Goal: Task Accomplishment & Management: Manage account settings

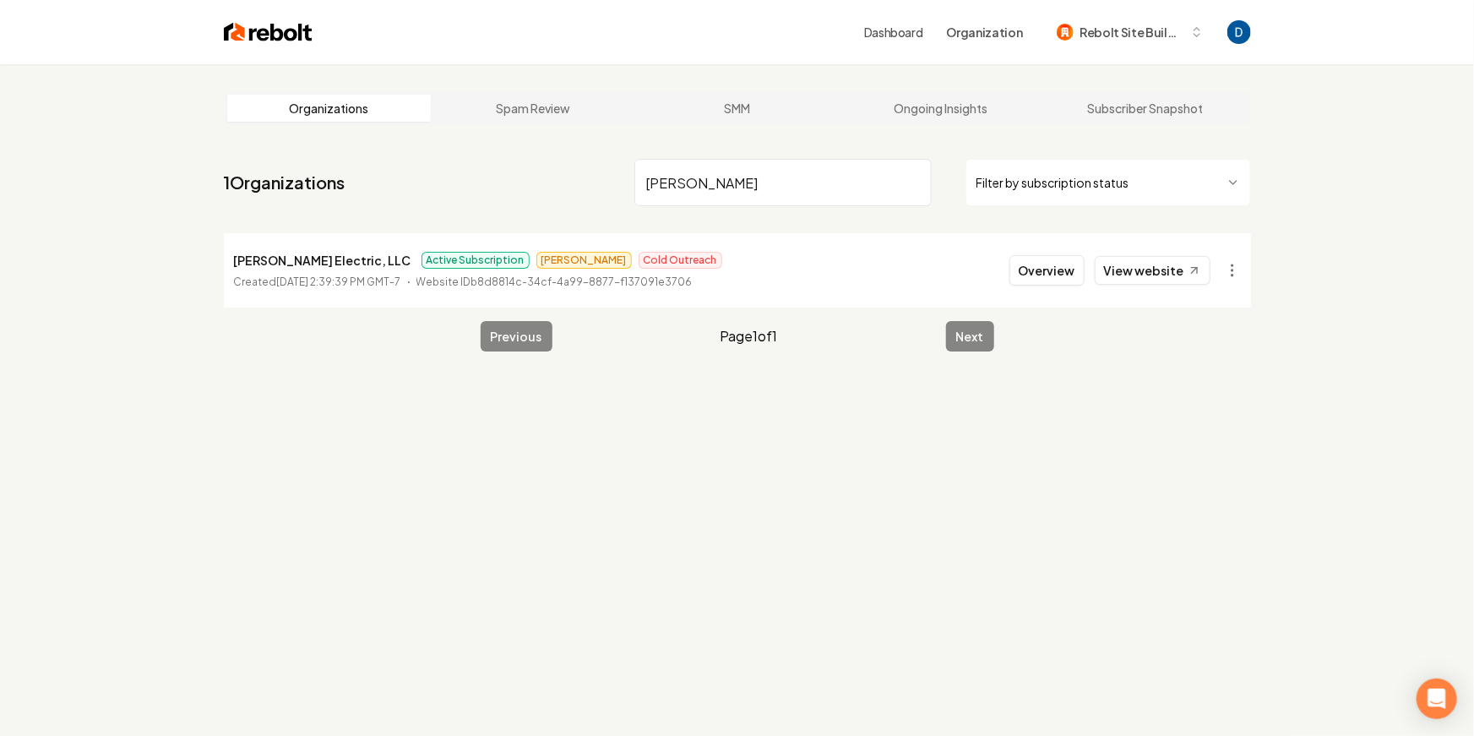
click at [682, 171] on input "[PERSON_NAME]" at bounding box center [782, 182] width 297 height 47
type input "welcome home"
click at [1137, 264] on link "View website" at bounding box center [1153, 270] width 116 height 29
click at [1139, 270] on link "View website" at bounding box center [1153, 270] width 116 height 29
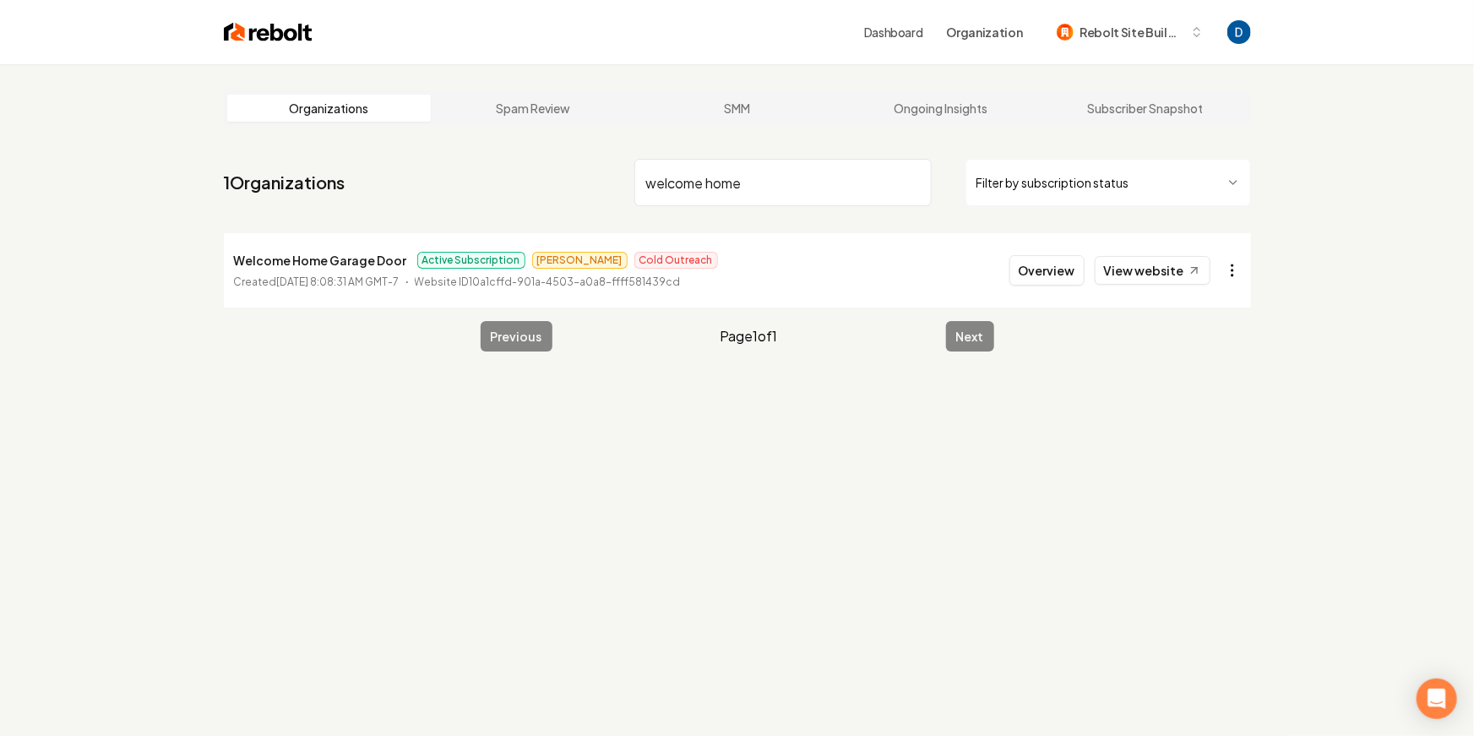
click at [1233, 267] on html "Dashboard Organization Rebolt Site Builder Organizations Spam Review SMM Ongoin…" at bounding box center [737, 368] width 1474 height 736
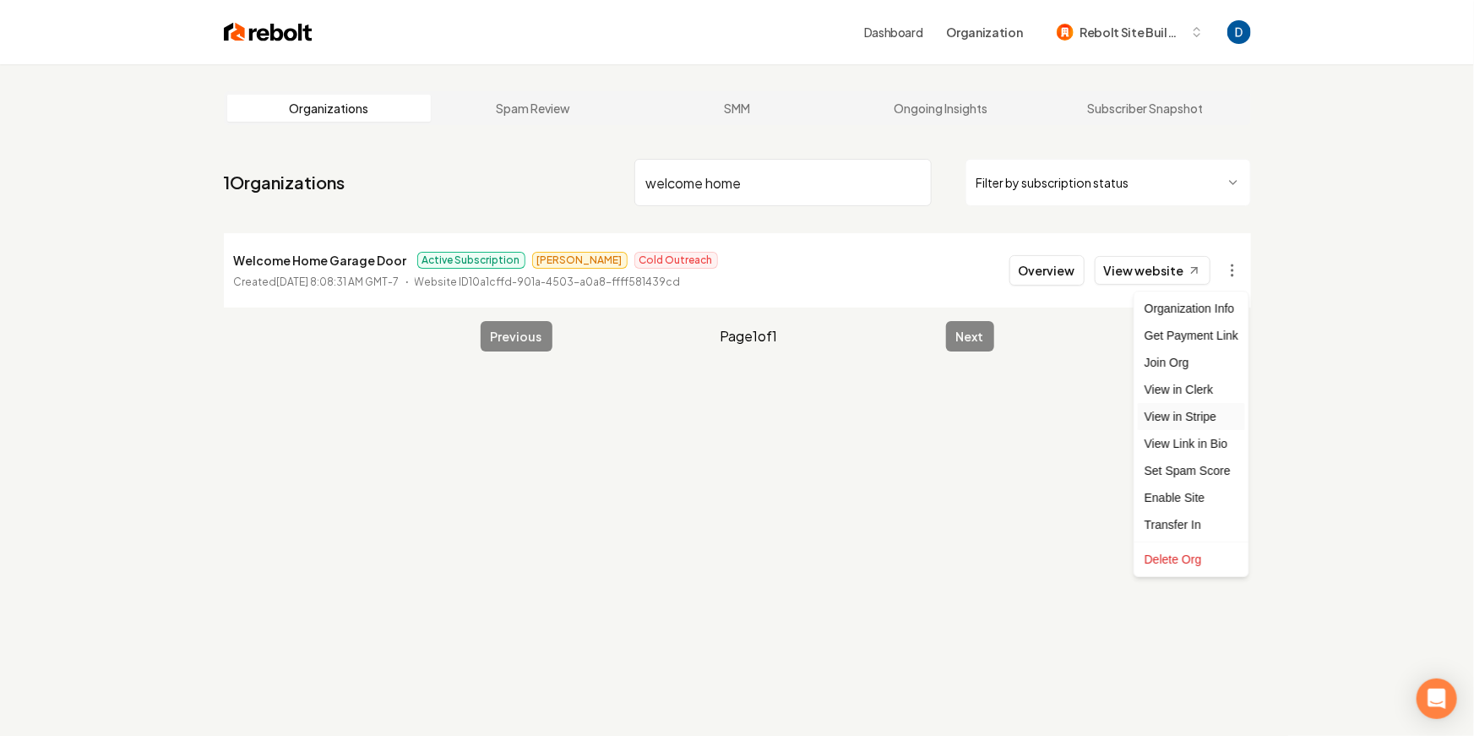
click at [1184, 416] on link "View in Stripe" at bounding box center [1191, 416] width 107 height 27
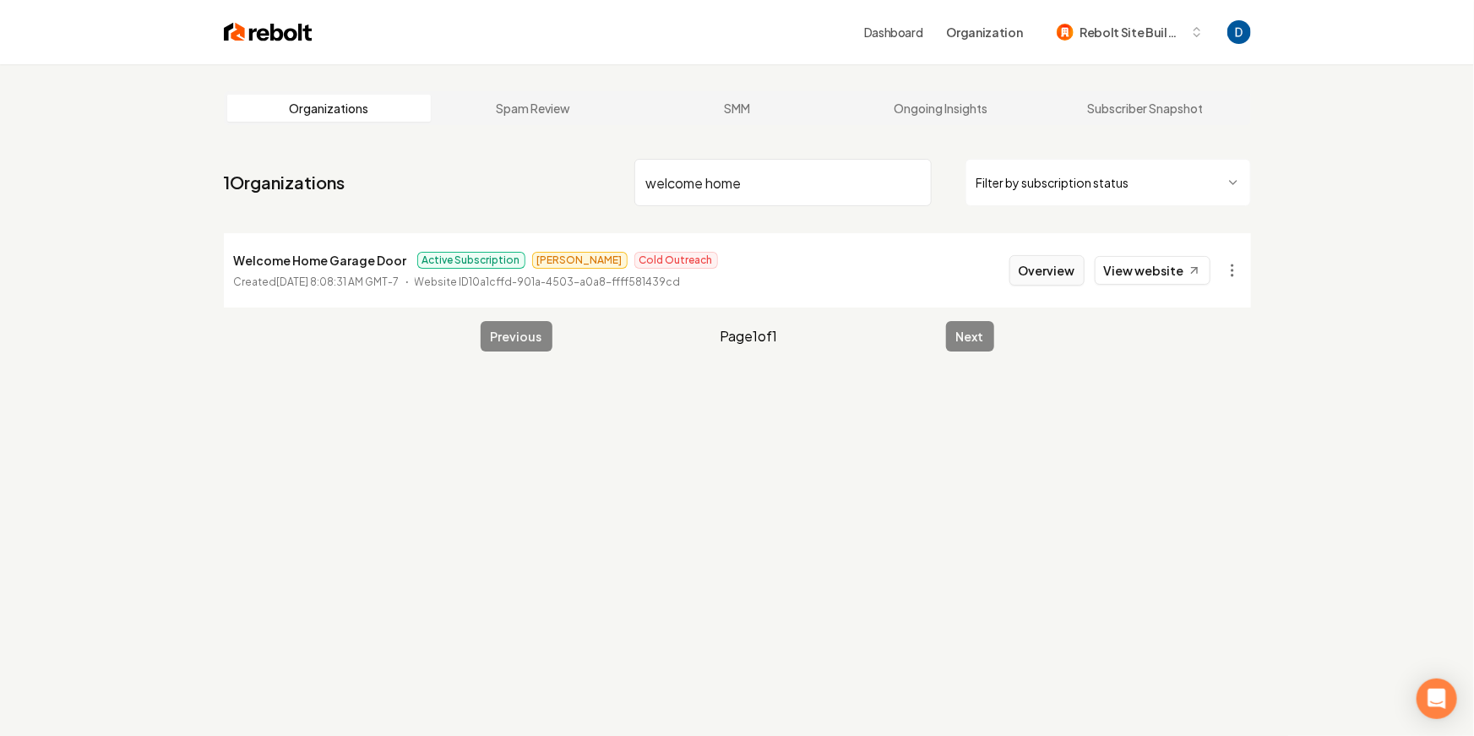
click at [1071, 264] on button "Overview" at bounding box center [1046, 270] width 75 height 30
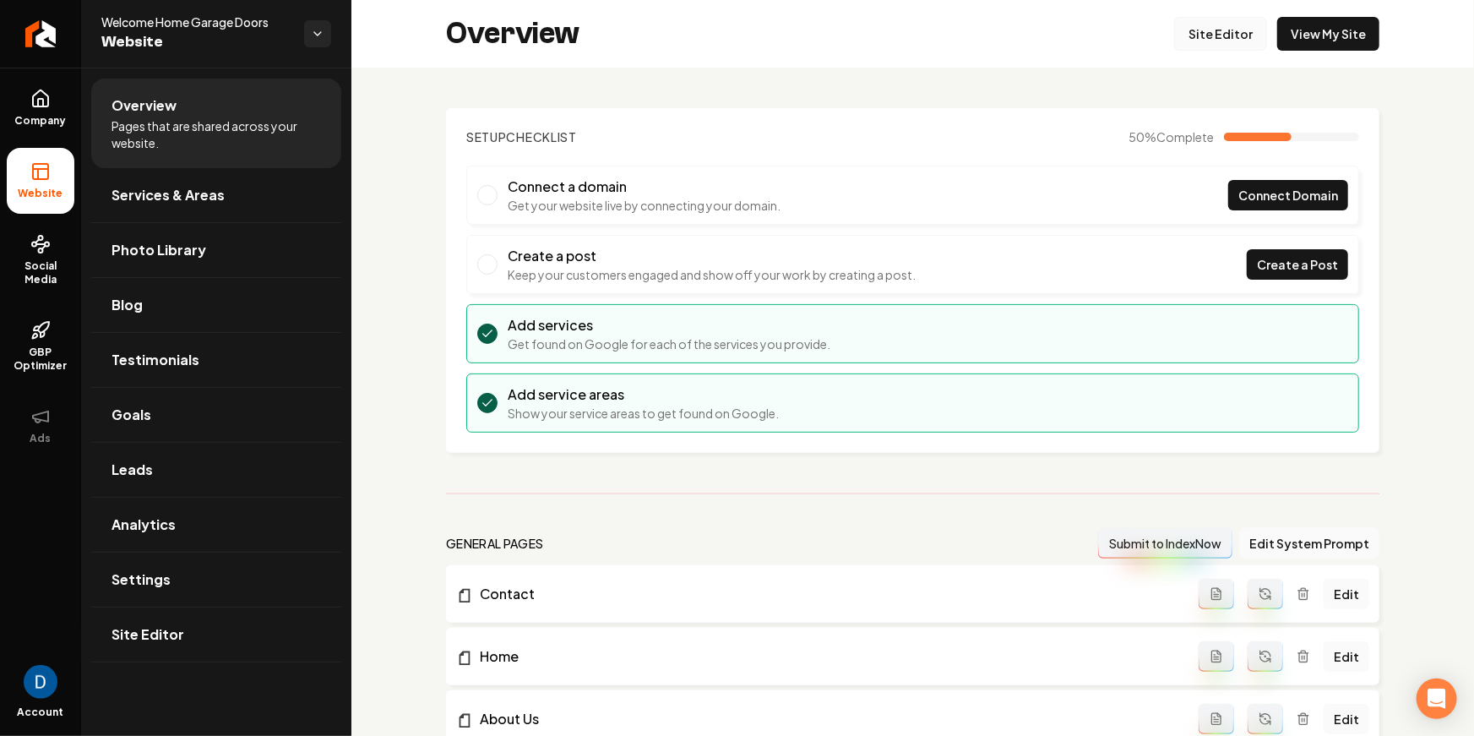
click at [1224, 21] on link "Site Editor" at bounding box center [1220, 34] width 93 height 34
click at [155, 24] on span "Welcome Home Garage Doors" at bounding box center [195, 22] width 189 height 17
copy span "Welcome Home Garage Doors"
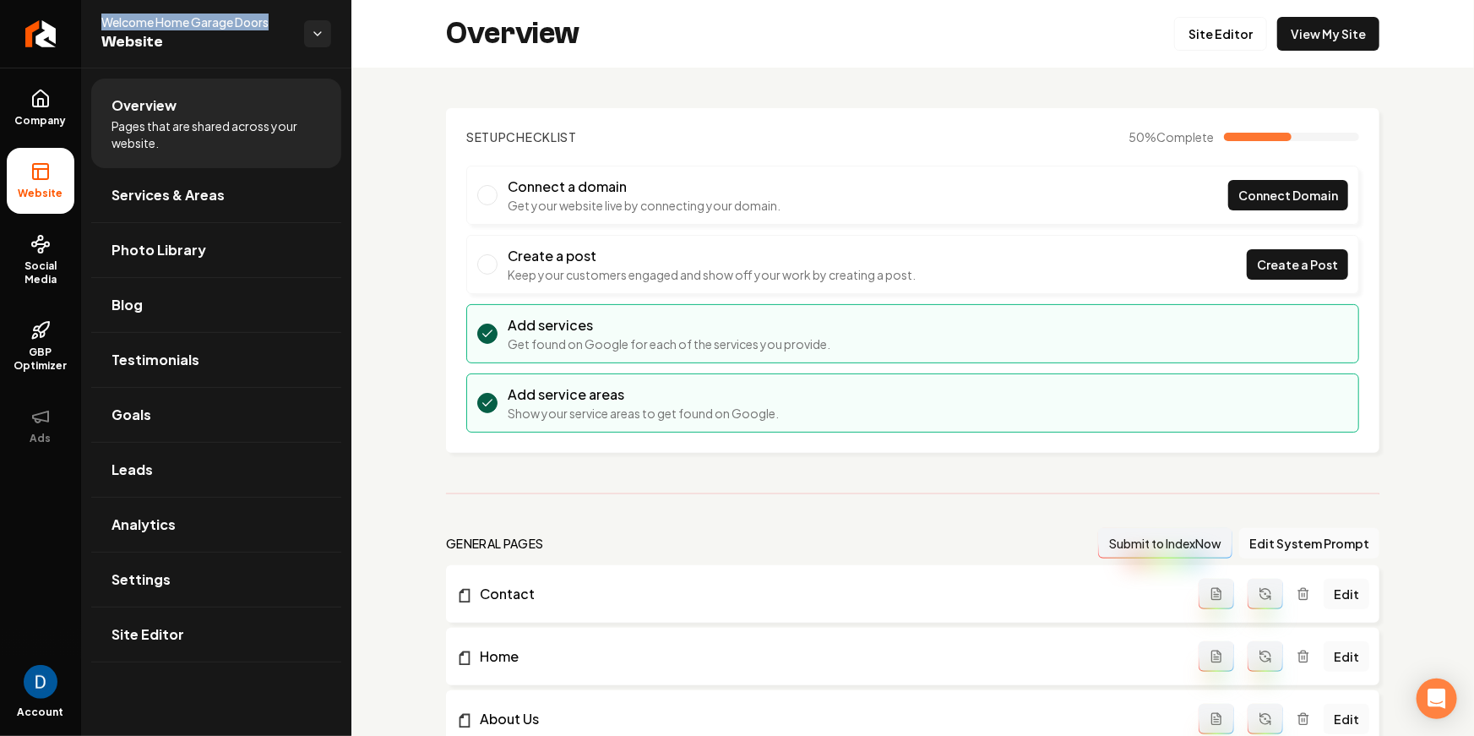
click at [155, 15] on span "Welcome Home Garage Doors" at bounding box center [195, 22] width 189 height 17
click at [155, 427] on link "Goals" at bounding box center [216, 415] width 250 height 54
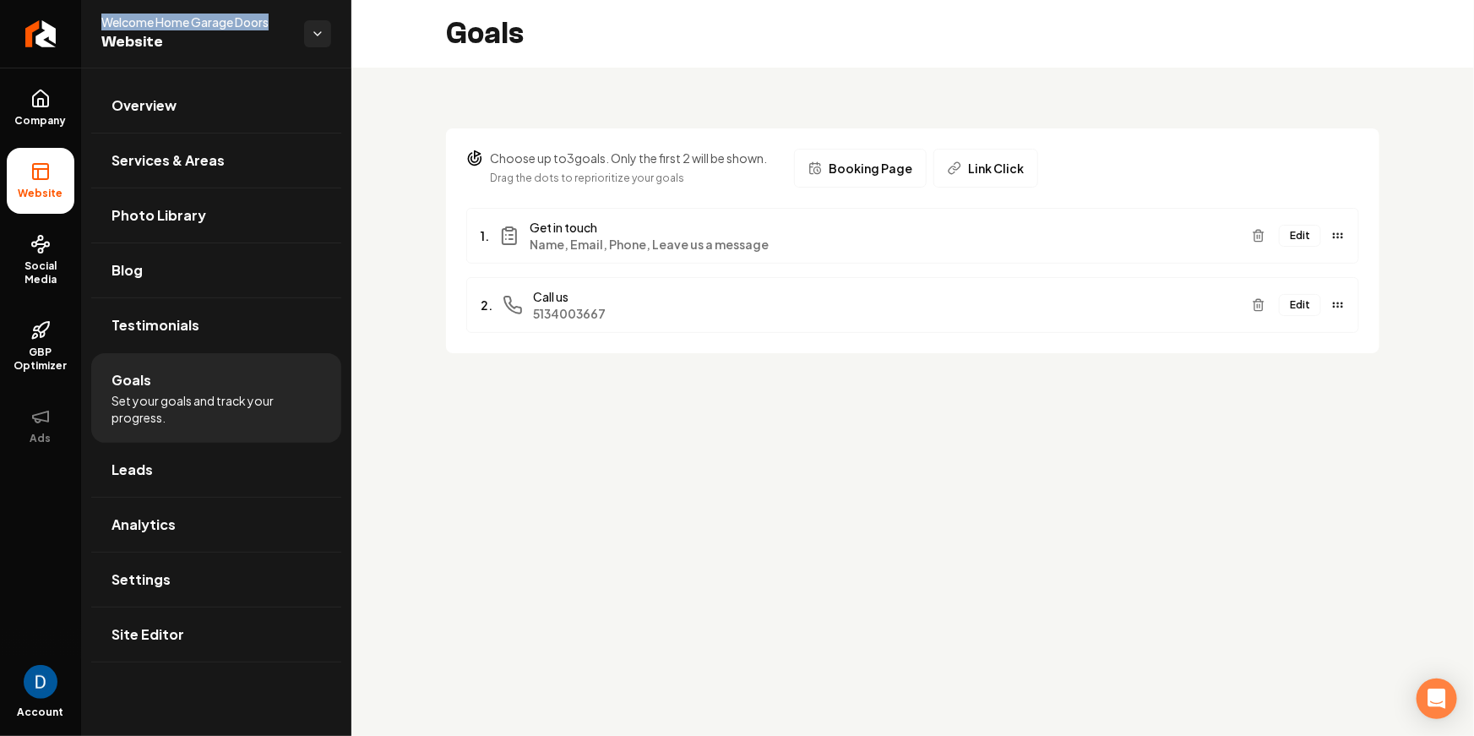
click at [1303, 237] on button "Edit" at bounding box center [1300, 236] width 42 height 22
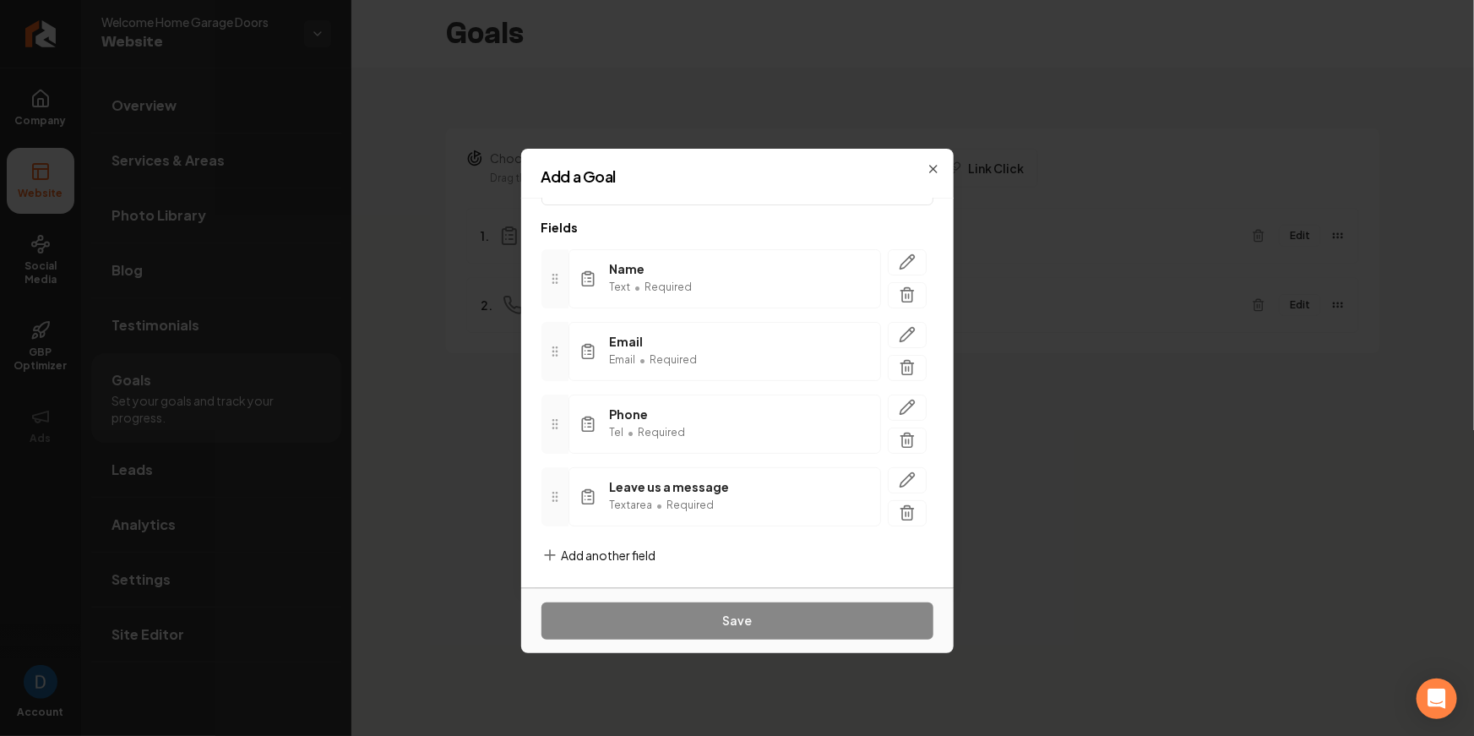
scroll to position [79, 0]
click at [589, 552] on span "Add another field" at bounding box center [609, 553] width 95 height 17
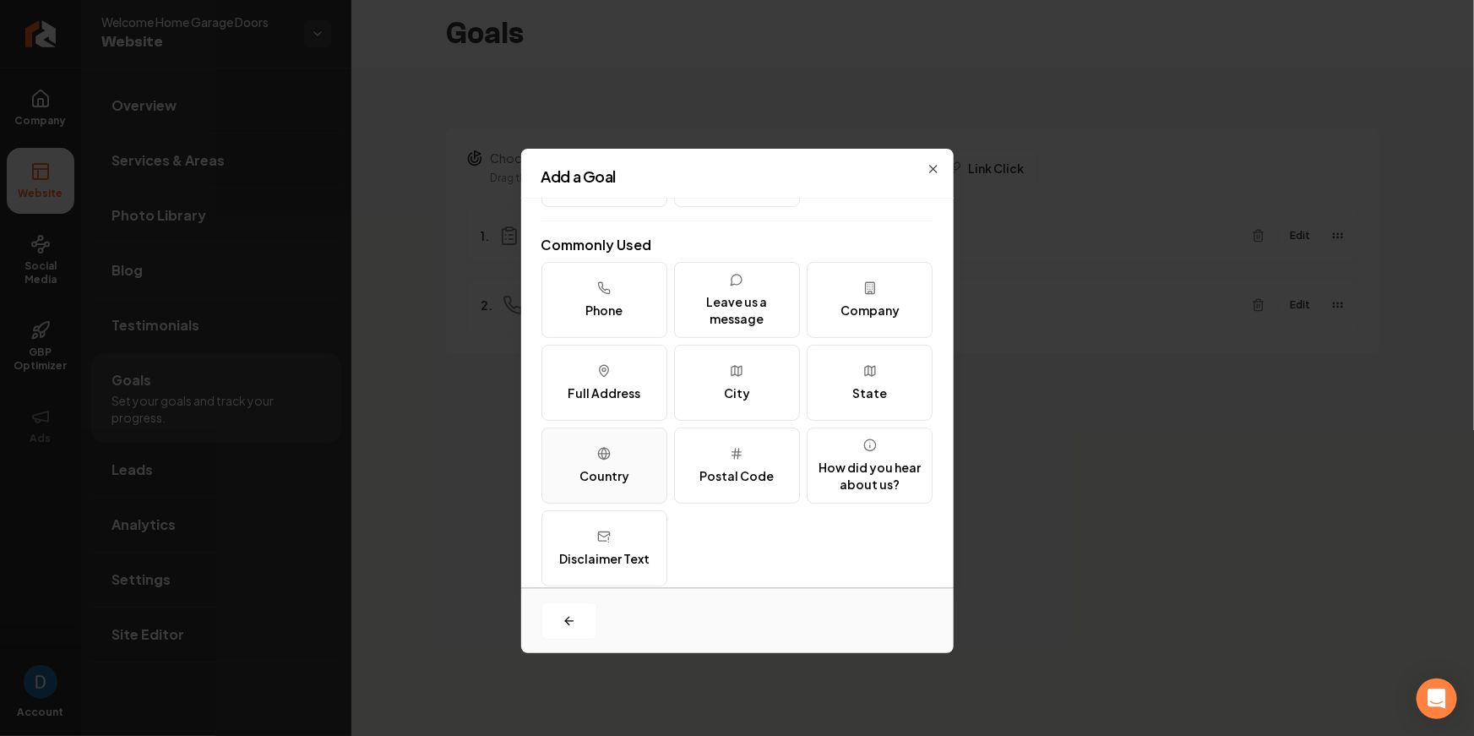
scroll to position [0, 0]
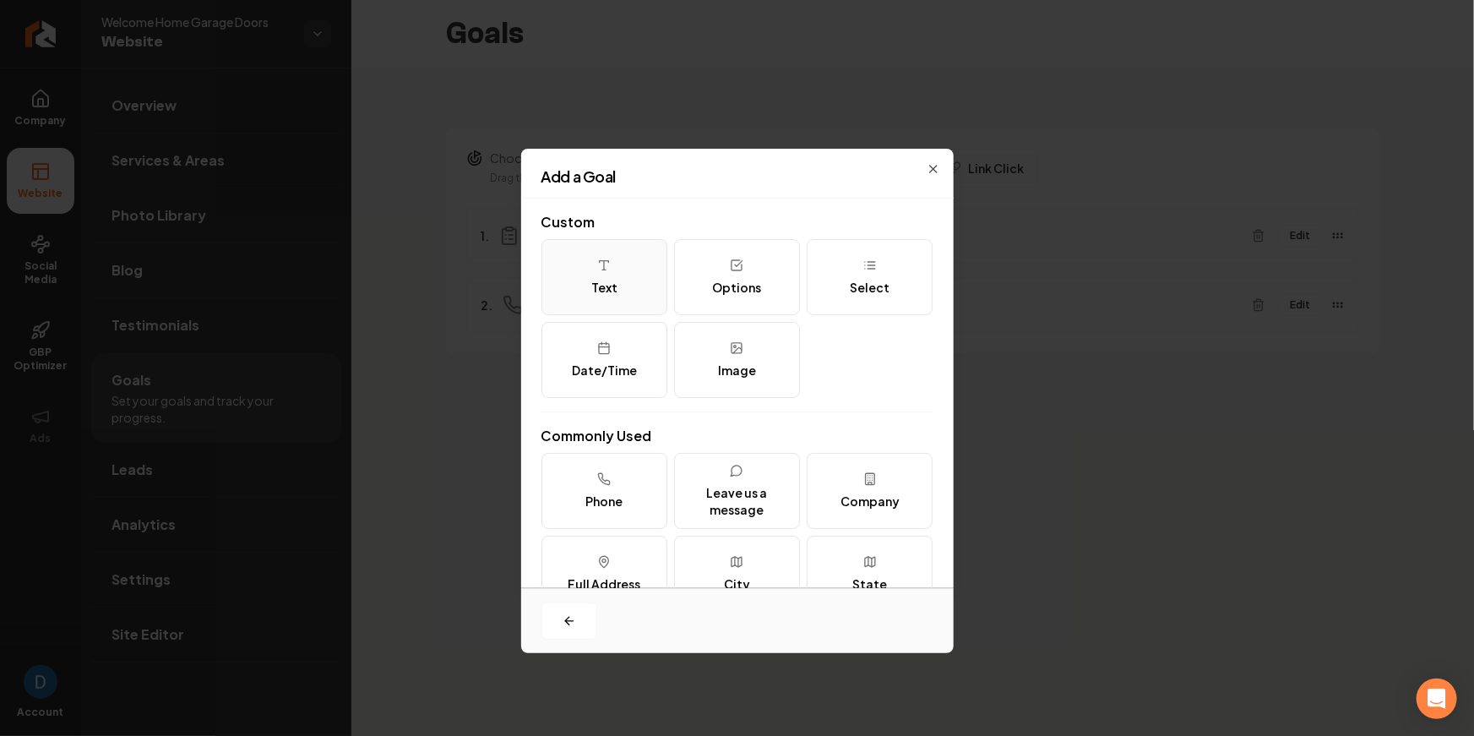
click at [608, 258] on icon at bounding box center [604, 265] width 14 height 14
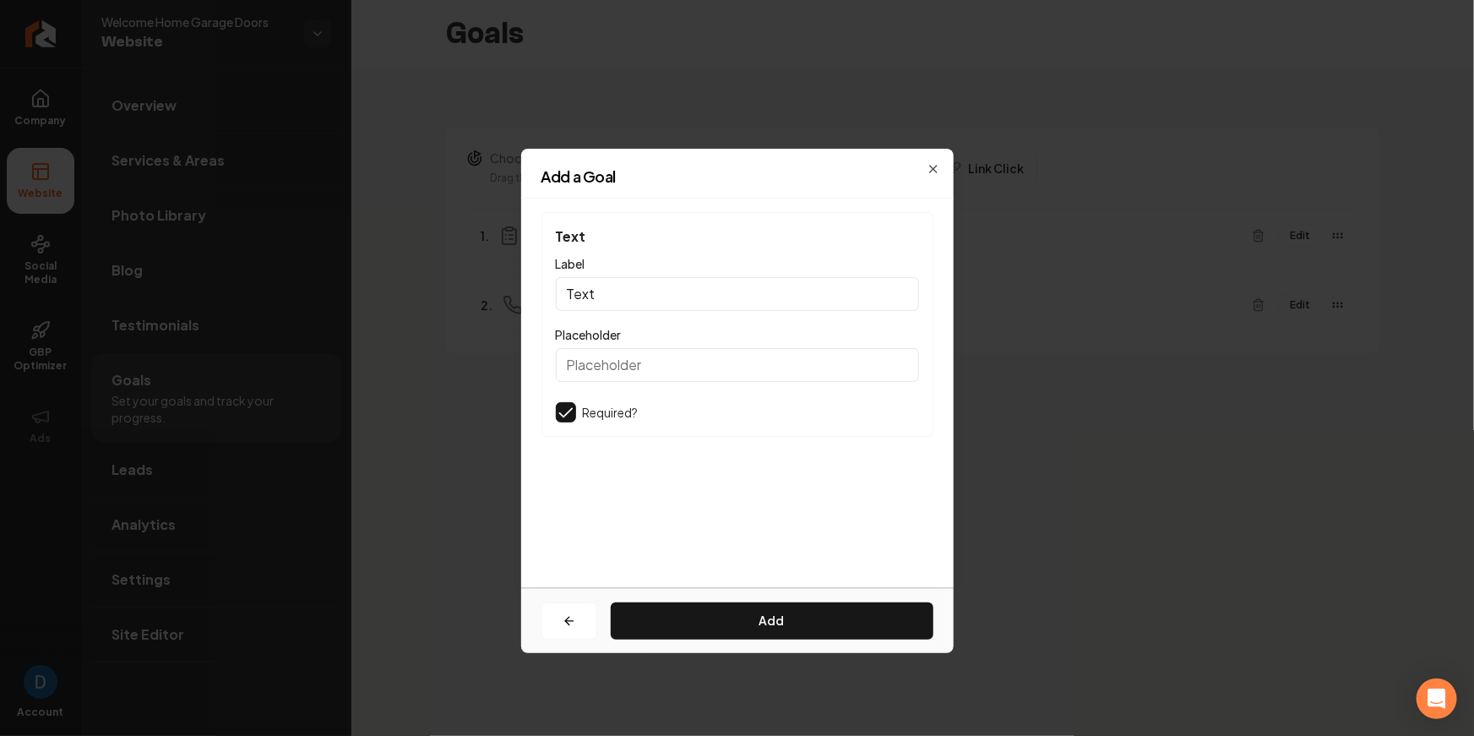
click at [633, 294] on input "Text" at bounding box center [737, 294] width 363 height 34
paste input "What days/times work best for you?"
type input "What days/times work best for you?"
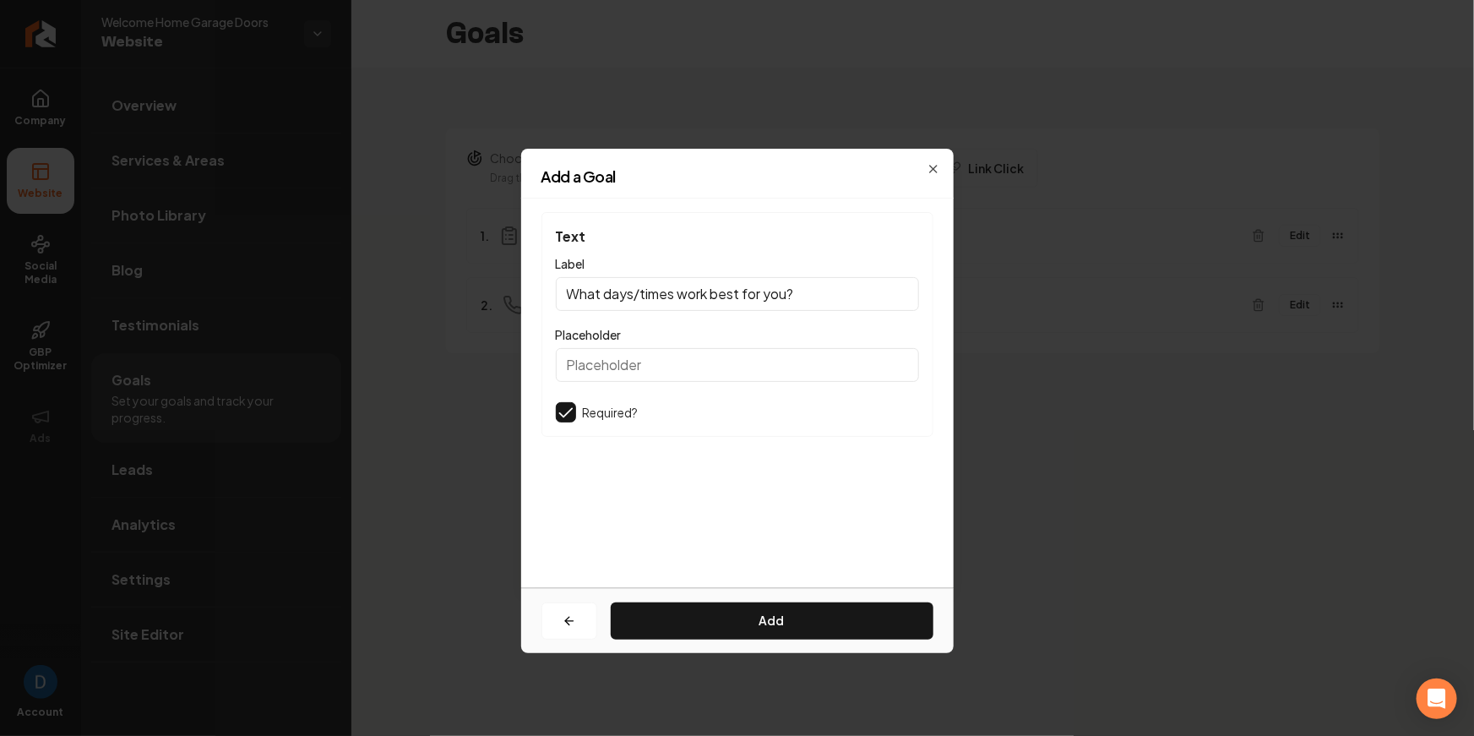
click at [623, 361] on input "Placeholder" at bounding box center [737, 365] width 363 height 34
click at [869, 314] on div "Text Label What days/times work best for you? Placeholder Required?" at bounding box center [737, 324] width 392 height 225
click at [808, 287] on input "What days/times work best for you?" at bounding box center [737, 294] width 363 height 34
click at [751, 615] on button "Add" at bounding box center [772, 620] width 323 height 37
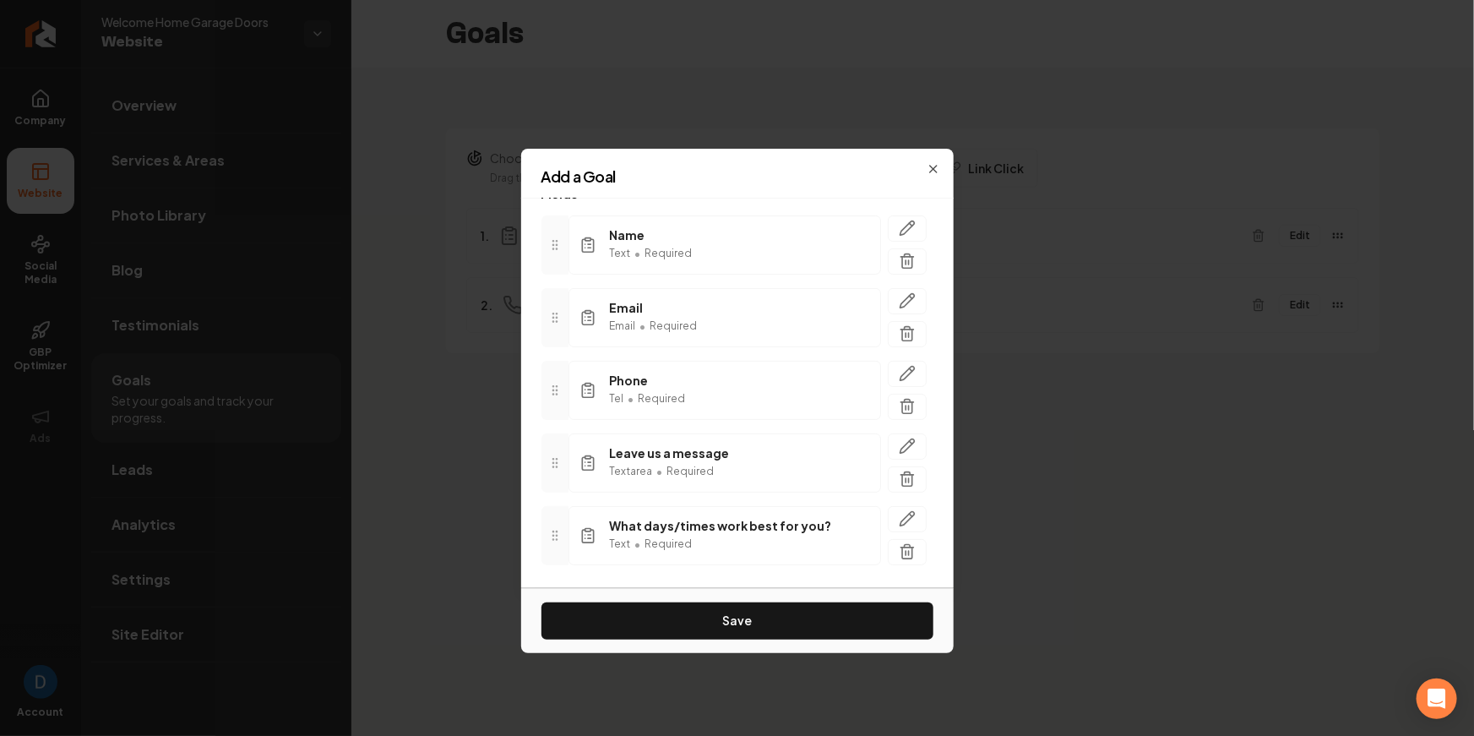
scroll to position [152, 0]
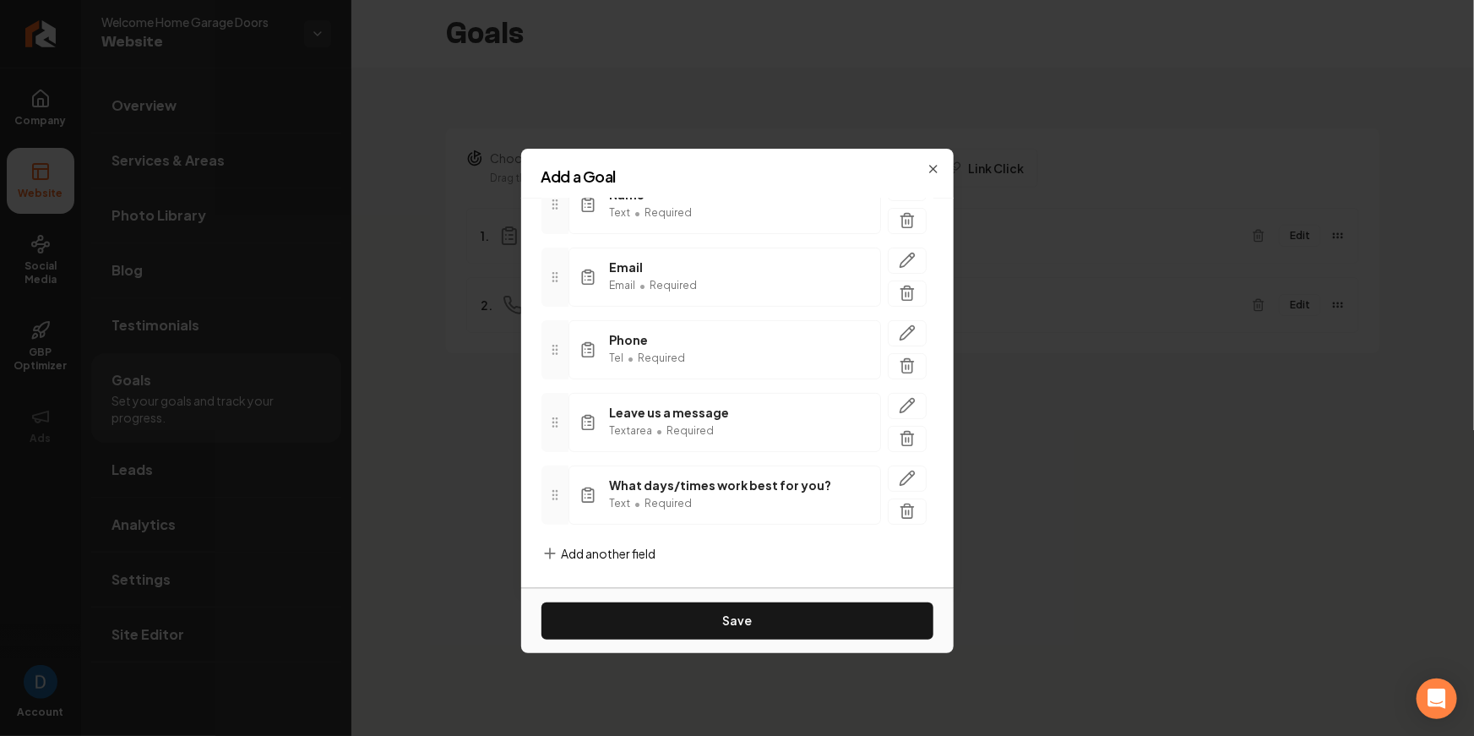
click at [567, 572] on div "Add another field" at bounding box center [598, 567] width 115 height 44
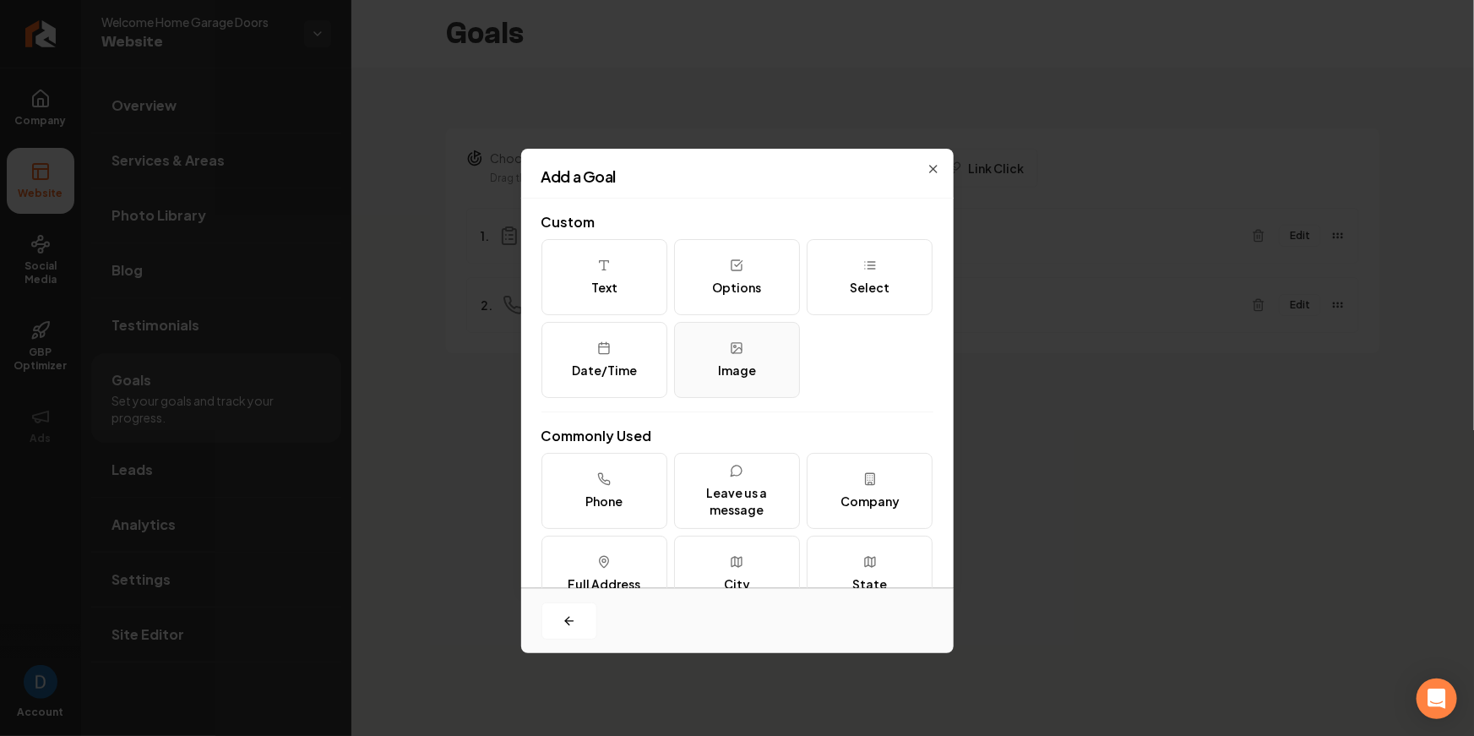
scroll to position [205, 0]
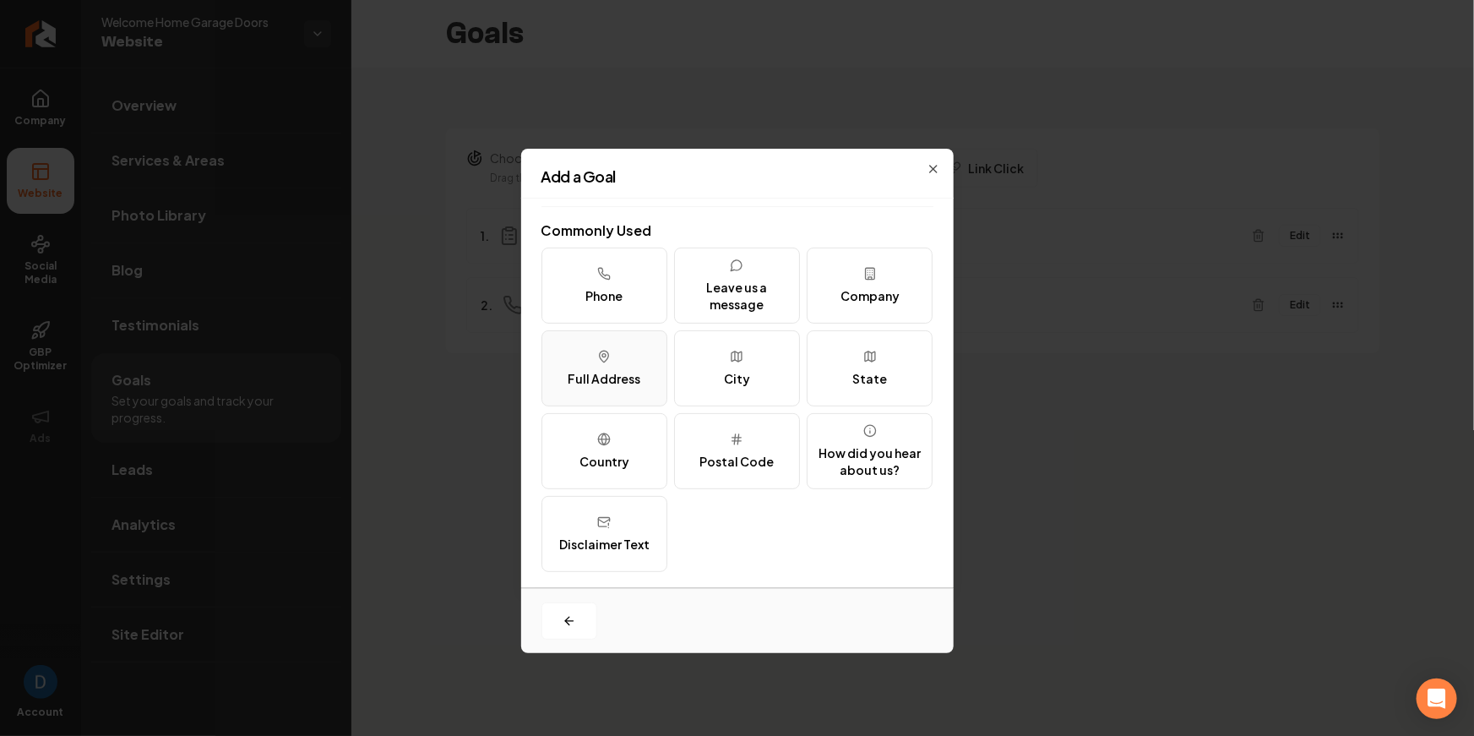
click at [628, 367] on button "Full Address" at bounding box center [604, 368] width 126 height 76
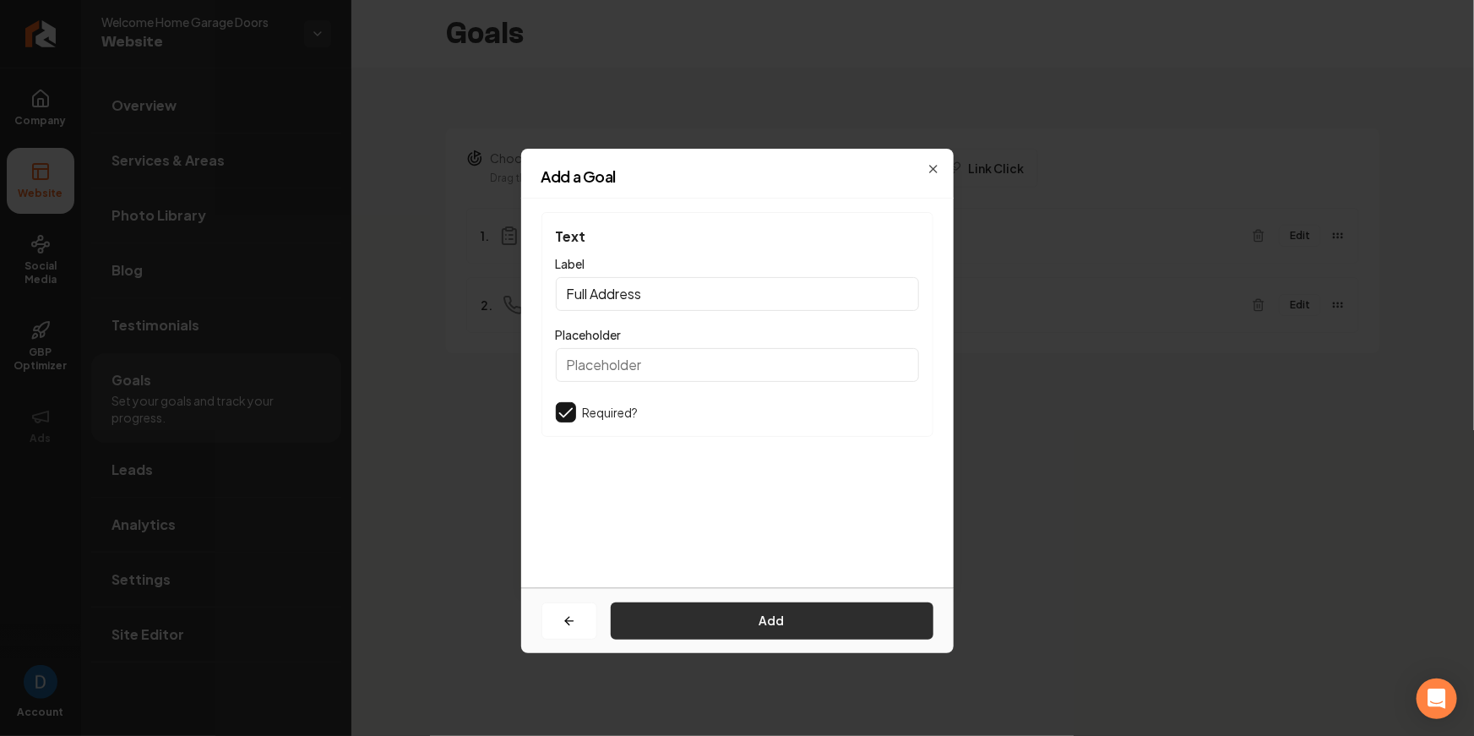
click at [735, 607] on button "Add" at bounding box center [772, 620] width 323 height 37
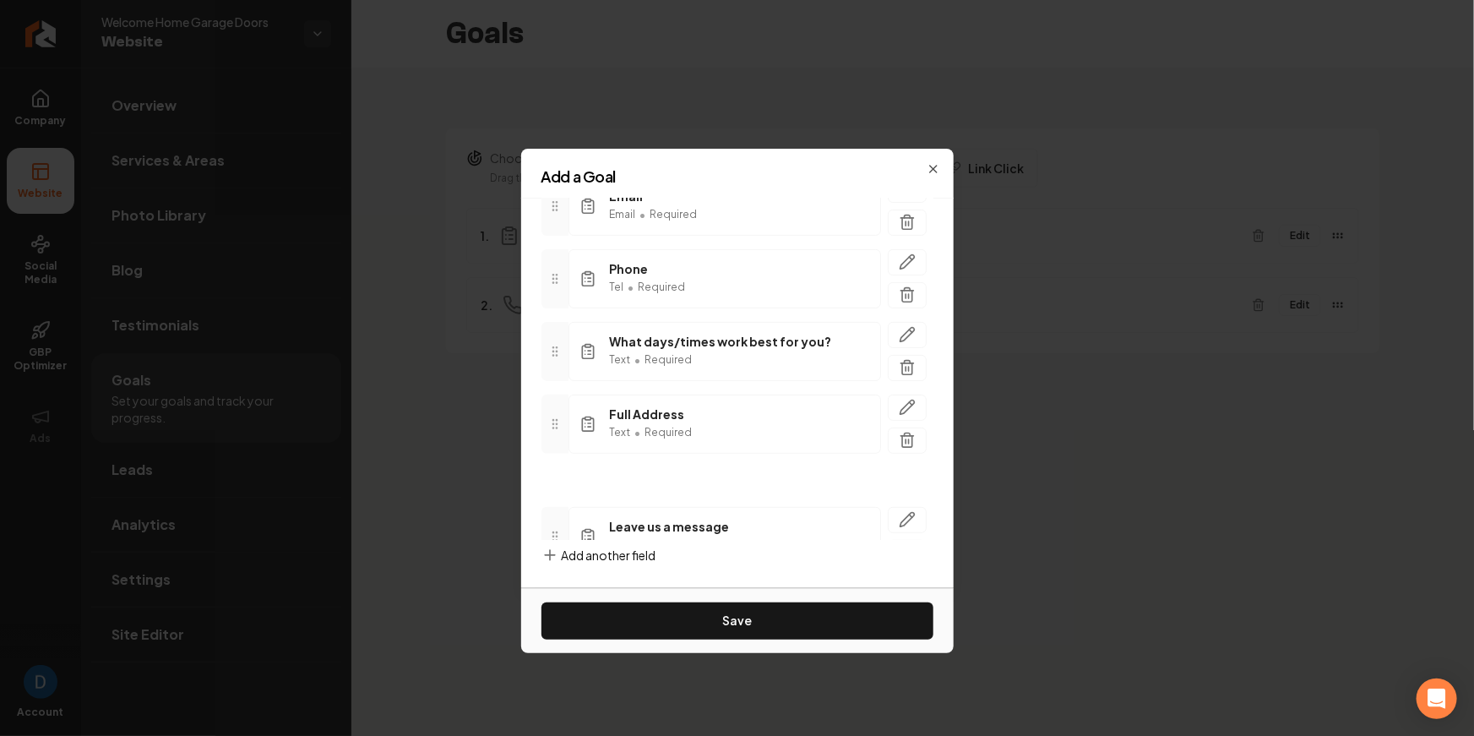
scroll to position [224, 0]
drag, startPoint x: 562, startPoint y: 388, endPoint x: 552, endPoint y: 476, distance: 89.2
click at [674, 487] on span "Leave us a message" at bounding box center [670, 485] width 120 height 17
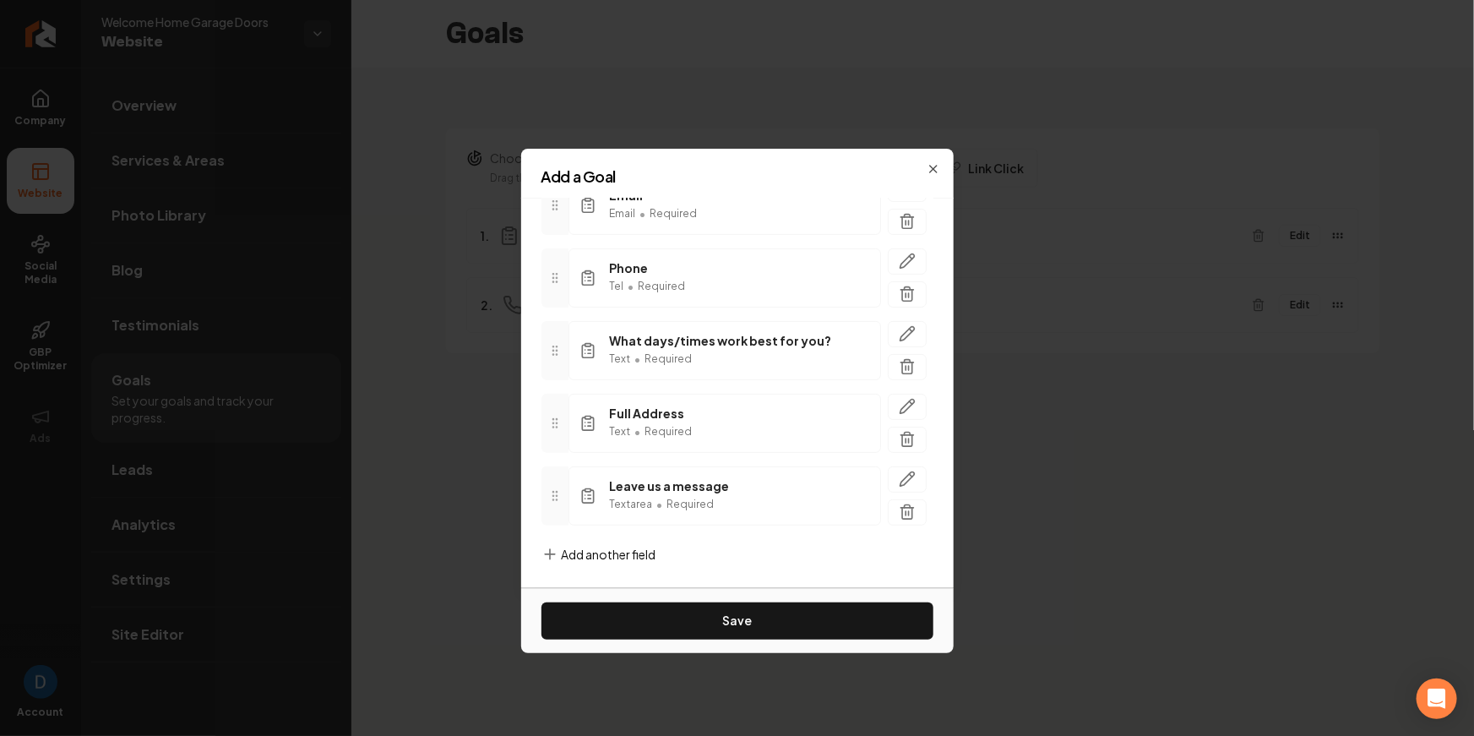
click at [717, 484] on span "Leave us a message" at bounding box center [670, 485] width 120 height 17
click at [914, 476] on icon "button" at bounding box center [907, 478] width 17 height 17
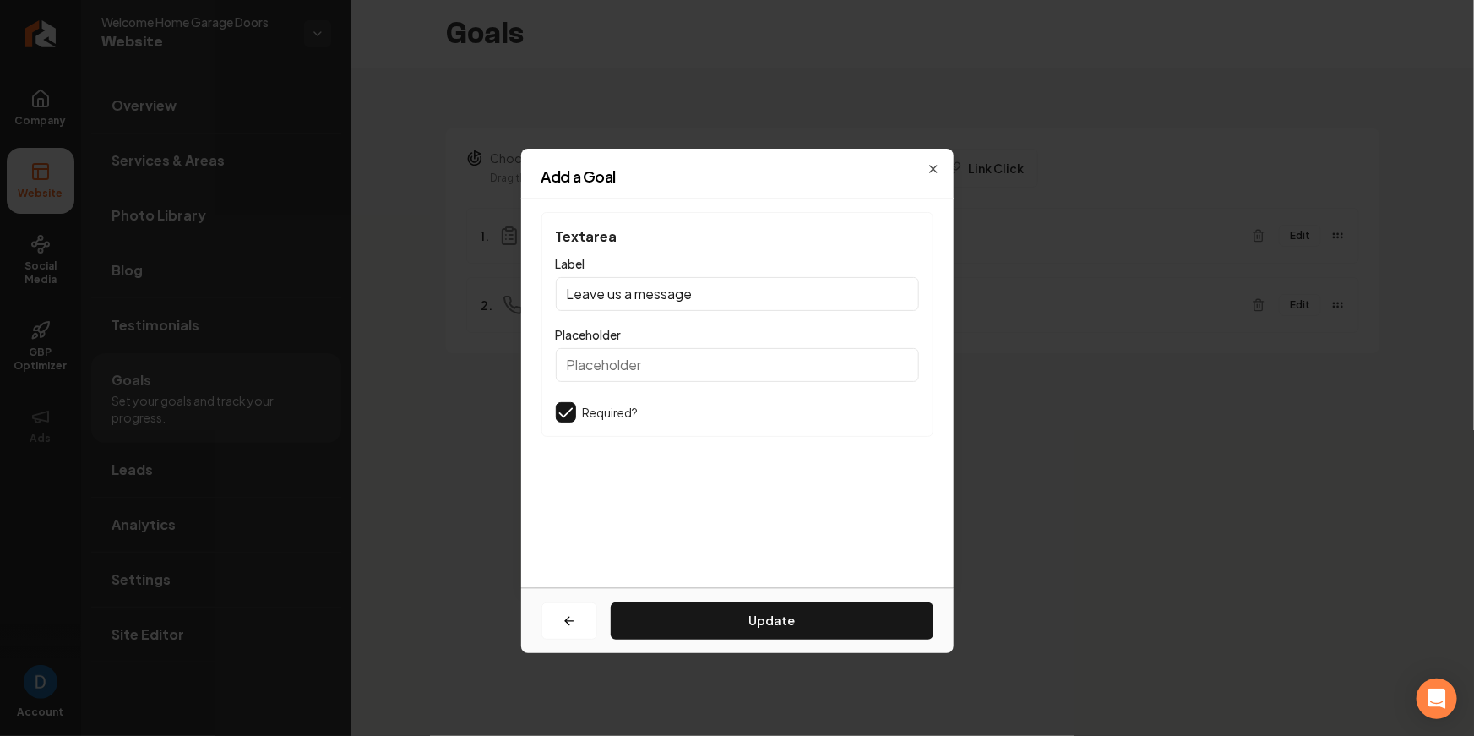
click at [617, 271] on div "Label Leave us a message" at bounding box center [737, 281] width 363 height 57
click at [613, 296] on input "Leave us a message" at bounding box center [737, 294] width 363 height 34
paste input "Job details:"
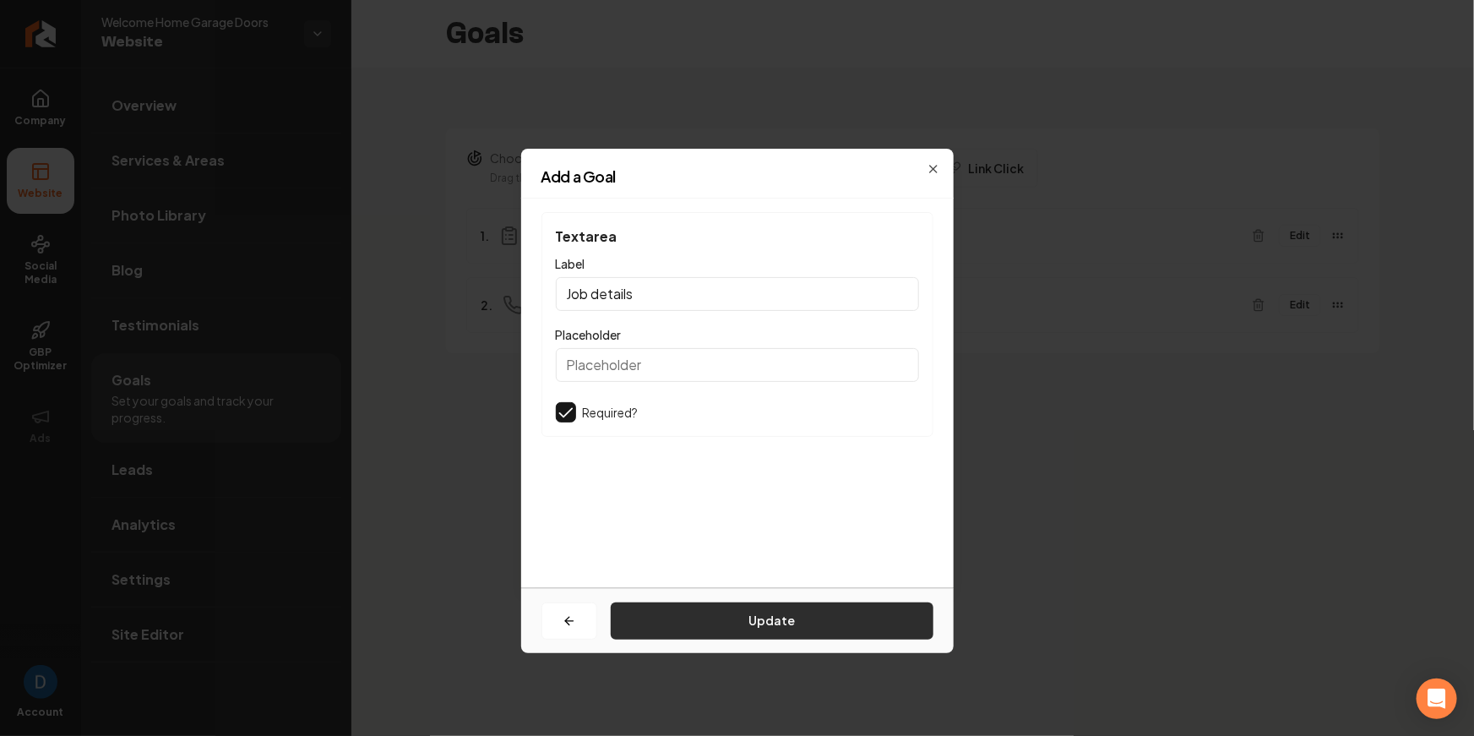
type input "Job details"
click at [732, 613] on button "Update" at bounding box center [772, 620] width 323 height 37
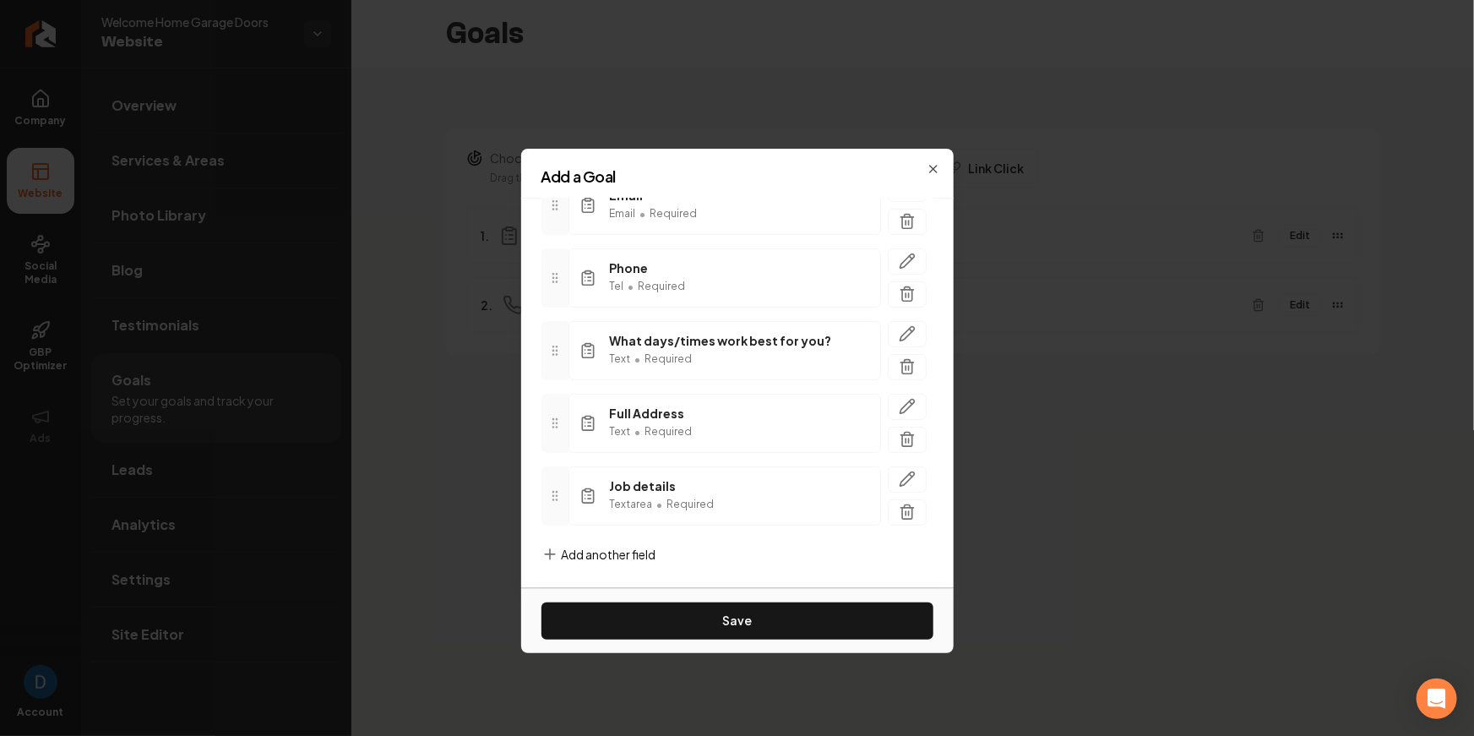
click at [592, 546] on span "Add another field" at bounding box center [609, 554] width 95 height 17
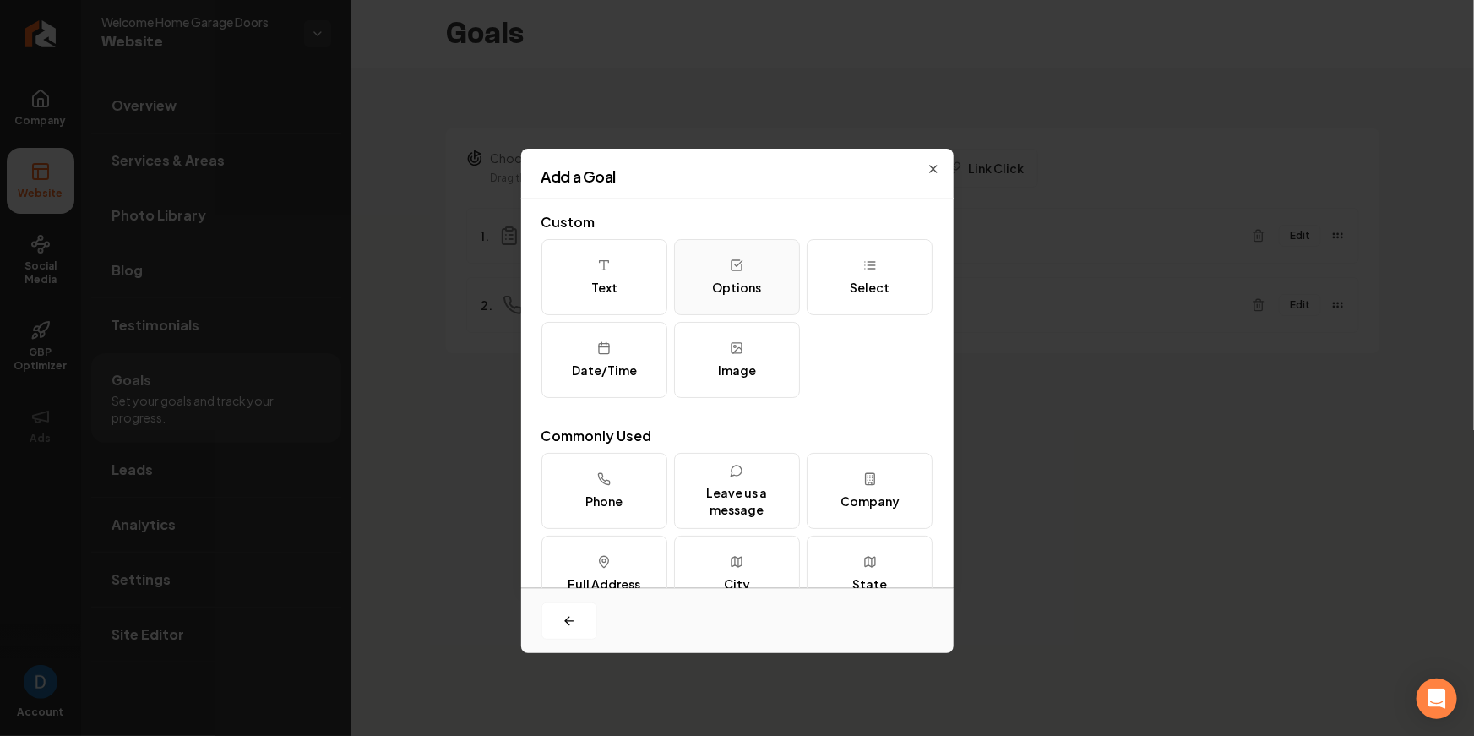
click at [741, 288] on div "Options" at bounding box center [736, 287] width 49 height 17
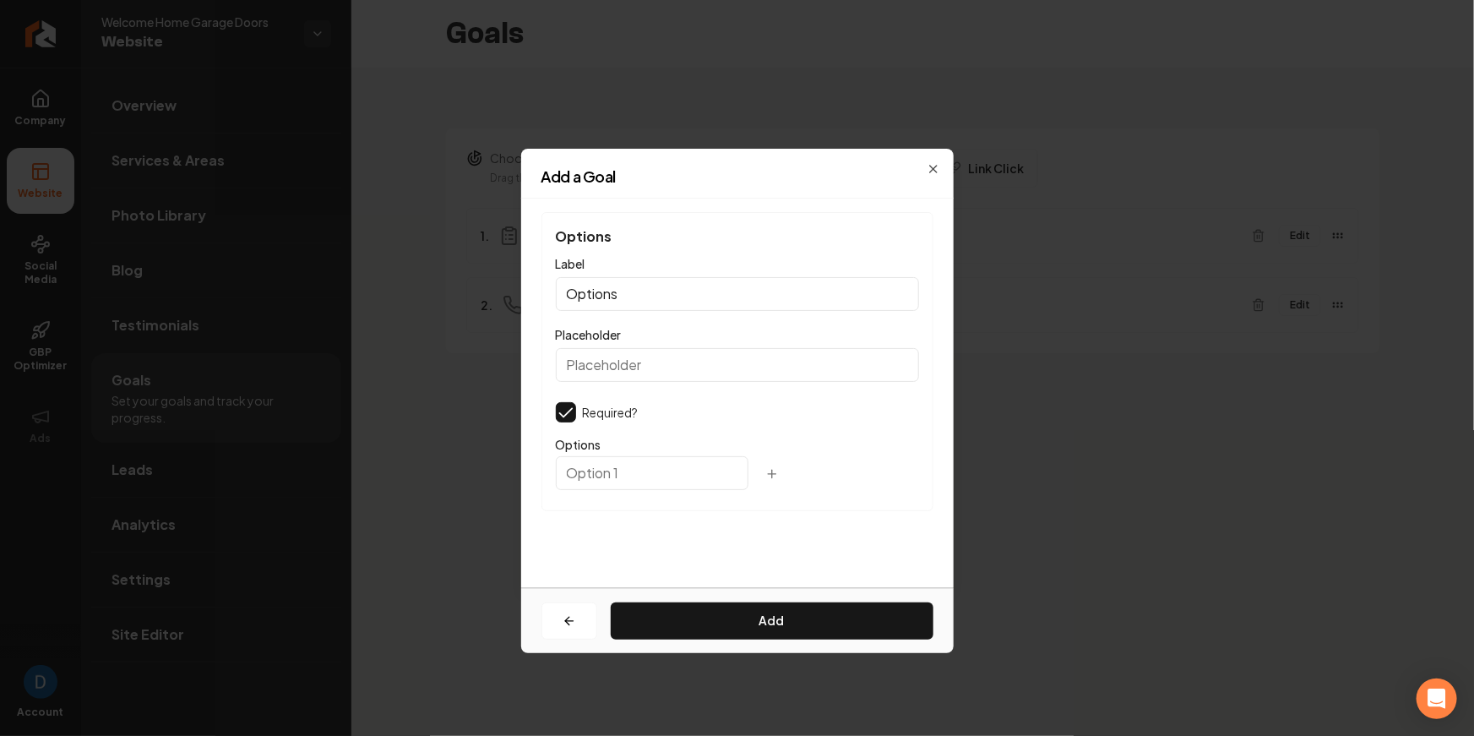
click at [630, 286] on input "Options" at bounding box center [737, 294] width 363 height 34
click at [609, 296] on input "Options" at bounding box center [737, 294] width 363 height 34
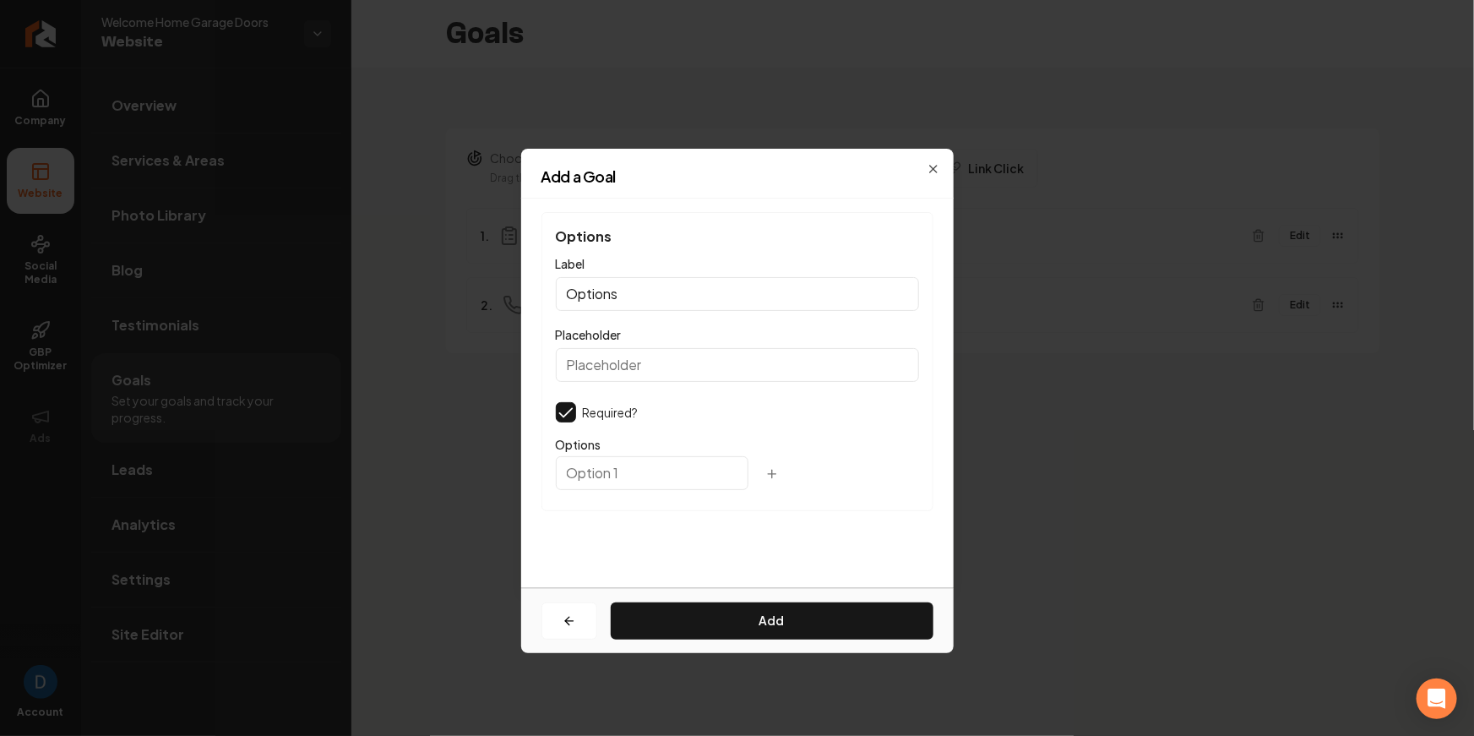
click at [609, 296] on input "Options" at bounding box center [737, 294] width 363 height 34
click at [584, 292] on input "Options" at bounding box center [737, 294] width 363 height 34
paste input "How did you hear about us?"
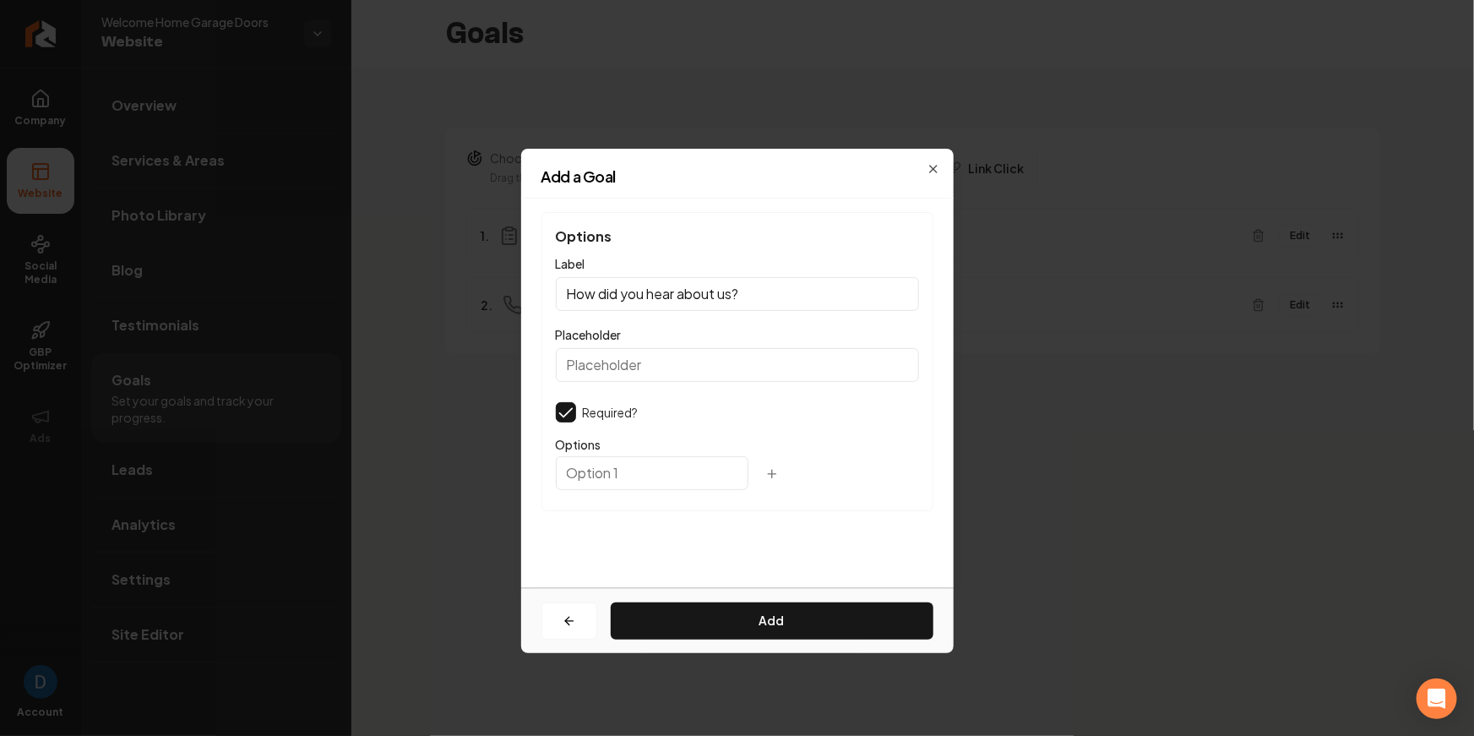
type input "How did you hear about us?"
click at [589, 485] on input "text" at bounding box center [652, 473] width 193 height 34
type input "="
type input "- Referral"
click at [765, 476] on icon "button" at bounding box center [772, 474] width 14 height 14
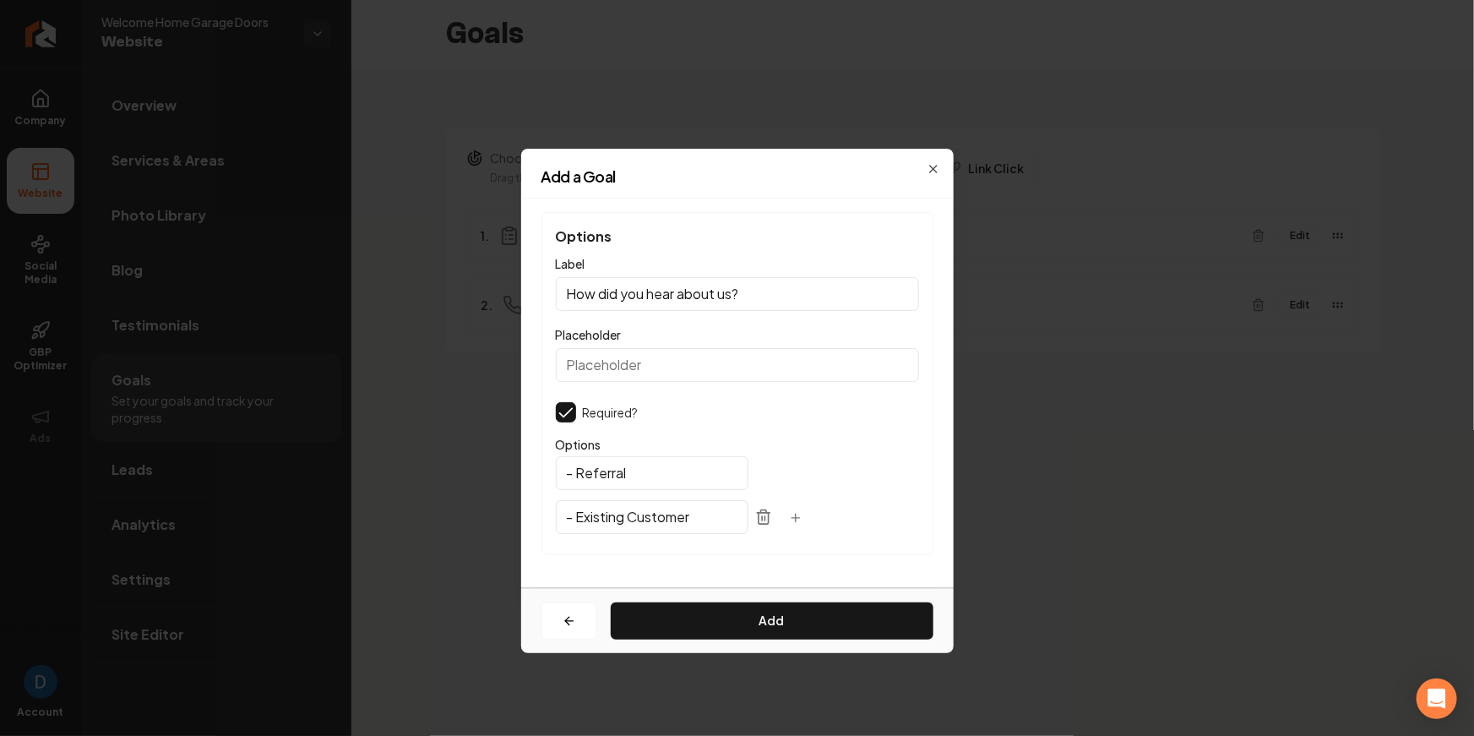
type input "- Existing Customer"
click at [779, 514] on button "button" at bounding box center [796, 518] width 34 height 30
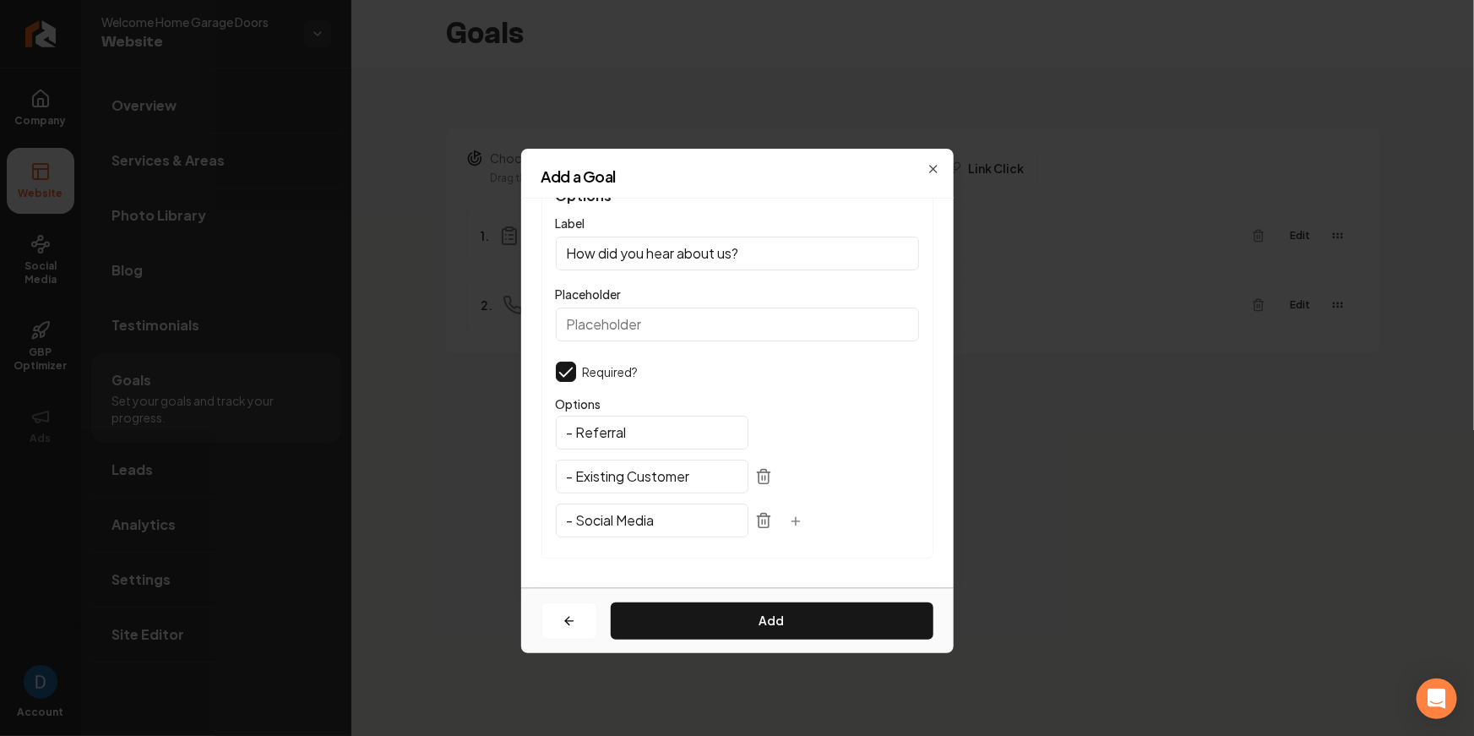
type input "- Social Media"
click at [779, 522] on button "button" at bounding box center [796, 522] width 34 height 30
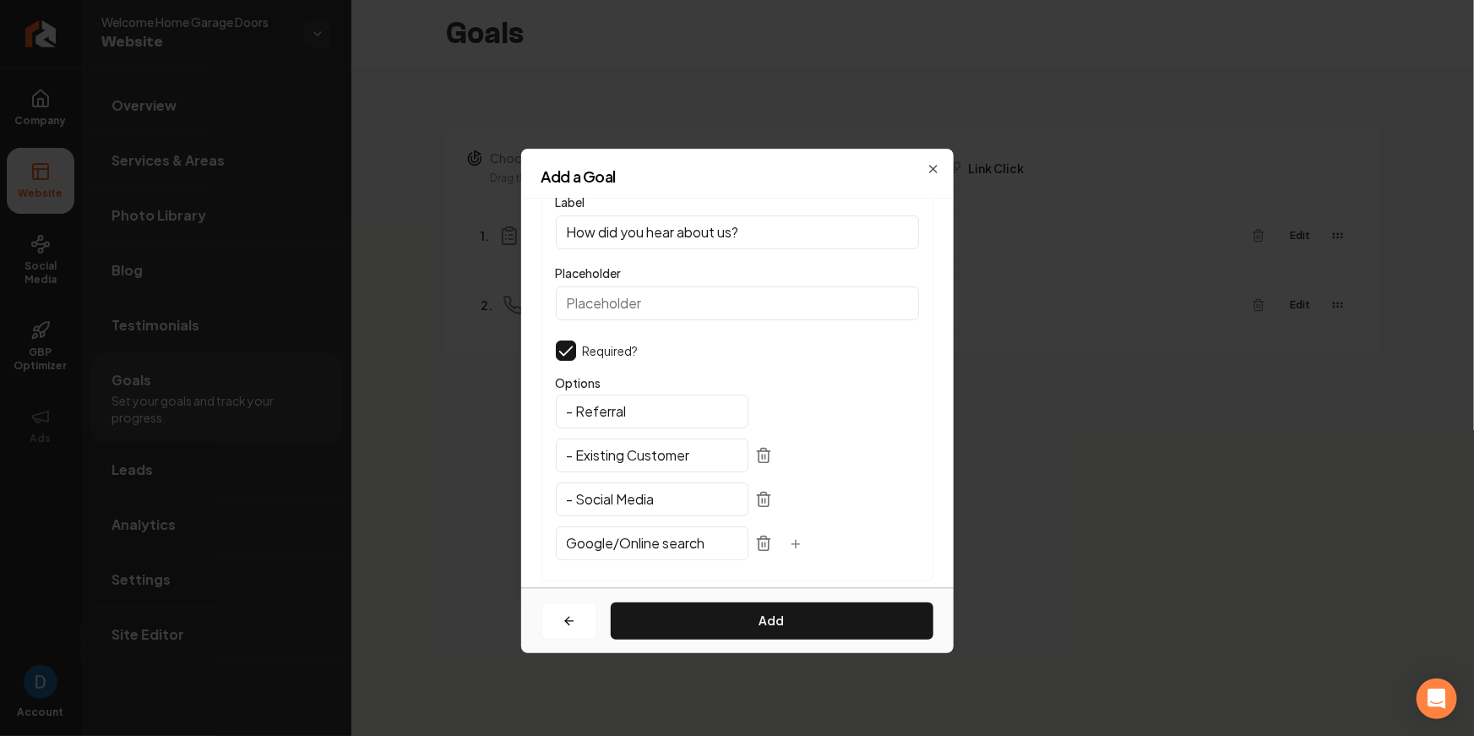
scroll to position [0, 3]
type input "Google/Online search"
click at [789, 538] on icon "button" at bounding box center [796, 544] width 14 height 14
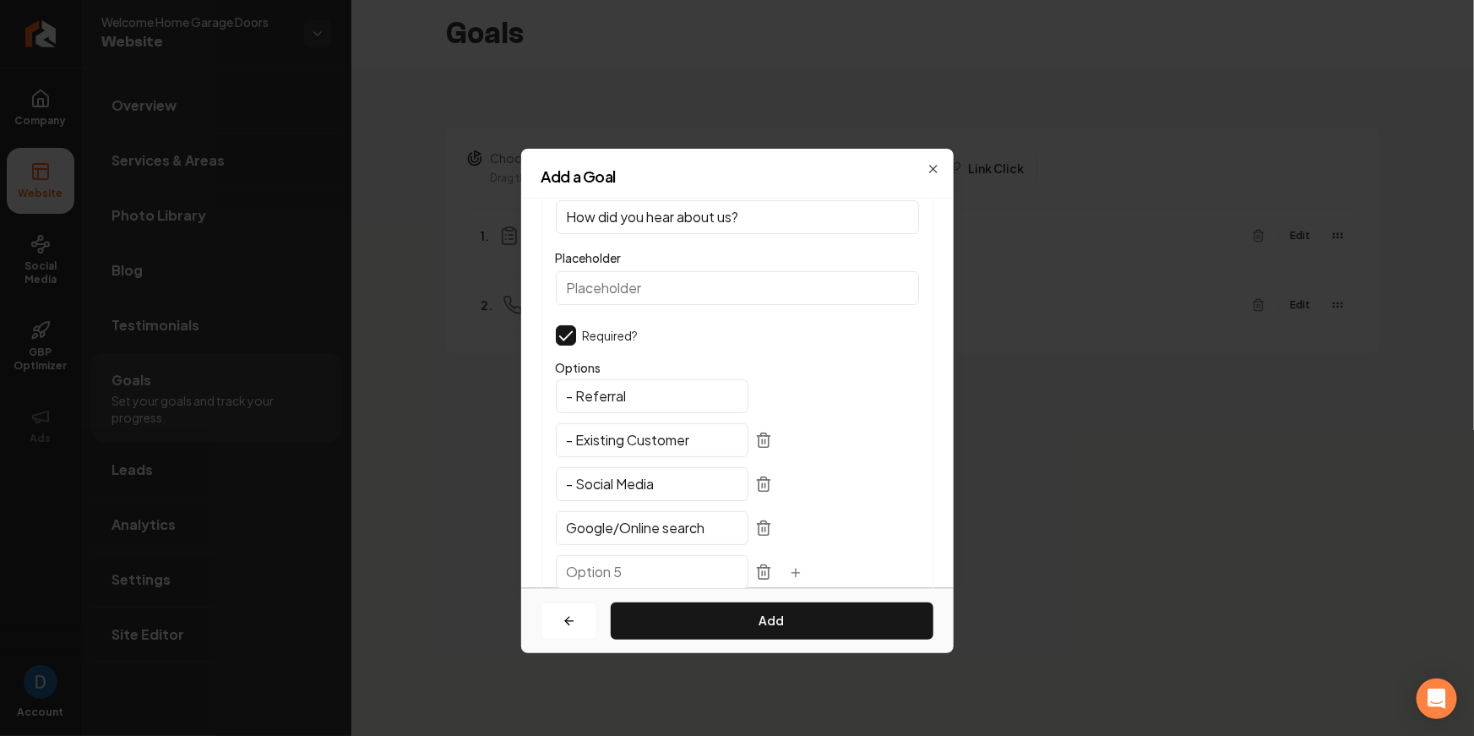
scroll to position [65, 0]
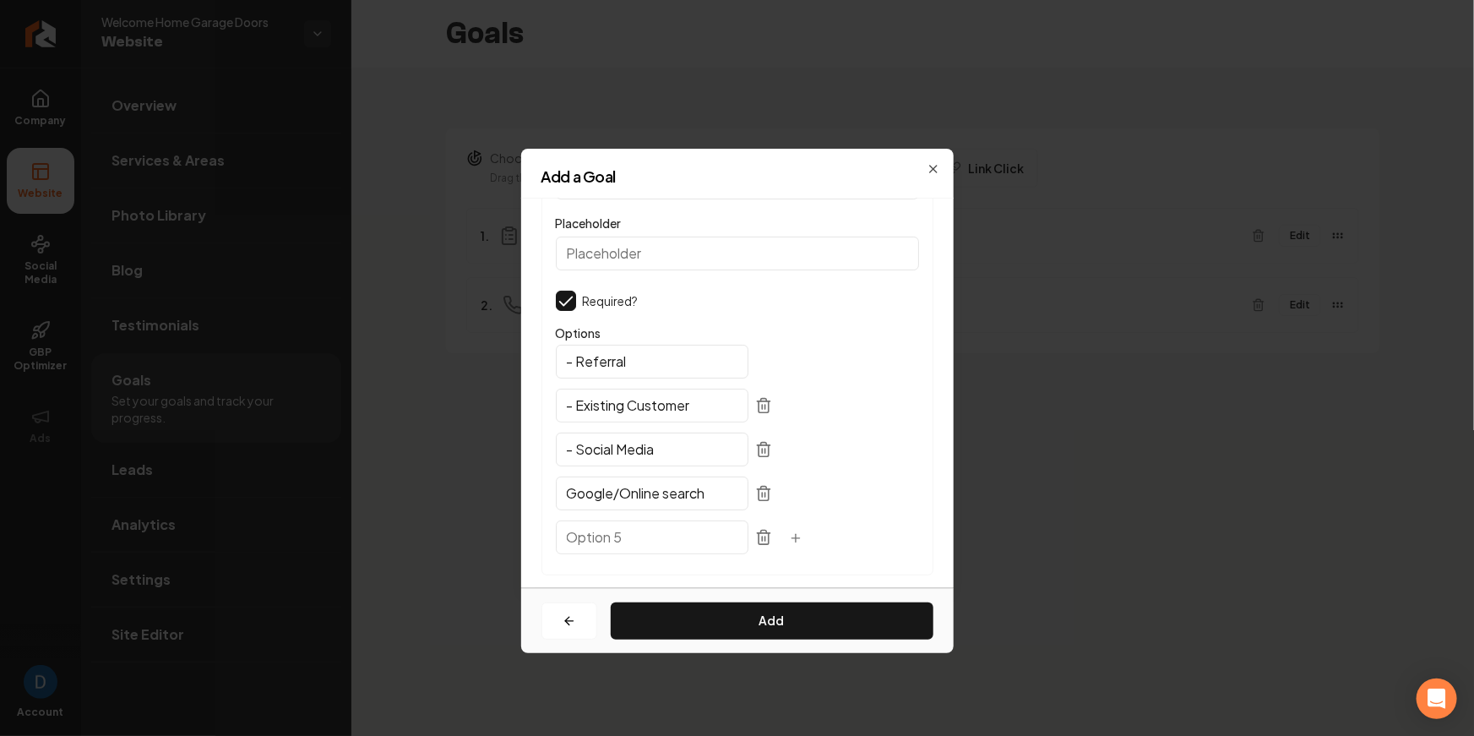
click at [601, 535] on input "text" at bounding box center [652, 537] width 193 height 34
click at [789, 542] on icon "button" at bounding box center [796, 538] width 14 height 14
click at [796, 534] on icon "button" at bounding box center [796, 538] width 0 height 8
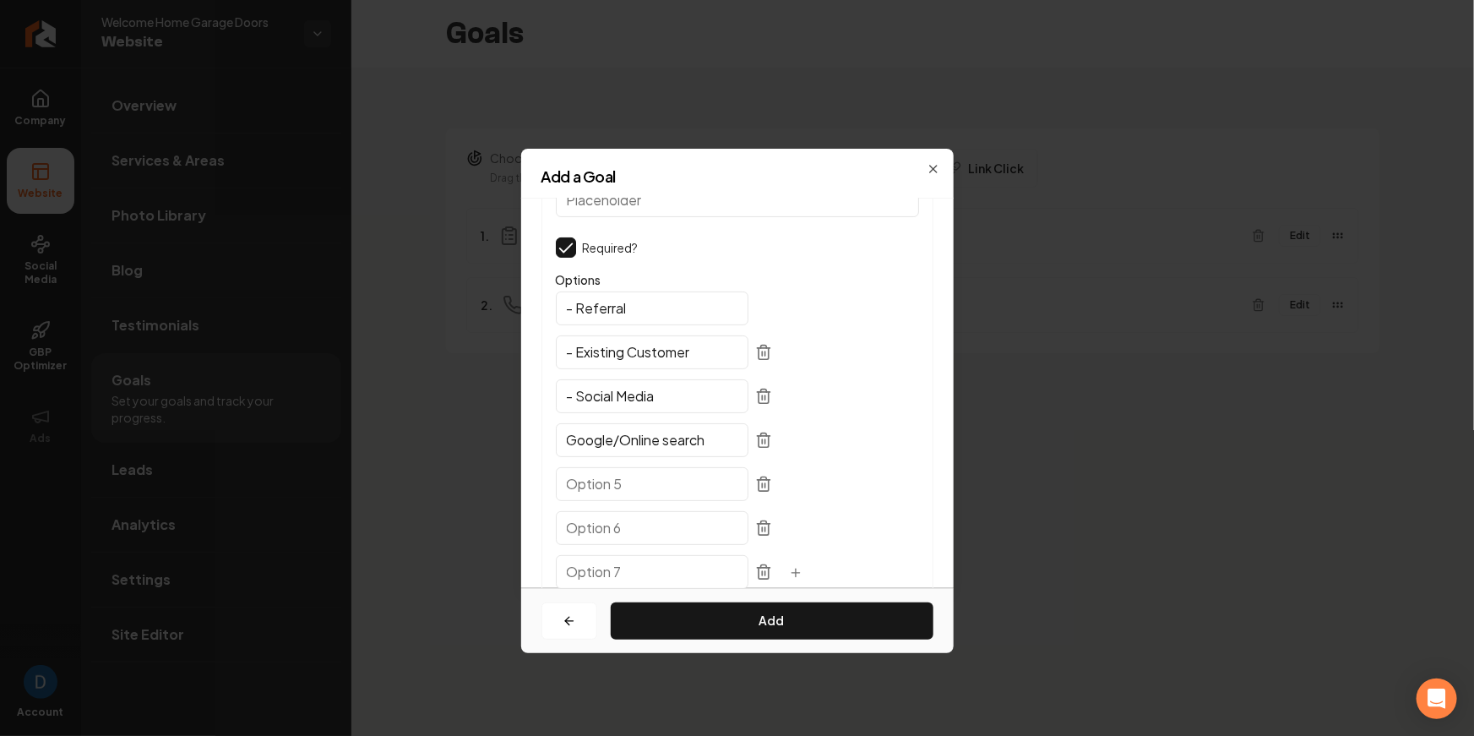
click at [599, 468] on input "text" at bounding box center [652, 484] width 193 height 34
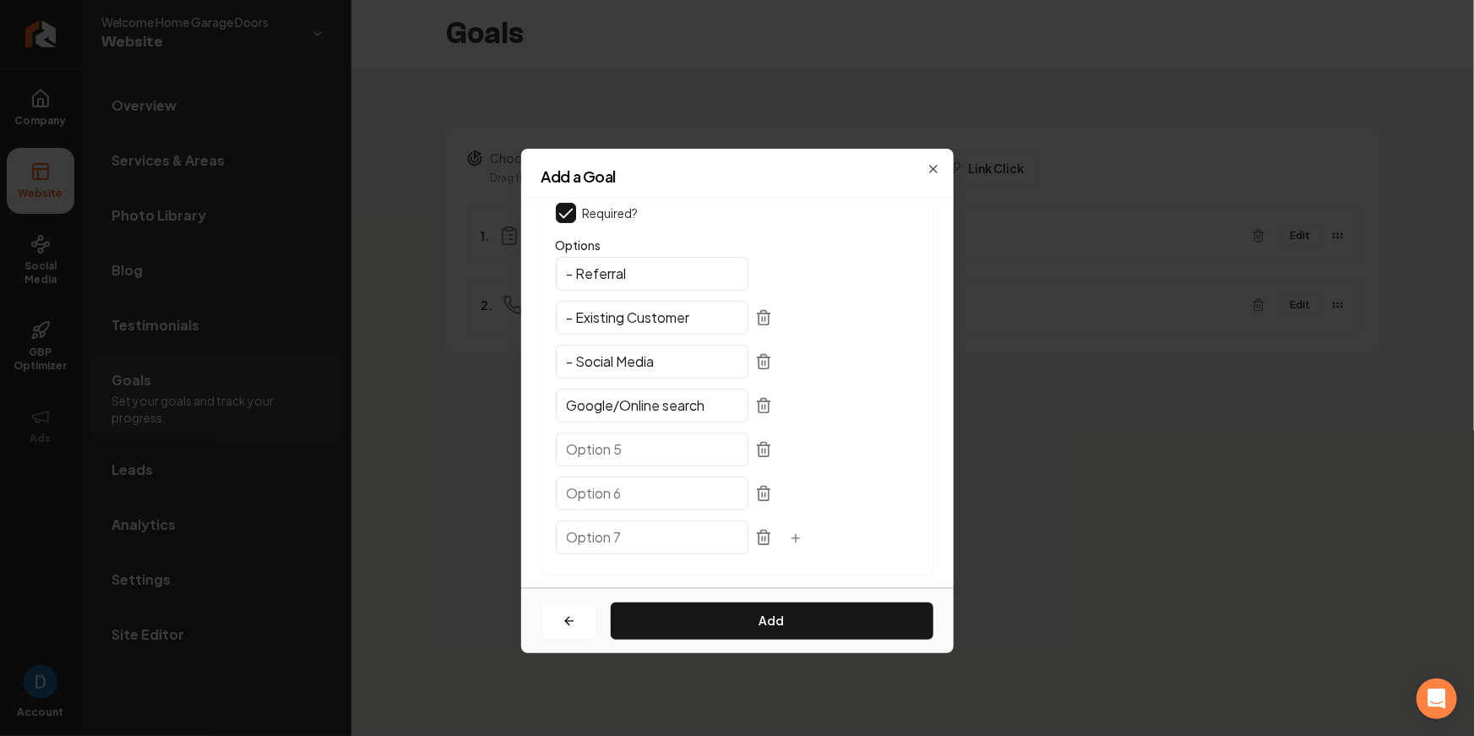
click at [596, 535] on input "text" at bounding box center [652, 537] width 193 height 34
click at [596, 457] on input "text" at bounding box center [652, 449] width 193 height 34
type input "T"
type input "HomeMag"
click at [602, 497] on input "Town Saver Magazine" at bounding box center [652, 493] width 193 height 34
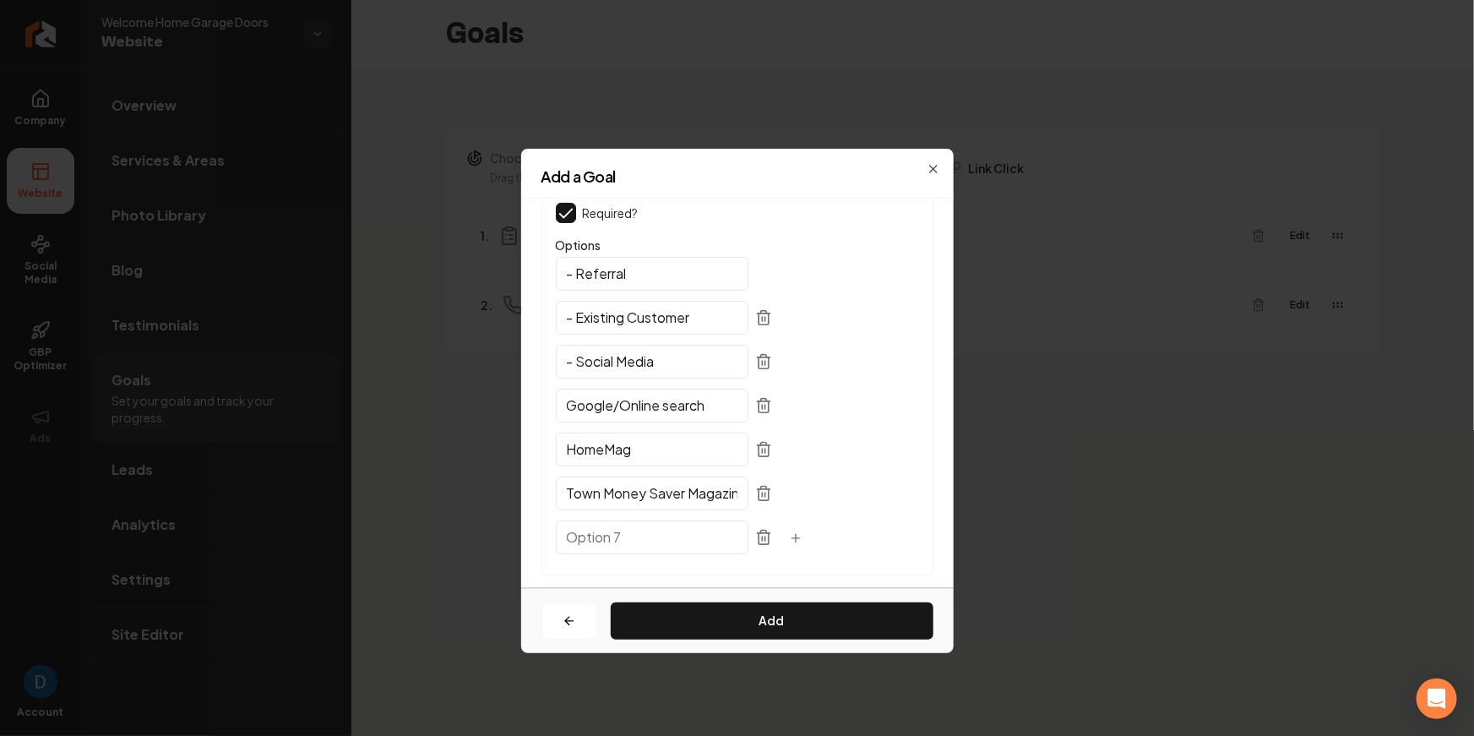
type input "Town Money Saver Magazine"
click at [612, 530] on input "text" at bounding box center [652, 537] width 193 height 34
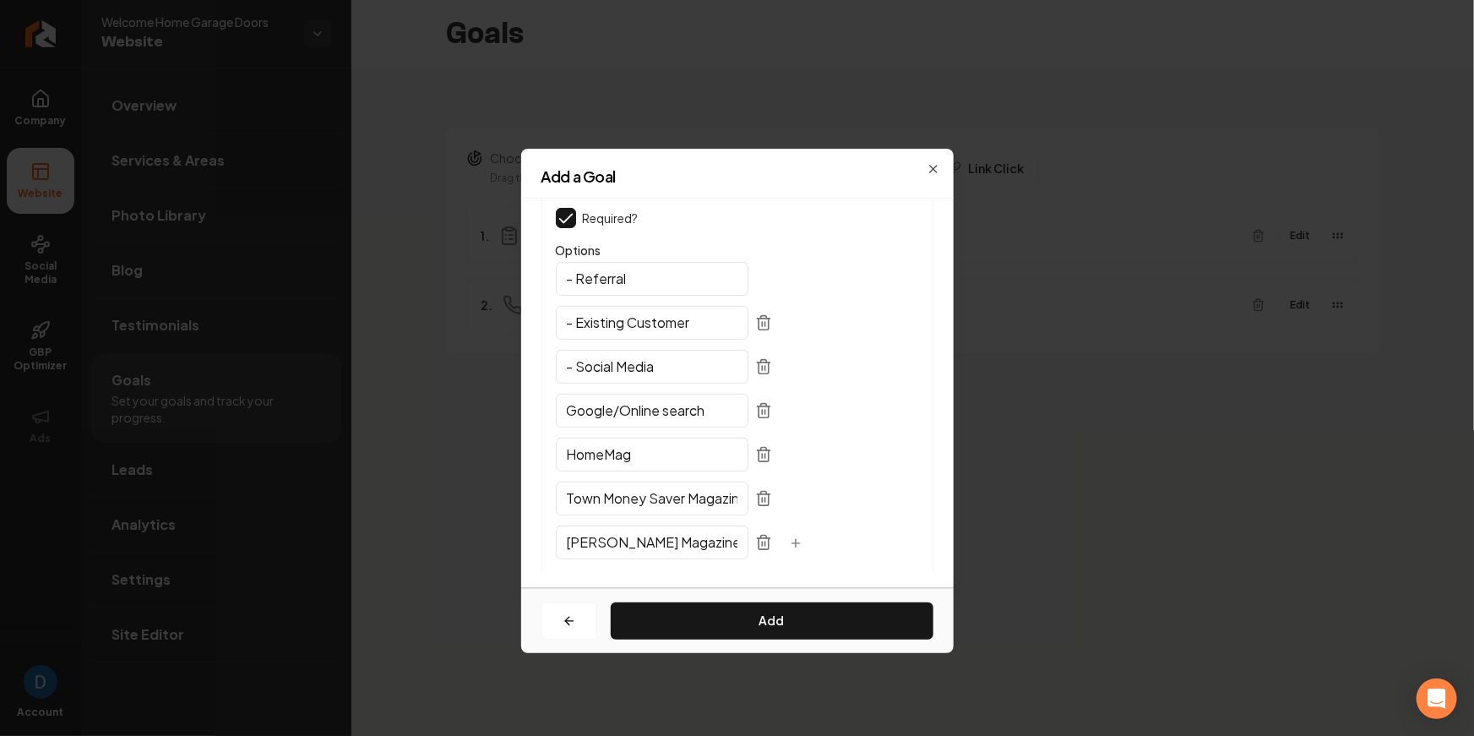
scroll to position [138, 0]
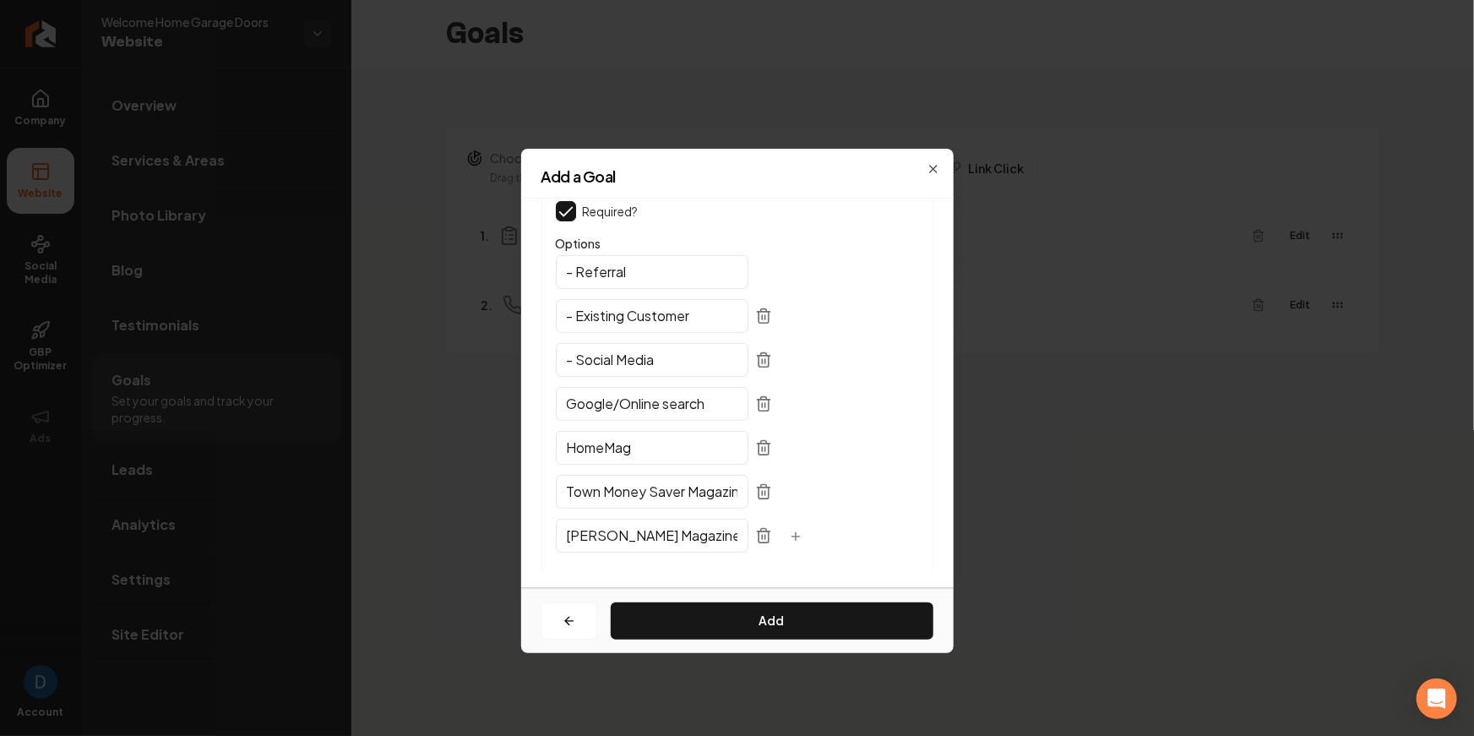
type input "[PERSON_NAME] Magazine"
click at [574, 361] on input "- Social Media" at bounding box center [652, 360] width 193 height 34
type input "Social Media"
click at [577, 303] on input "- Existing Customer" at bounding box center [652, 316] width 193 height 34
type input "Existing Customer"
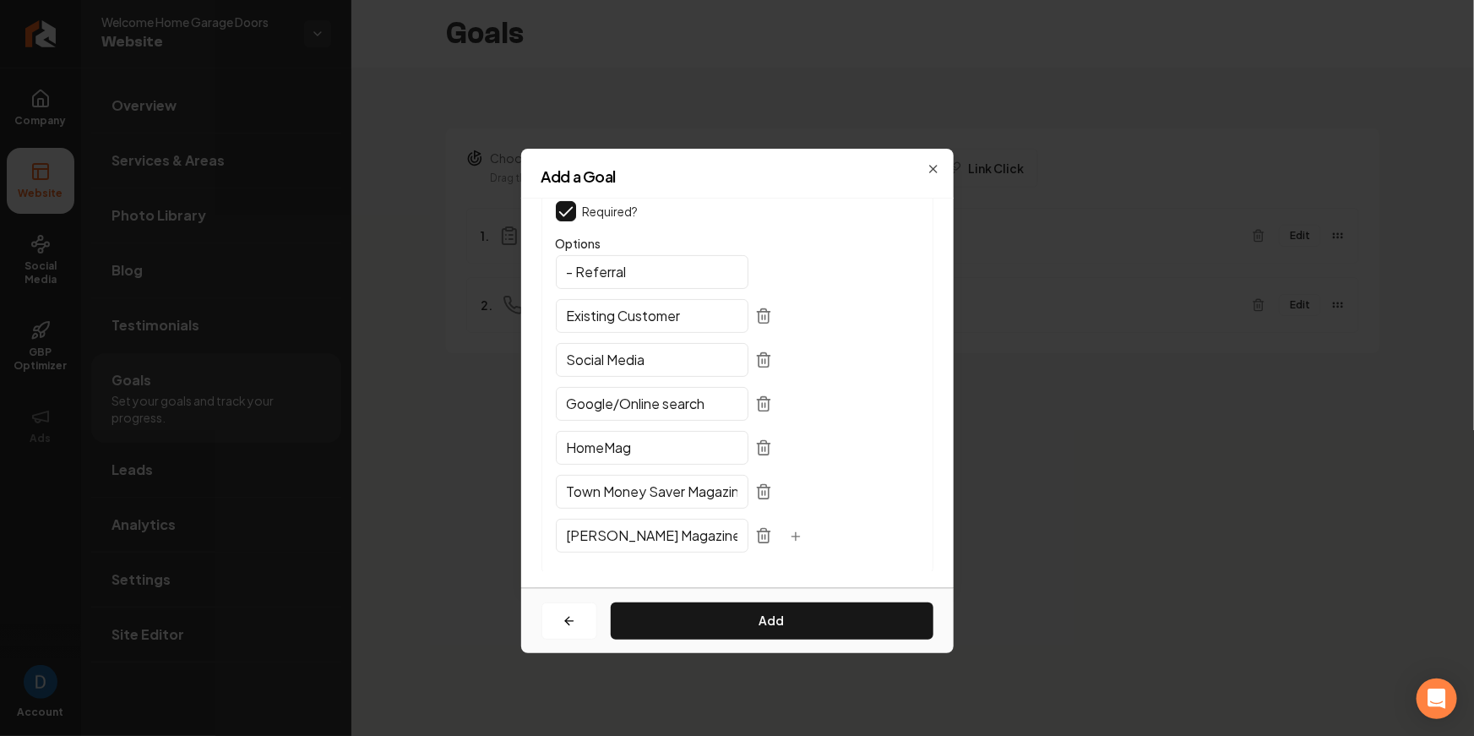
click at [576, 268] on input "- Referral" at bounding box center [652, 272] width 193 height 34
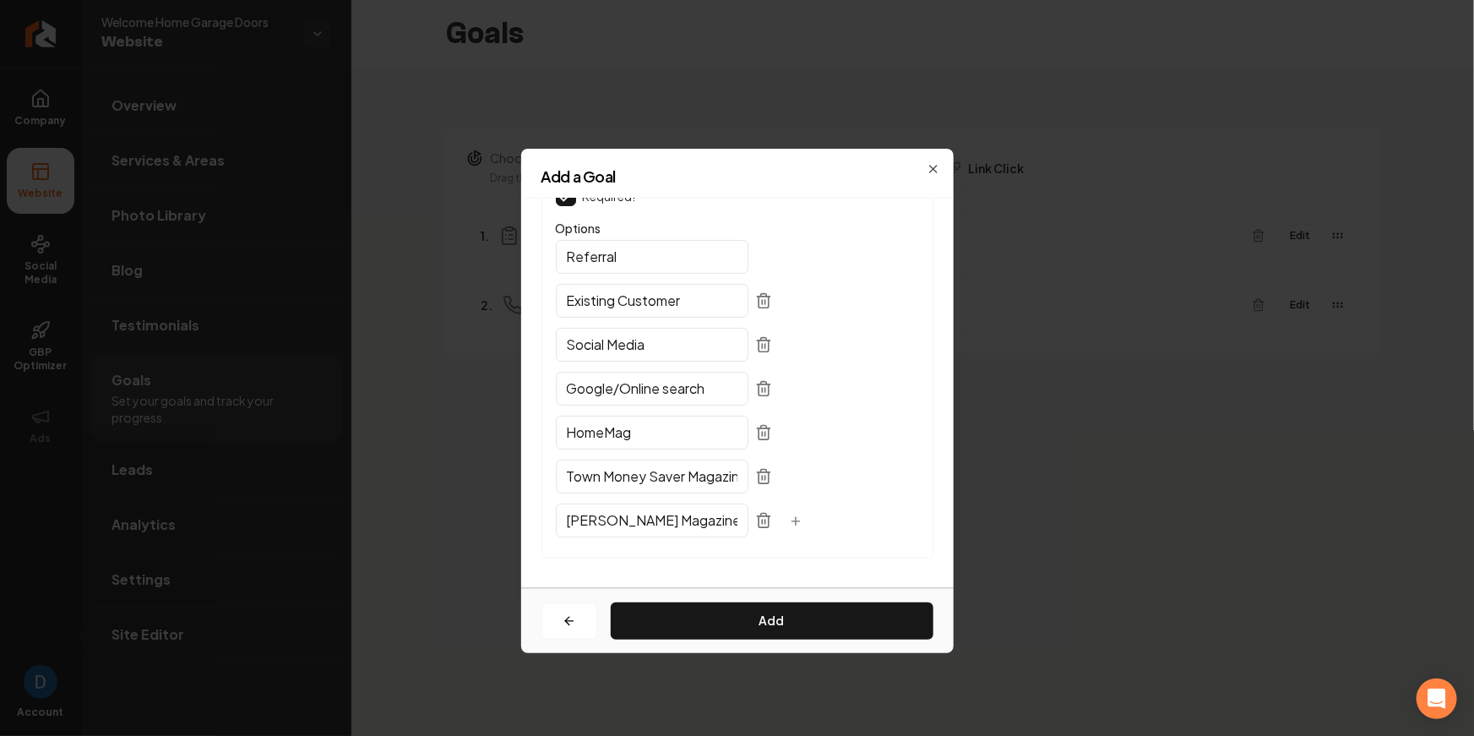
type input "Referral"
click at [789, 516] on icon "button" at bounding box center [796, 521] width 14 height 14
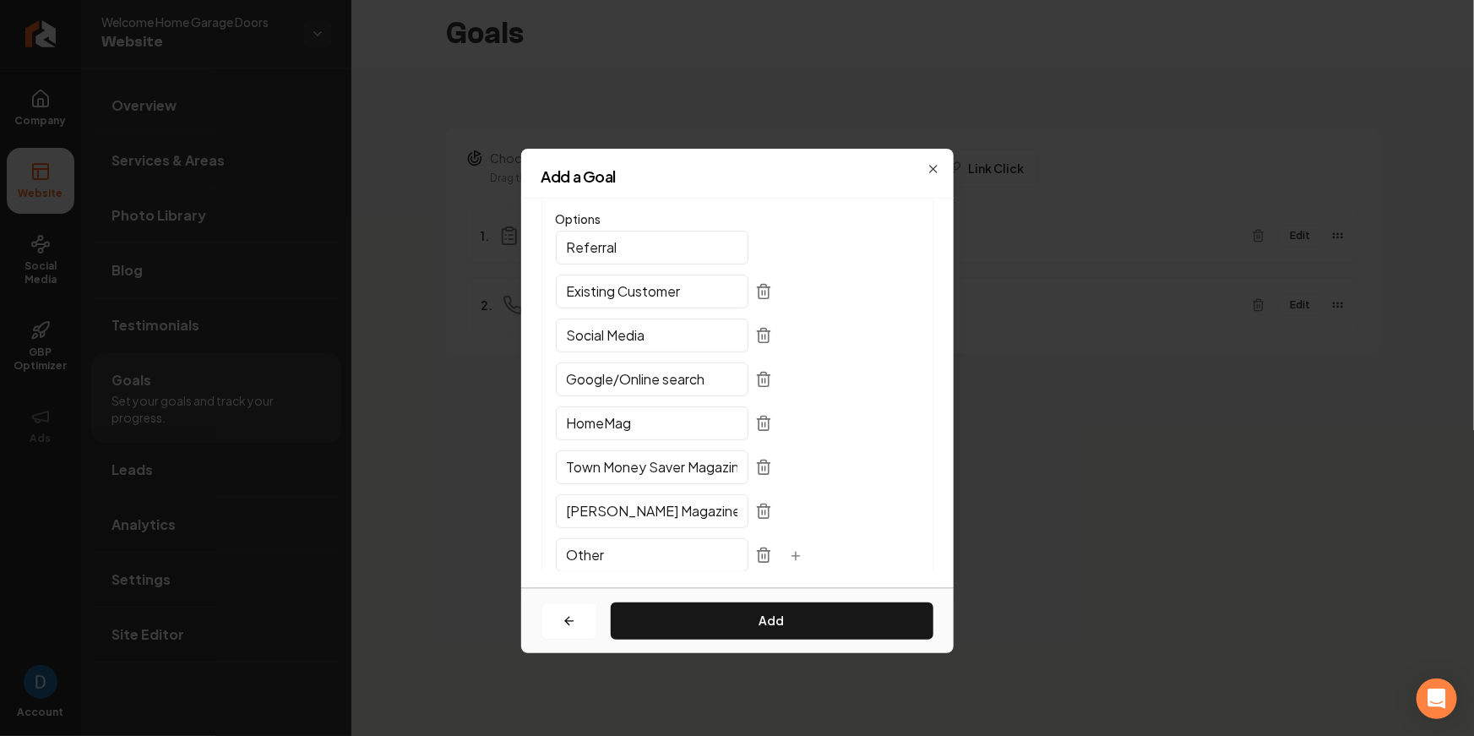
scroll to position [110, 0]
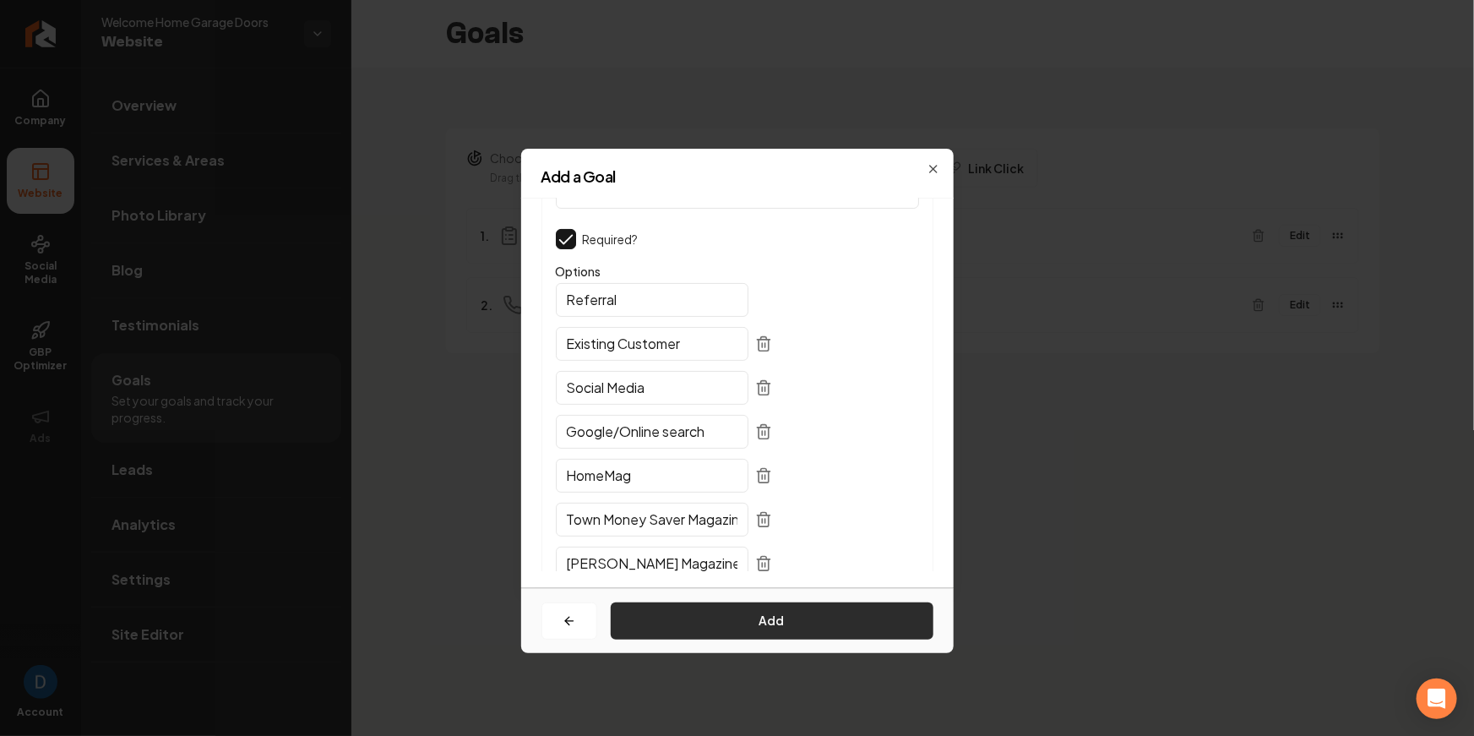
type input "Other"
click at [766, 618] on button "Add" at bounding box center [772, 620] width 323 height 37
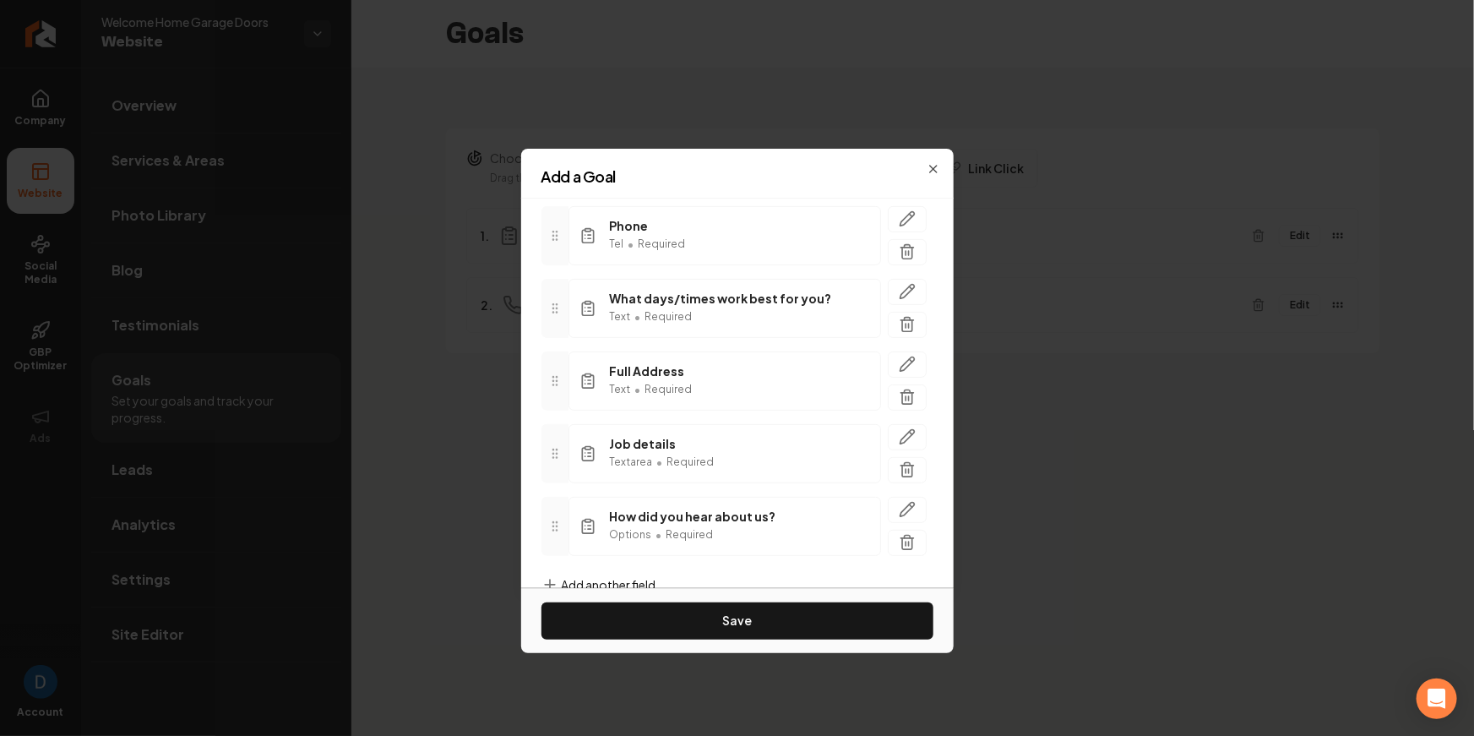
scroll to position [296, 0]
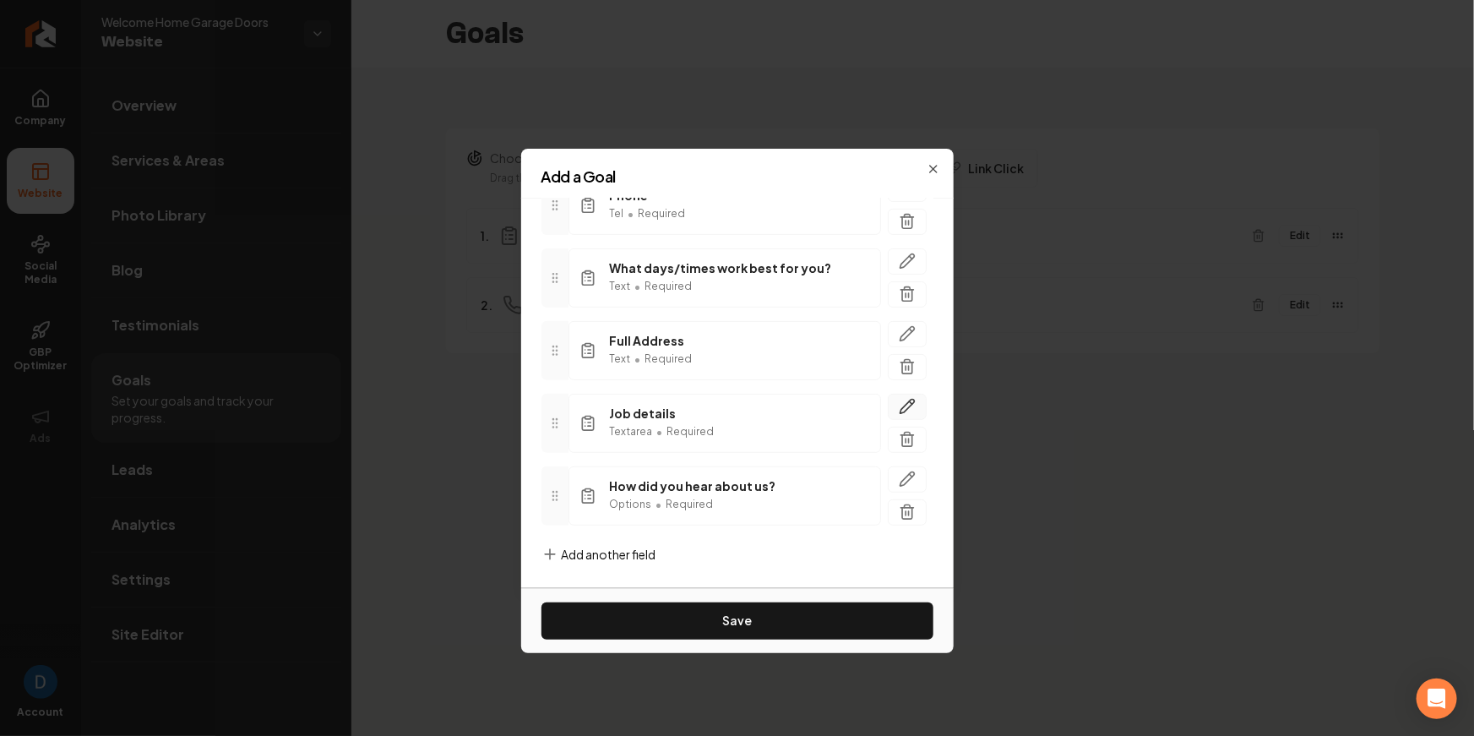
click at [914, 405] on icon "button" at bounding box center [907, 406] width 17 height 17
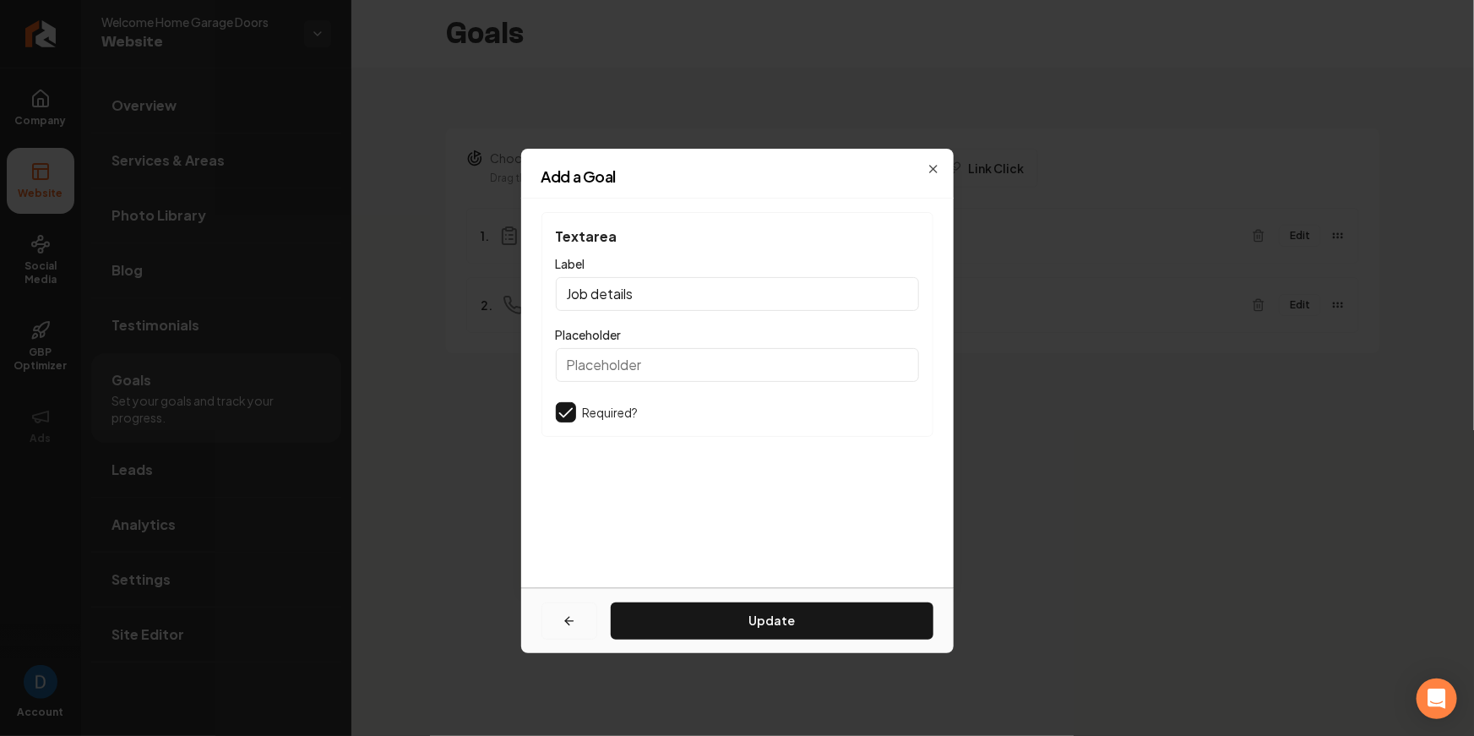
click at [579, 626] on button "button" at bounding box center [569, 620] width 56 height 37
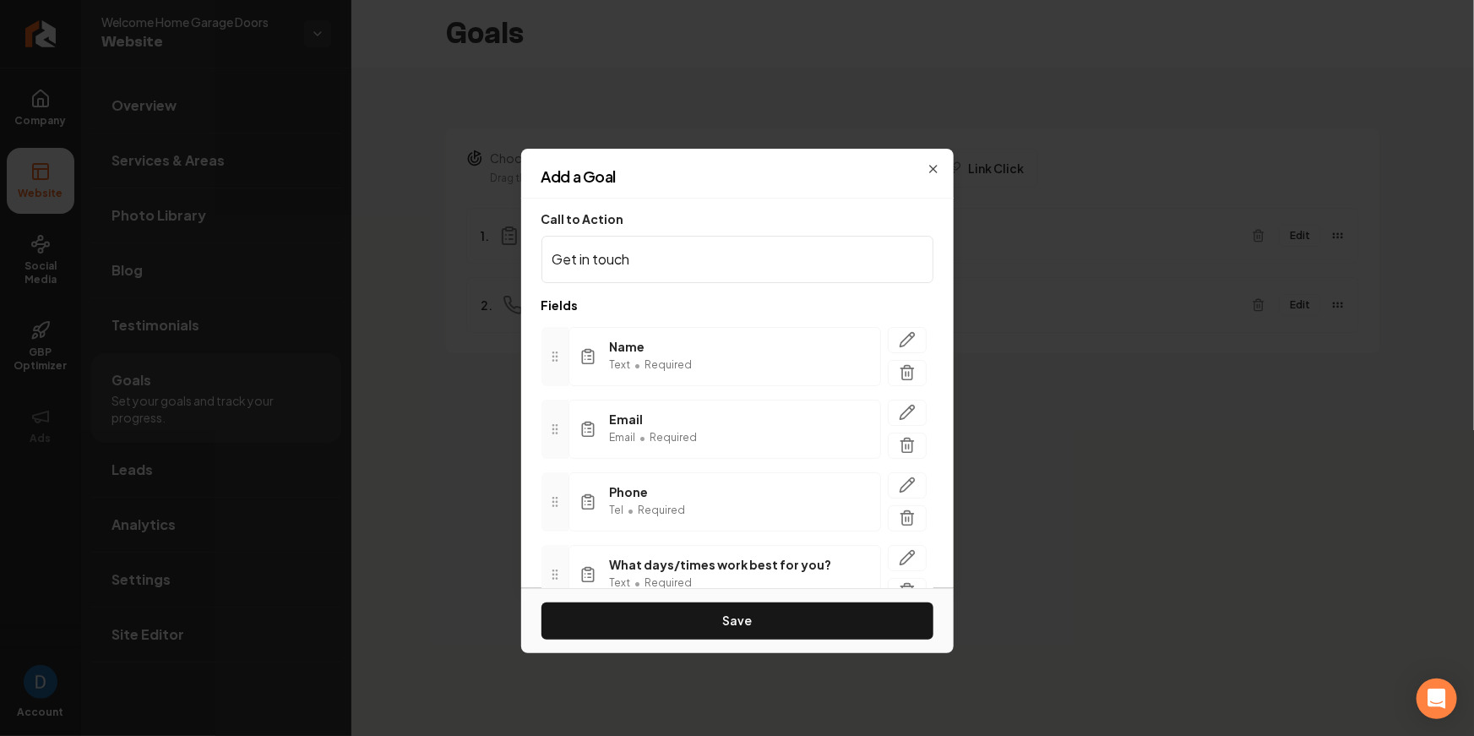
scroll to position [296, 0]
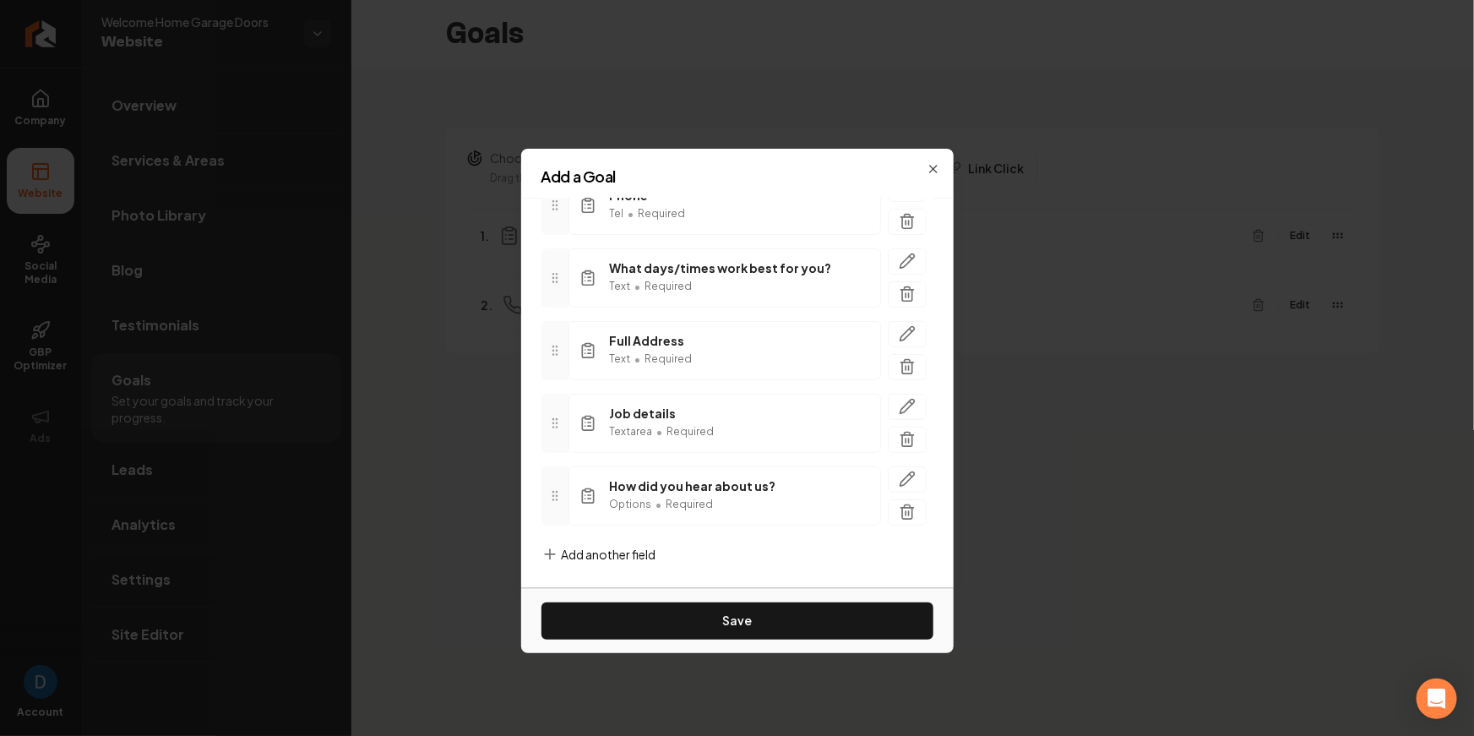
click at [596, 557] on span "Add another field" at bounding box center [609, 554] width 95 height 17
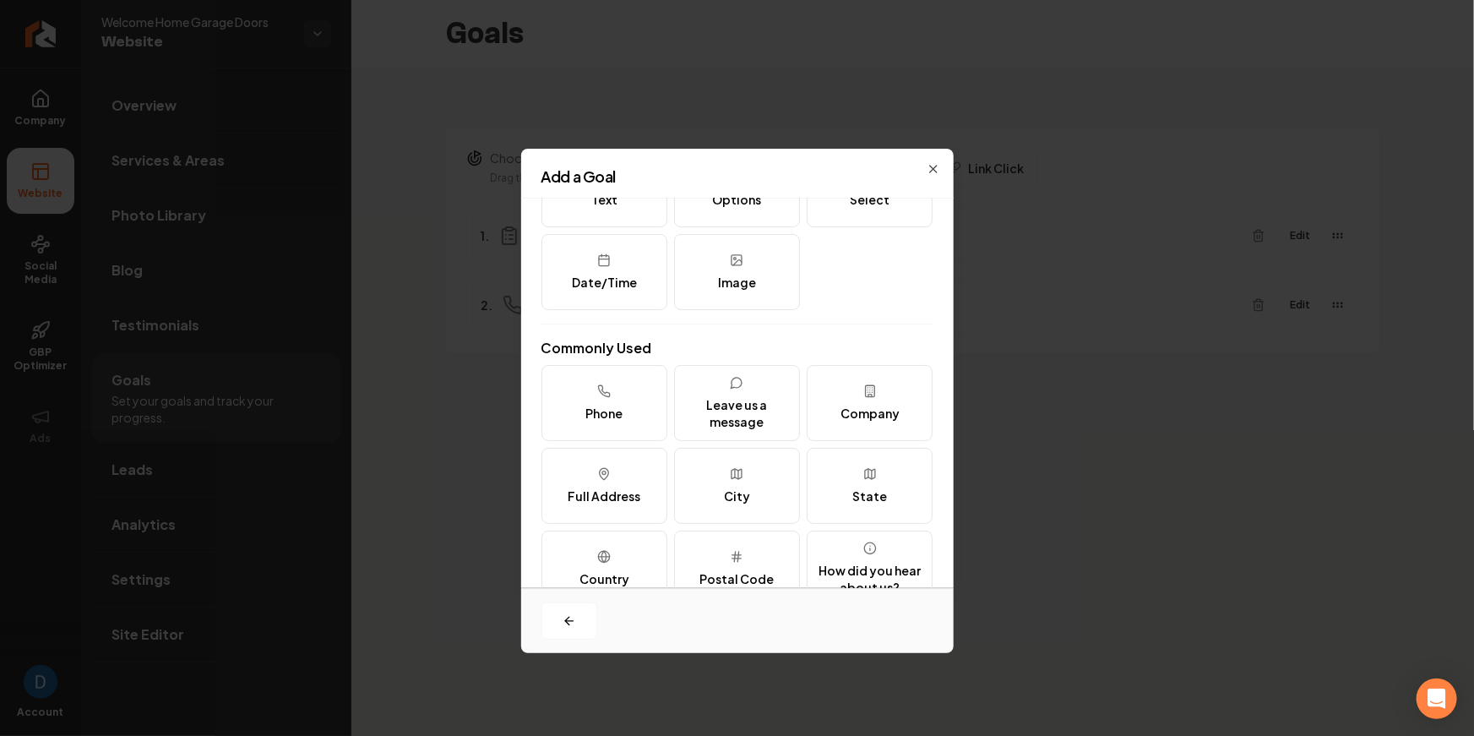
scroll to position [0, 0]
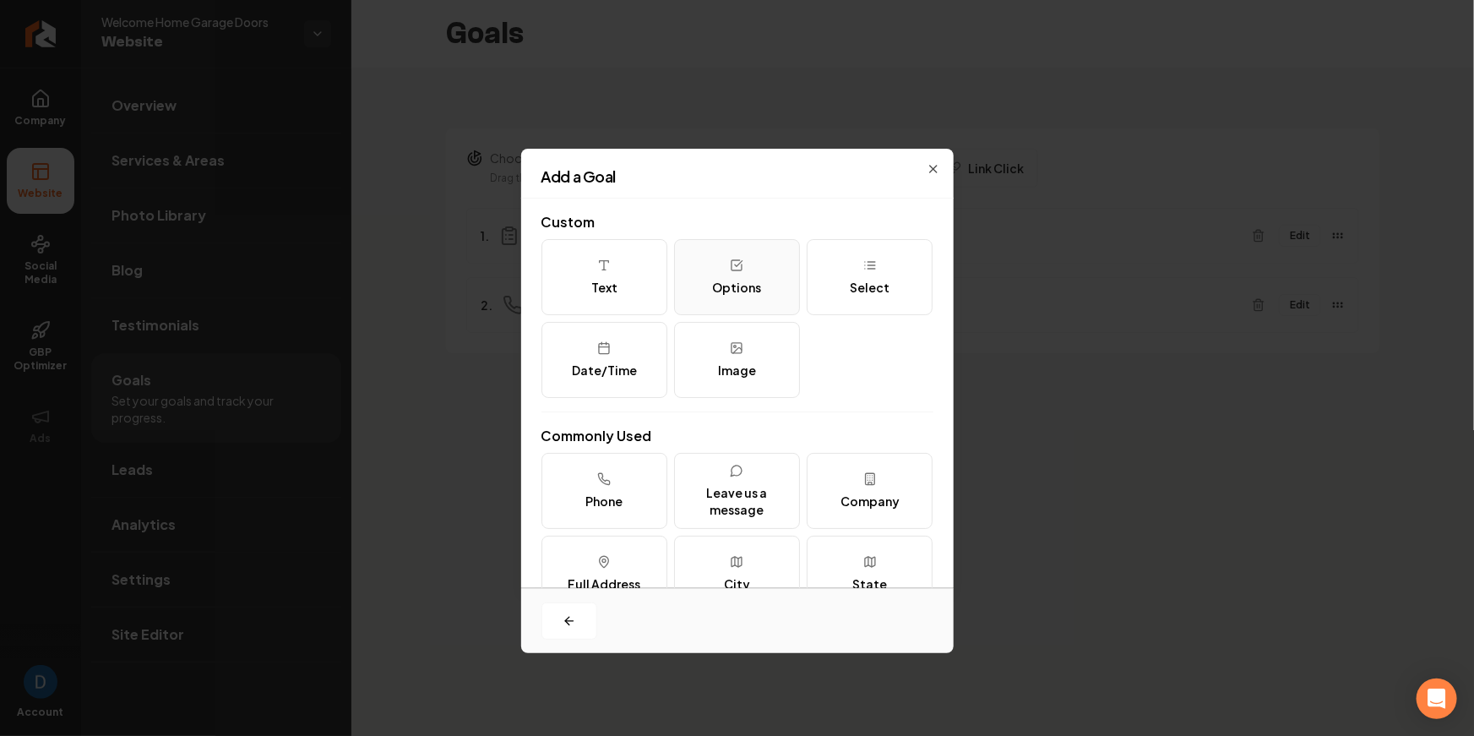
click at [749, 288] on div "Options" at bounding box center [736, 287] width 49 height 17
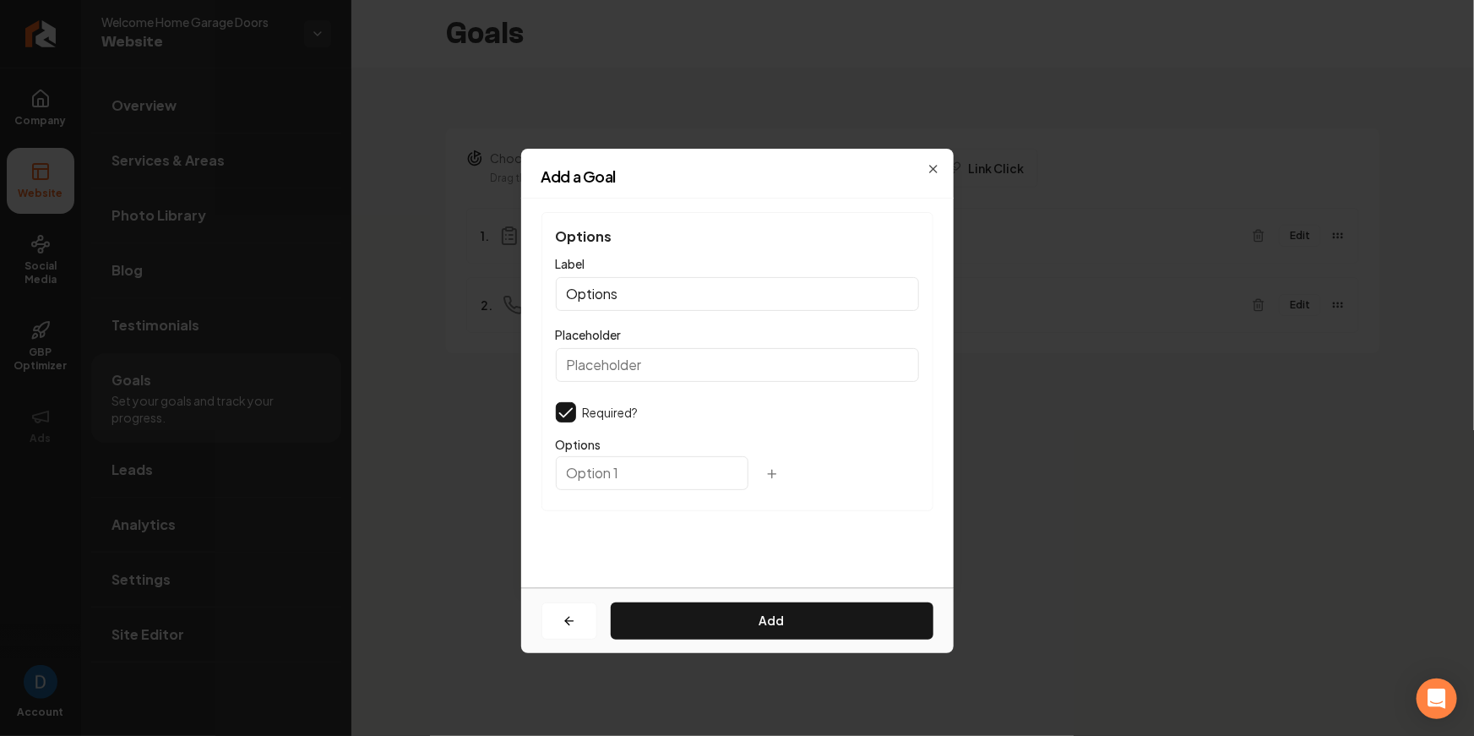
click at [595, 293] on input "Options" at bounding box center [737, 294] width 363 height 34
click at [594, 293] on input "Options" at bounding box center [737, 294] width 363 height 34
type input "Job Details"
click at [592, 490] on div at bounding box center [737, 477] width 363 height 37
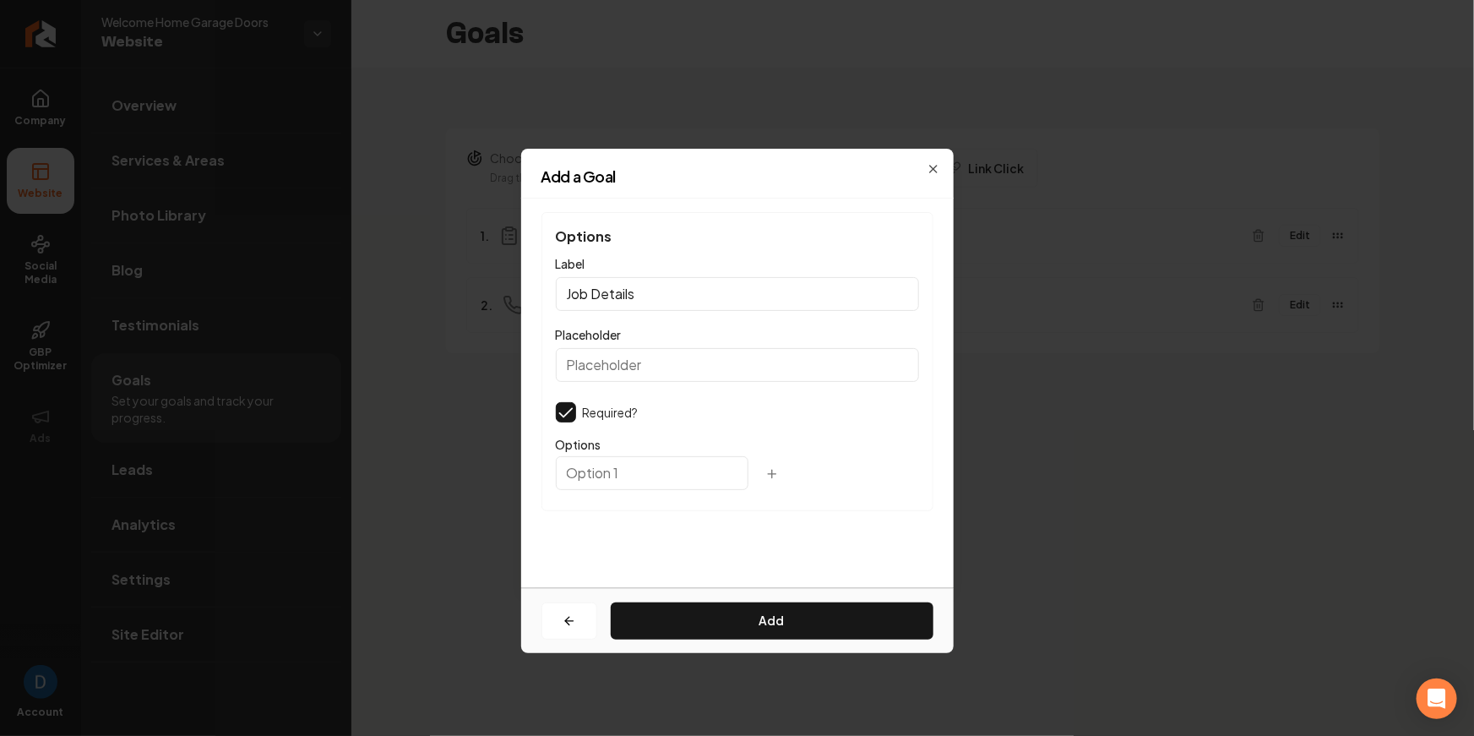
click at [591, 479] on input "text" at bounding box center [652, 473] width 193 height 34
type input "New Garage Door"
click at [765, 474] on icon "button" at bounding box center [772, 474] width 14 height 14
type input "Door Openers"
click at [789, 518] on icon "button" at bounding box center [796, 518] width 14 height 14
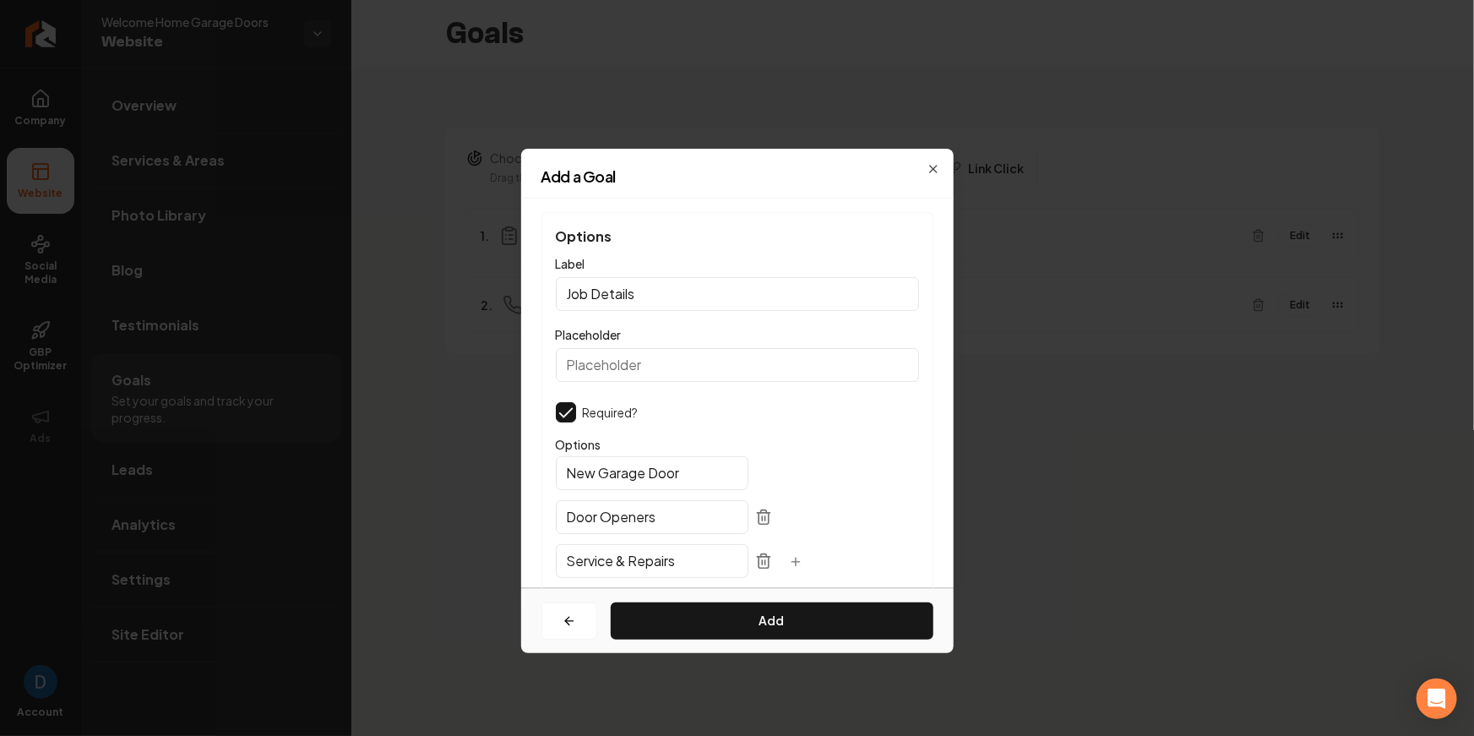
type input "Service & Repairs"
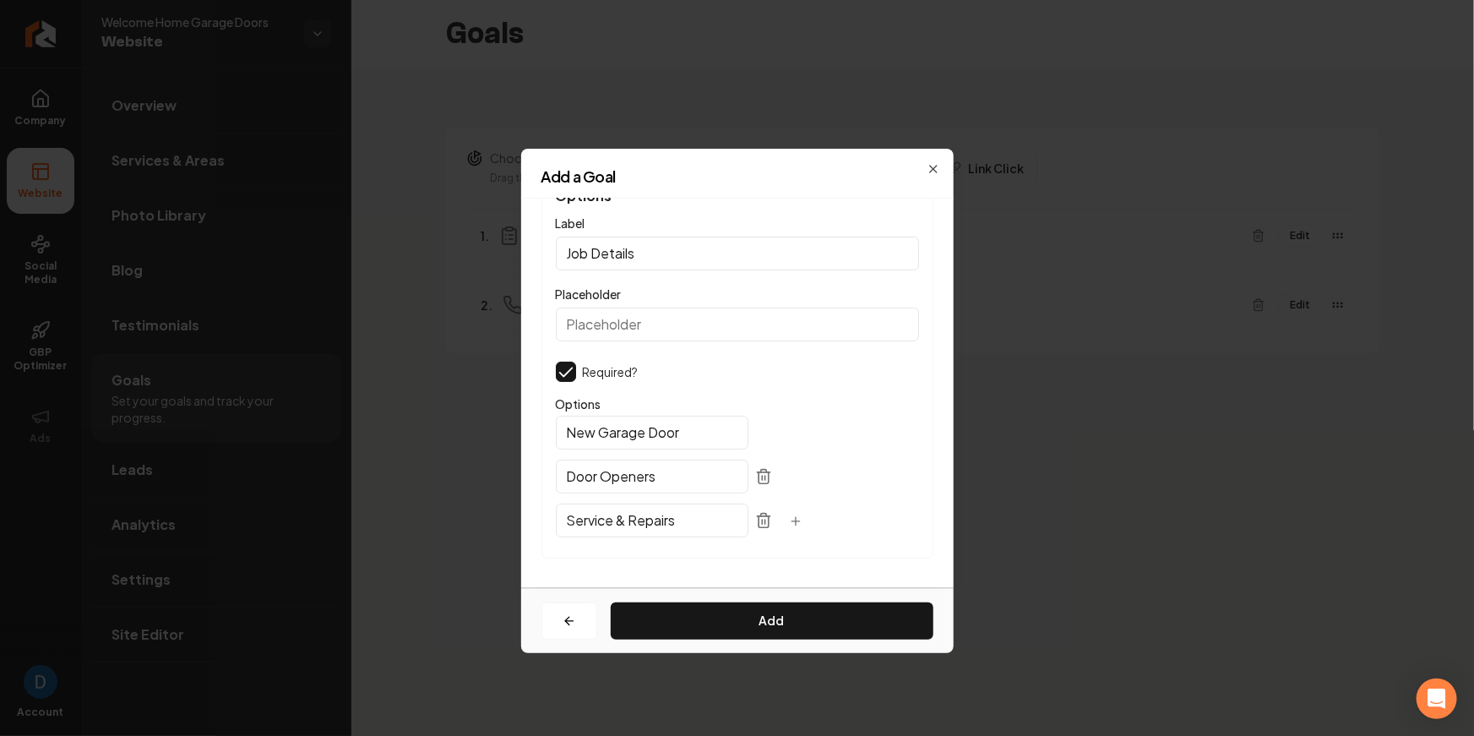
click at [789, 521] on icon "button" at bounding box center [796, 521] width 14 height 14
click at [647, 520] on input "Service & Repairs" at bounding box center [652, 520] width 193 height 34
click at [586, 547] on input "text" at bounding box center [652, 564] width 193 height 34
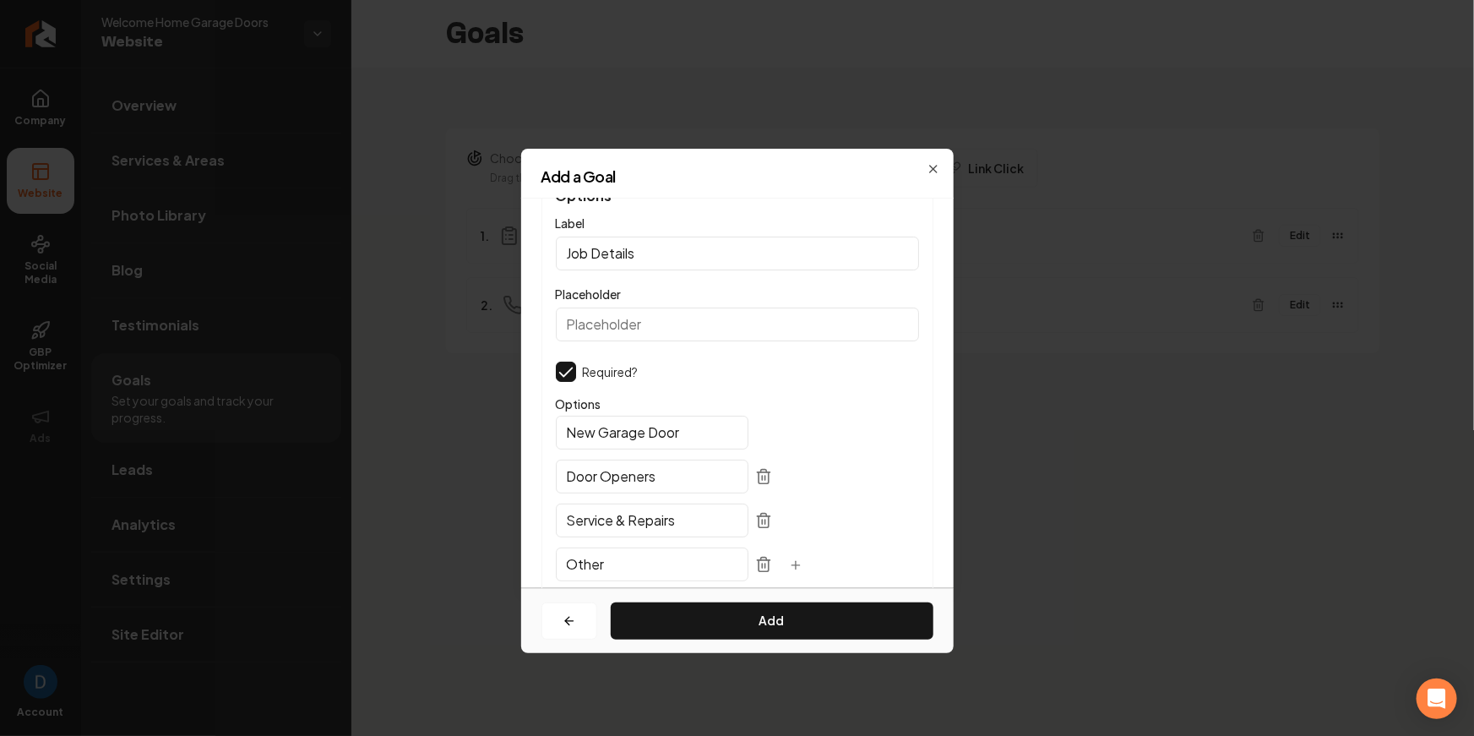
scroll to position [21, 0]
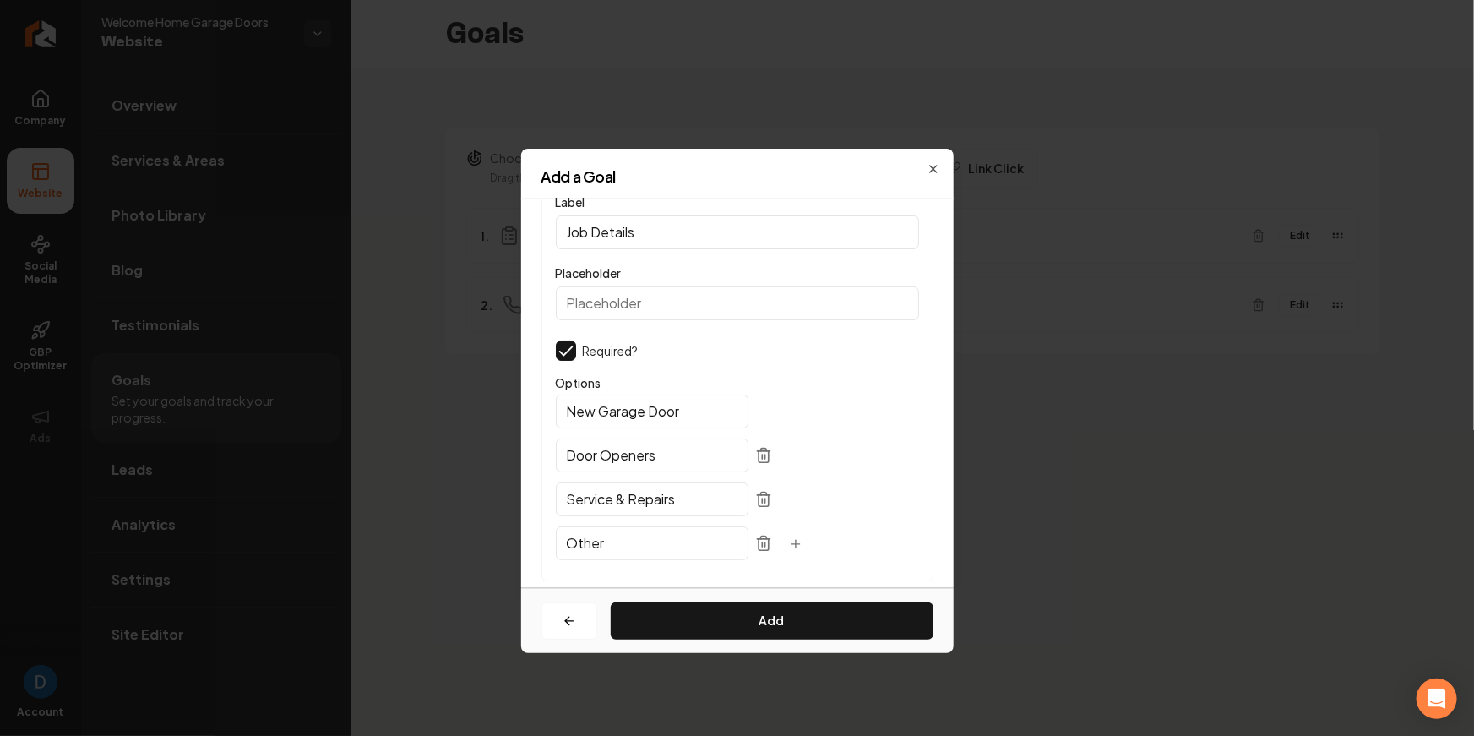
type input "Other"
click at [621, 409] on input "New Garage Door" at bounding box center [652, 411] width 193 height 34
click at [854, 482] on div "Options New Garage Door Door Openers Service & Repairs Other" at bounding box center [737, 470] width 363 height 193
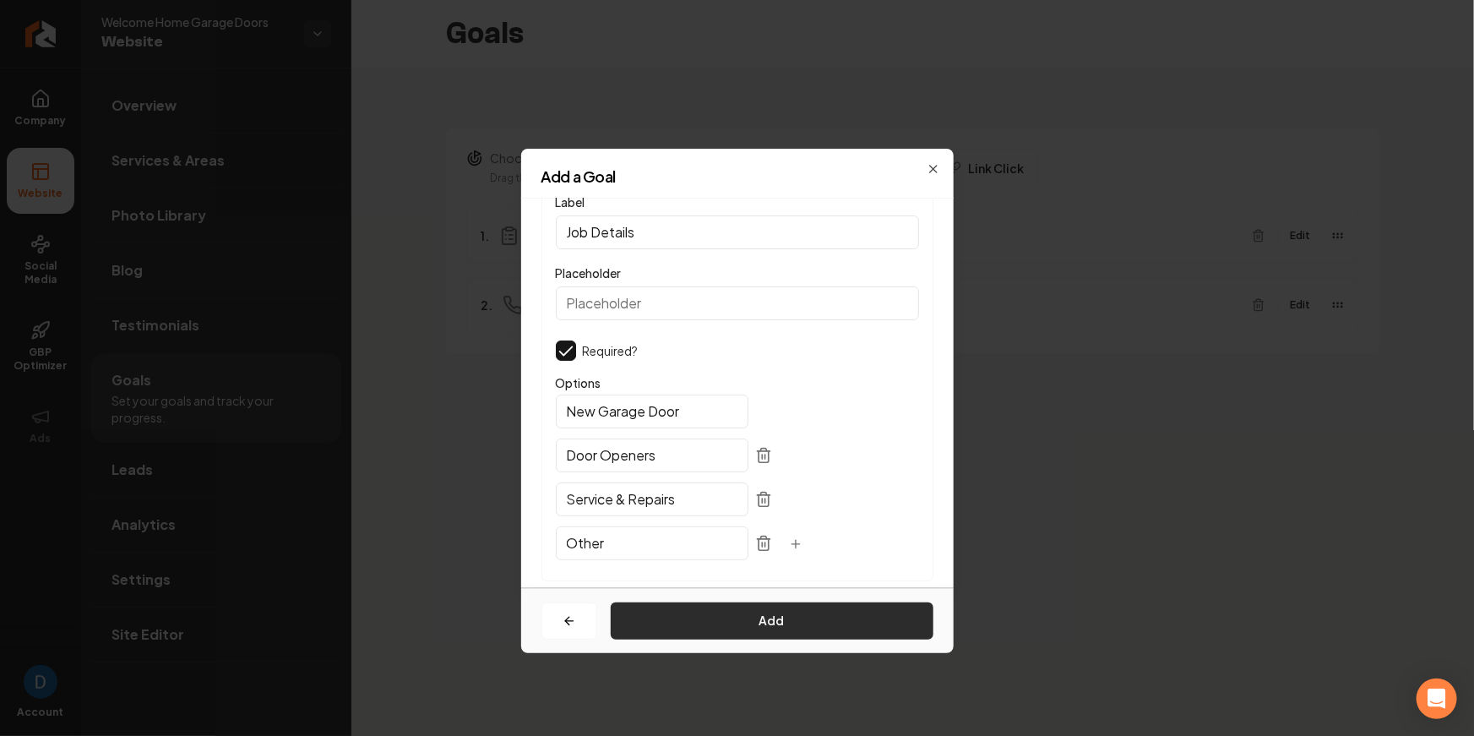
click at [755, 615] on button "Add" at bounding box center [772, 620] width 323 height 37
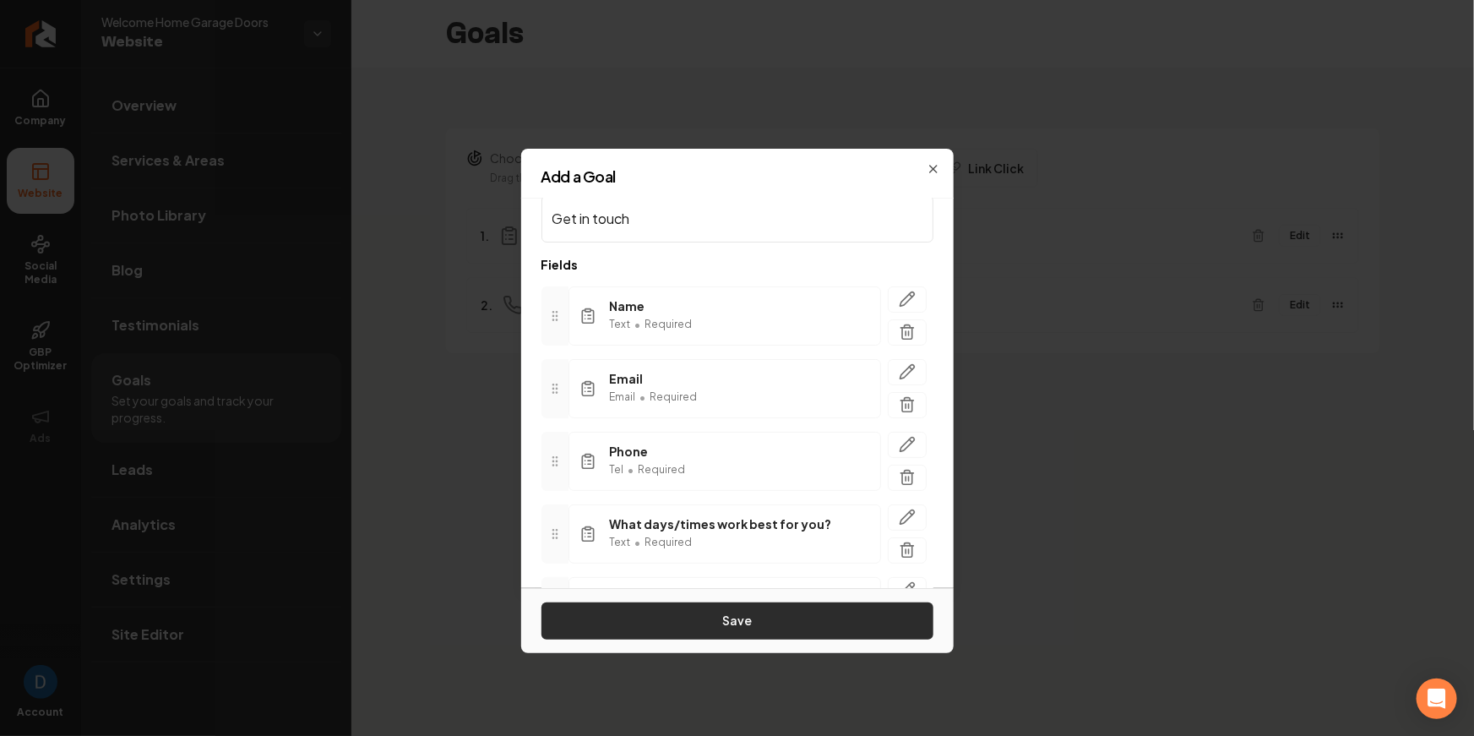
click at [721, 627] on button "Save" at bounding box center [737, 620] width 392 height 37
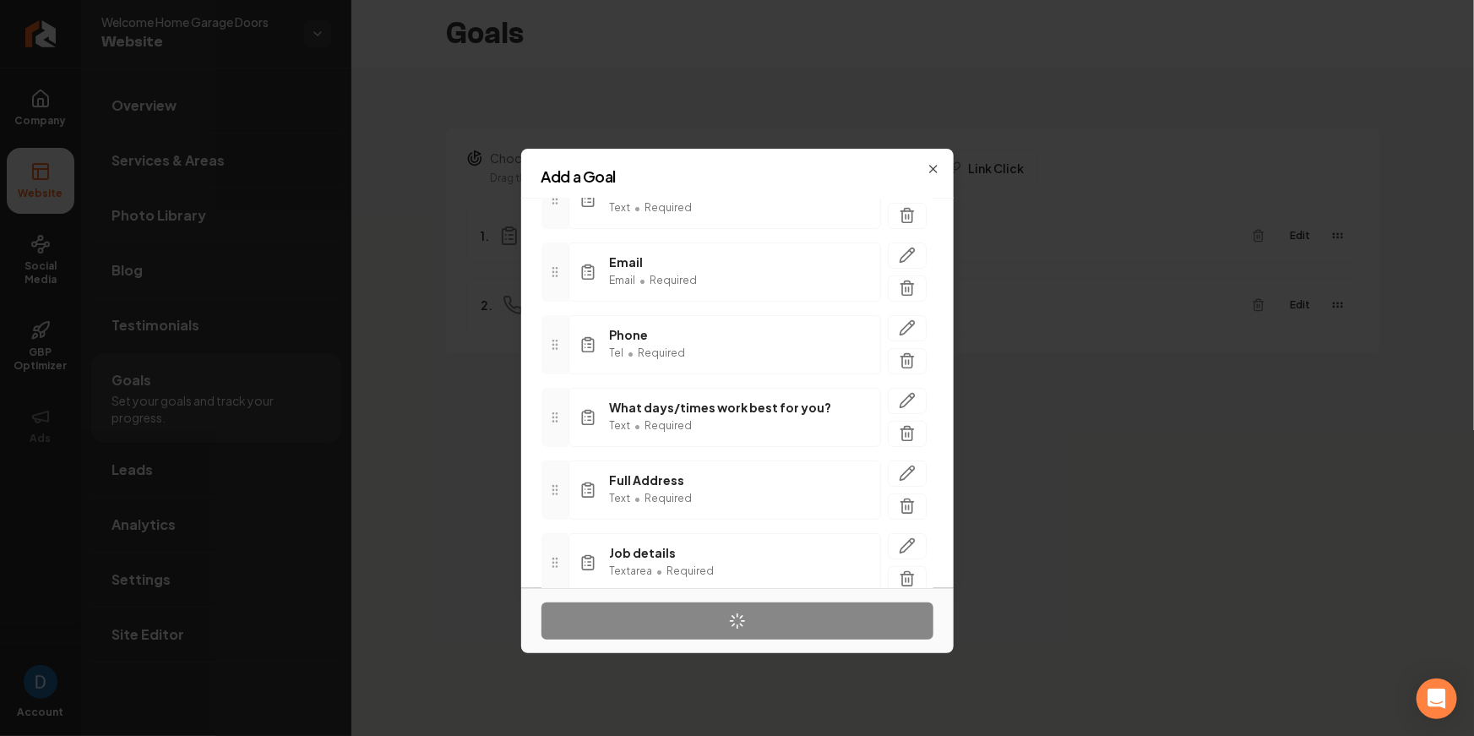
scroll to position [0, 0]
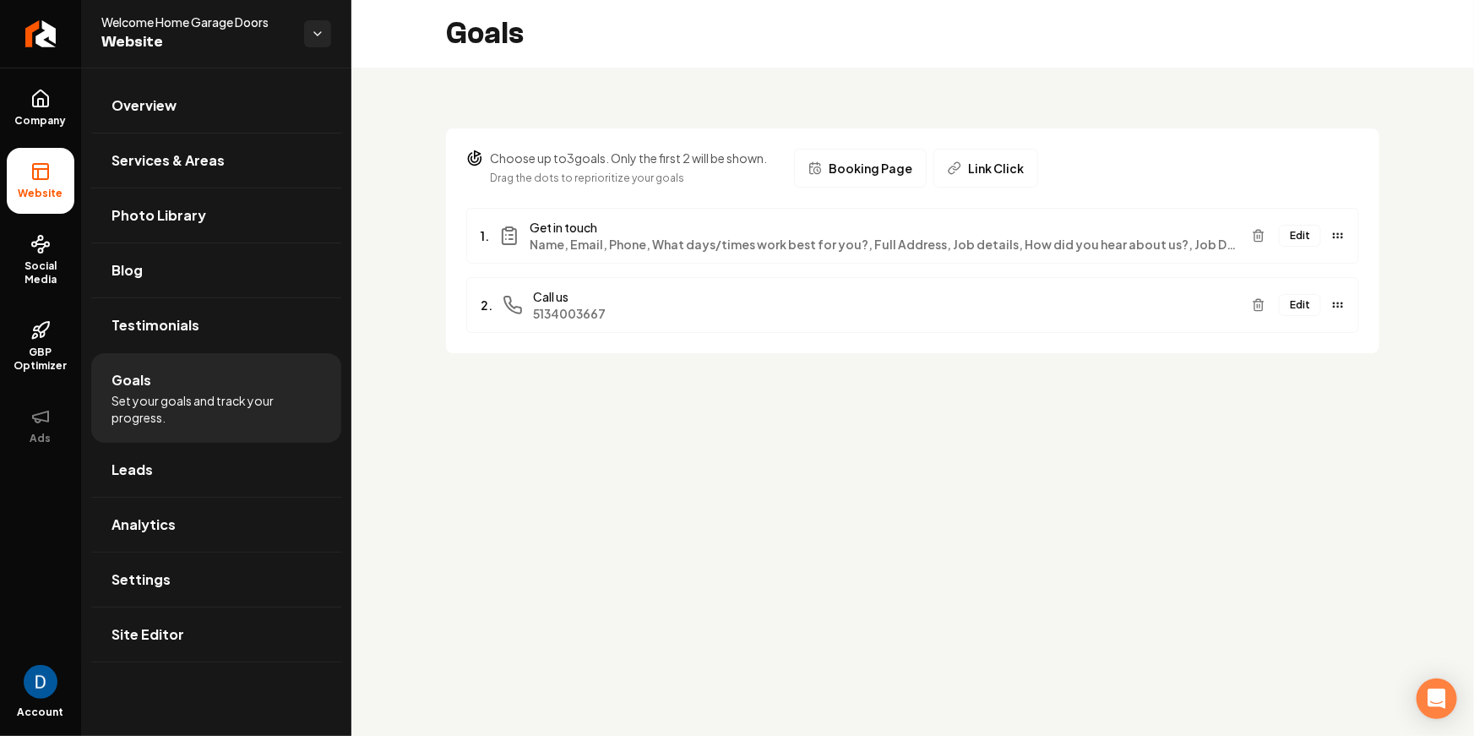
click at [1308, 242] on button "Edit" at bounding box center [1300, 236] width 42 height 22
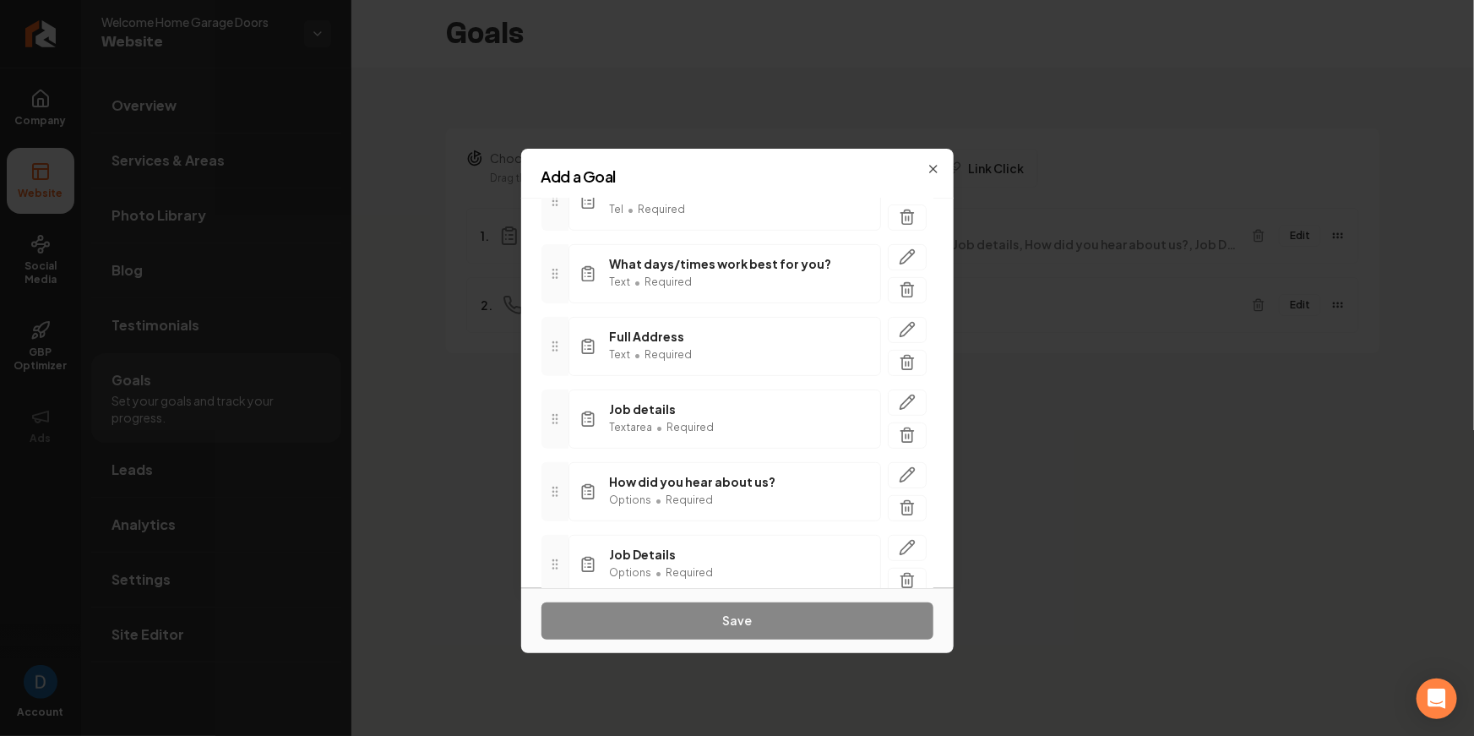
scroll to position [297, 0]
click at [896, 434] on button "button" at bounding box center [907, 439] width 39 height 26
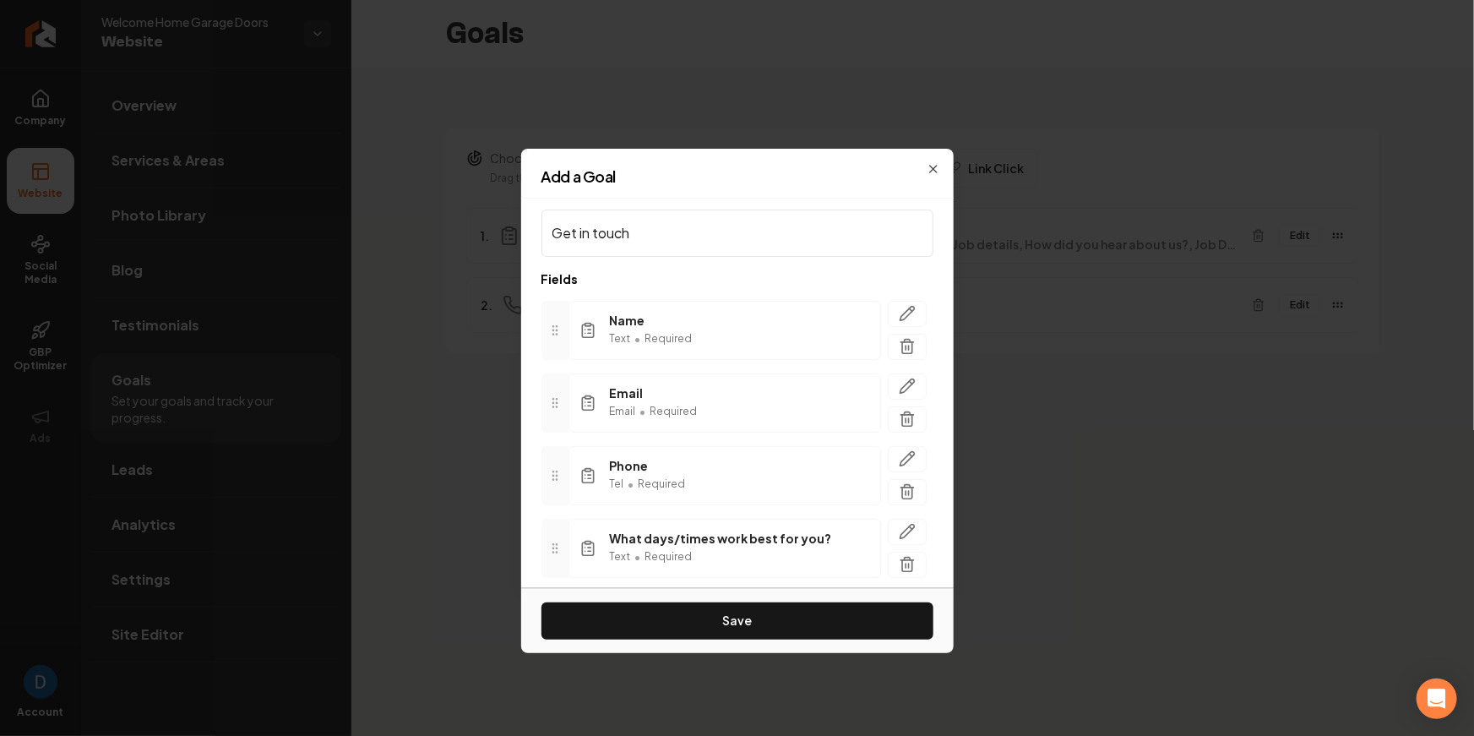
scroll to position [4, 0]
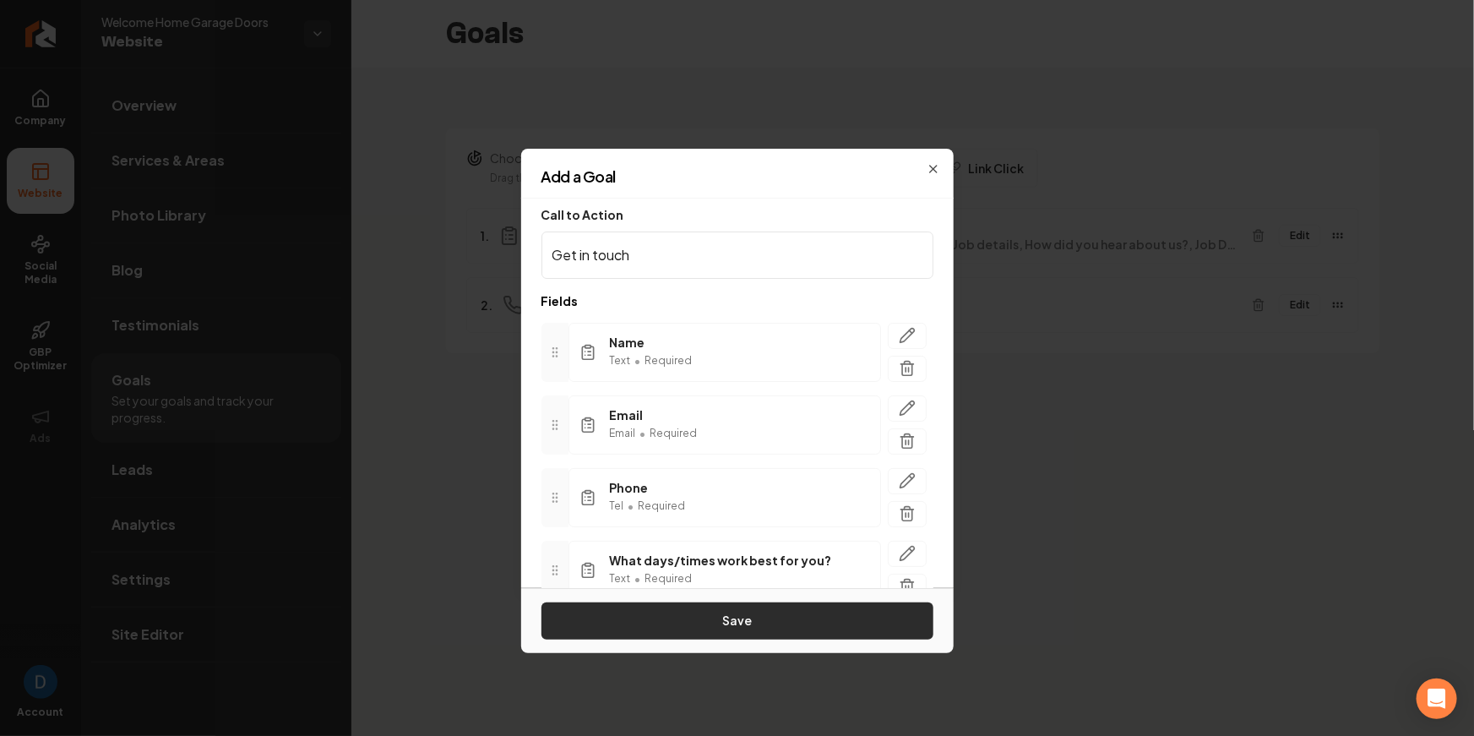
click at [737, 621] on button "Save" at bounding box center [737, 620] width 392 height 37
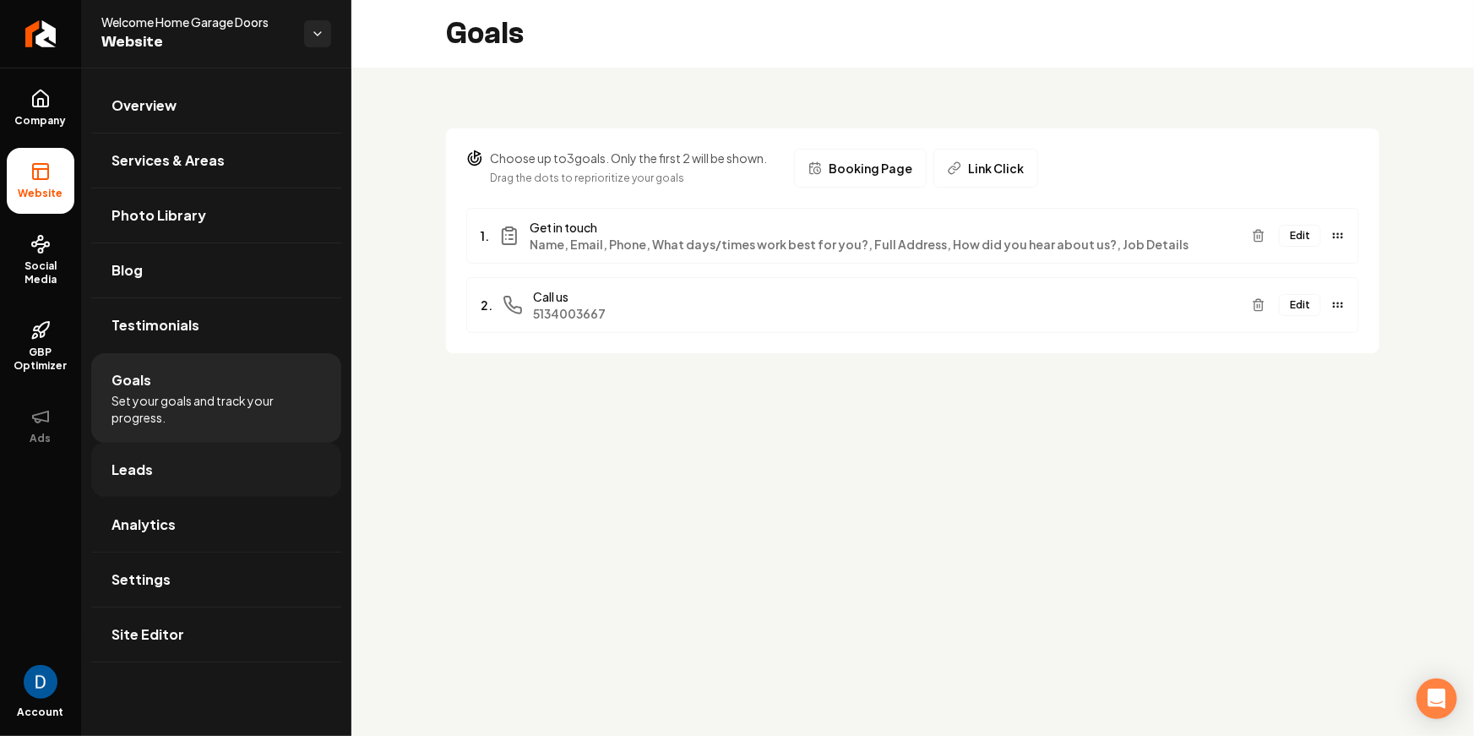
click at [161, 470] on link "Leads" at bounding box center [216, 470] width 250 height 54
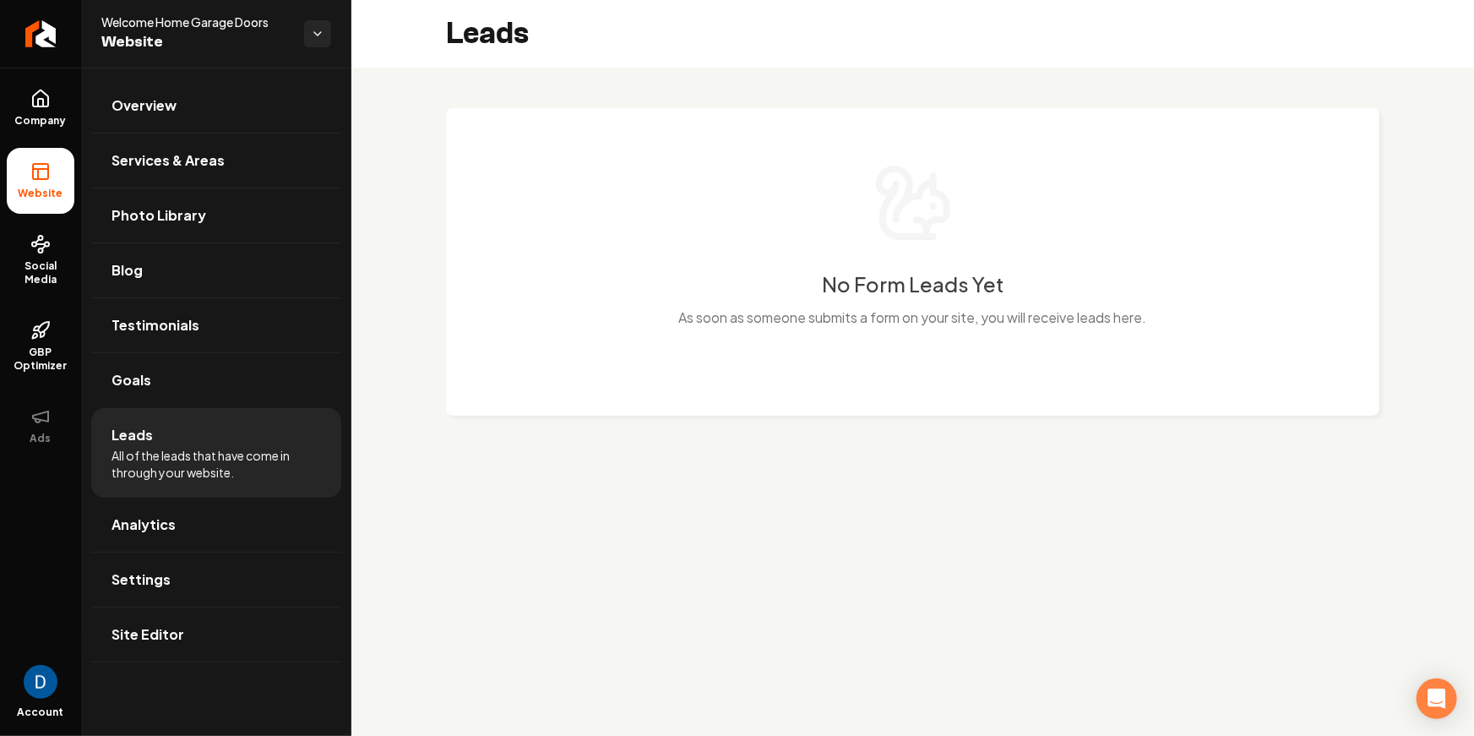
click at [482, 267] on div "No Form Leads Yet As soon as someone submits a form on your site, you will rece…" at bounding box center [913, 255] width 866 height 186
click at [53, 107] on link "Company" at bounding box center [41, 108] width 68 height 66
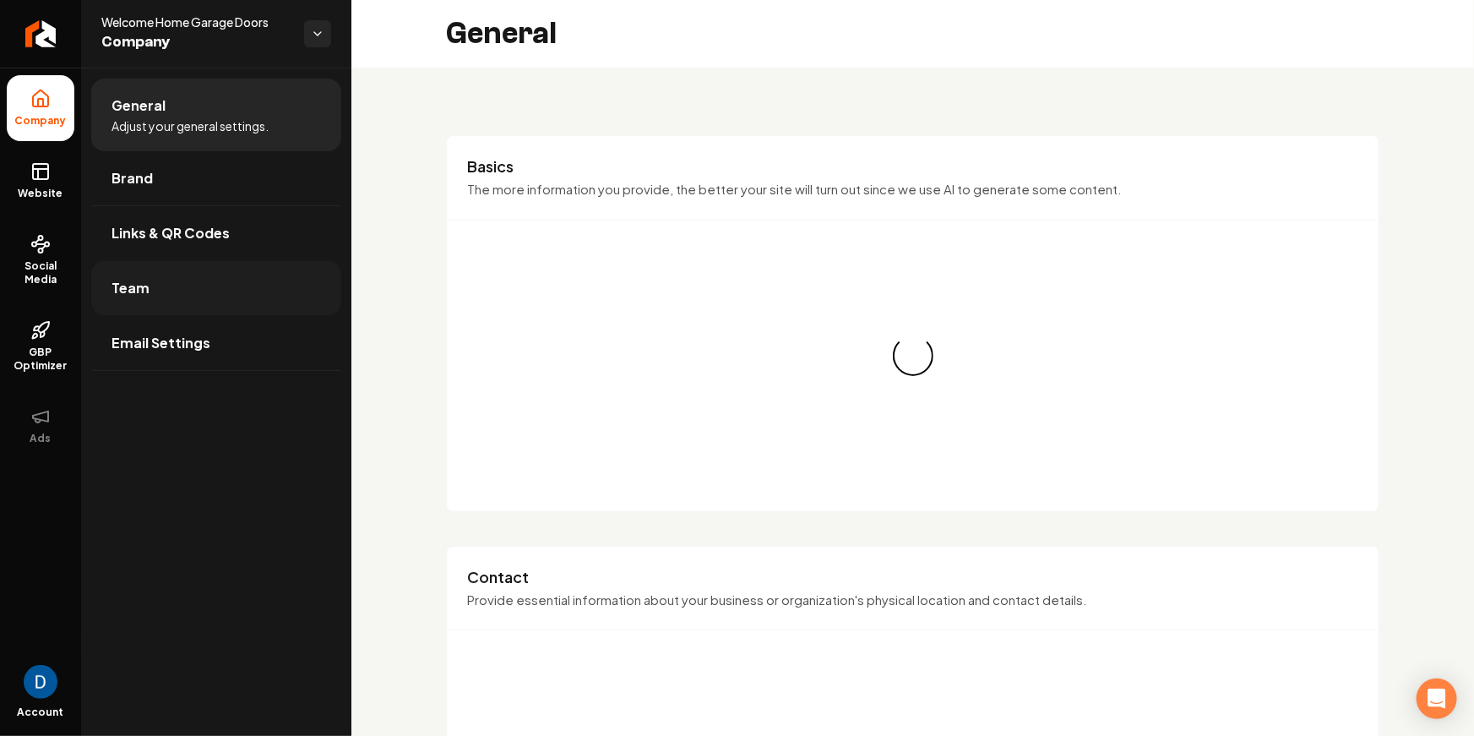
click at [176, 279] on link "Team" at bounding box center [216, 288] width 250 height 54
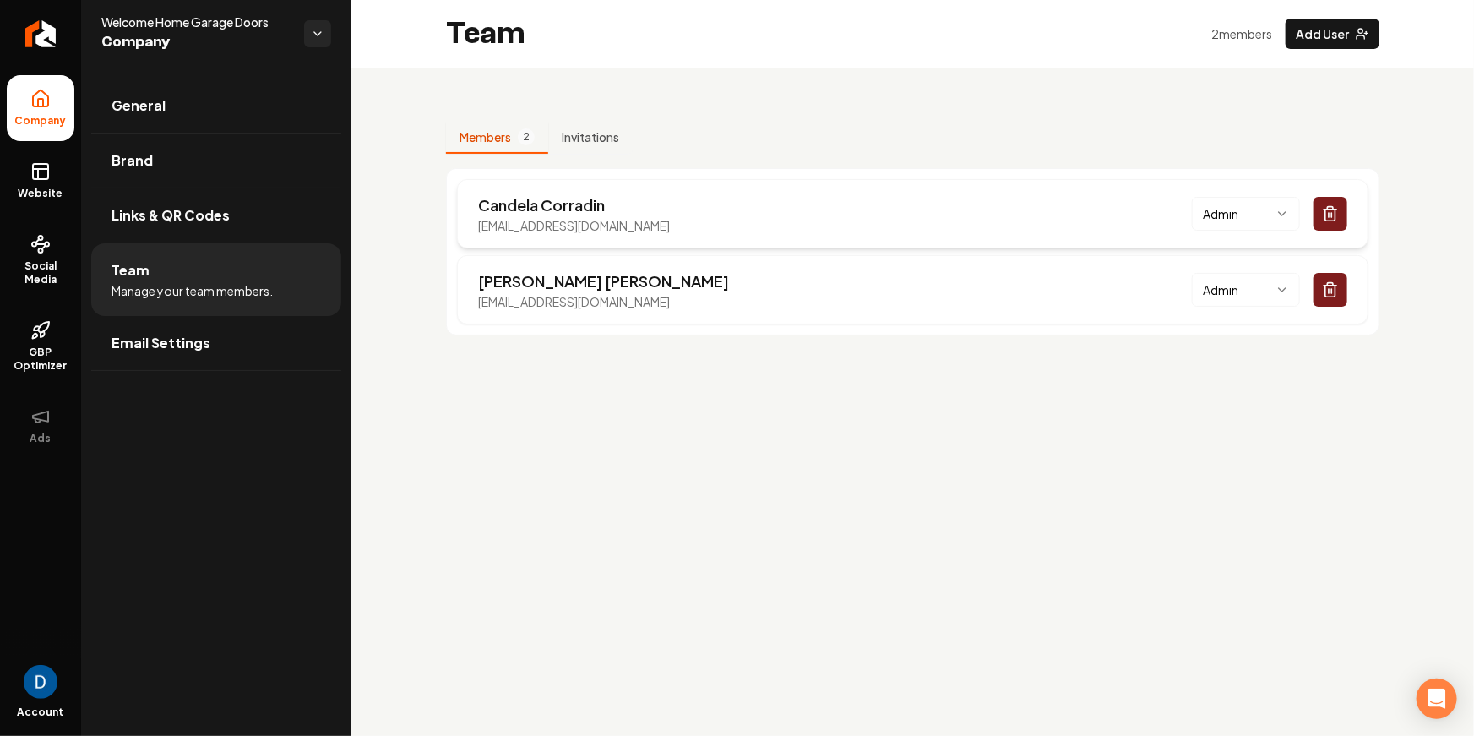
click at [1337, 209] on icon "Main content area" at bounding box center [1330, 209] width 13 height 0
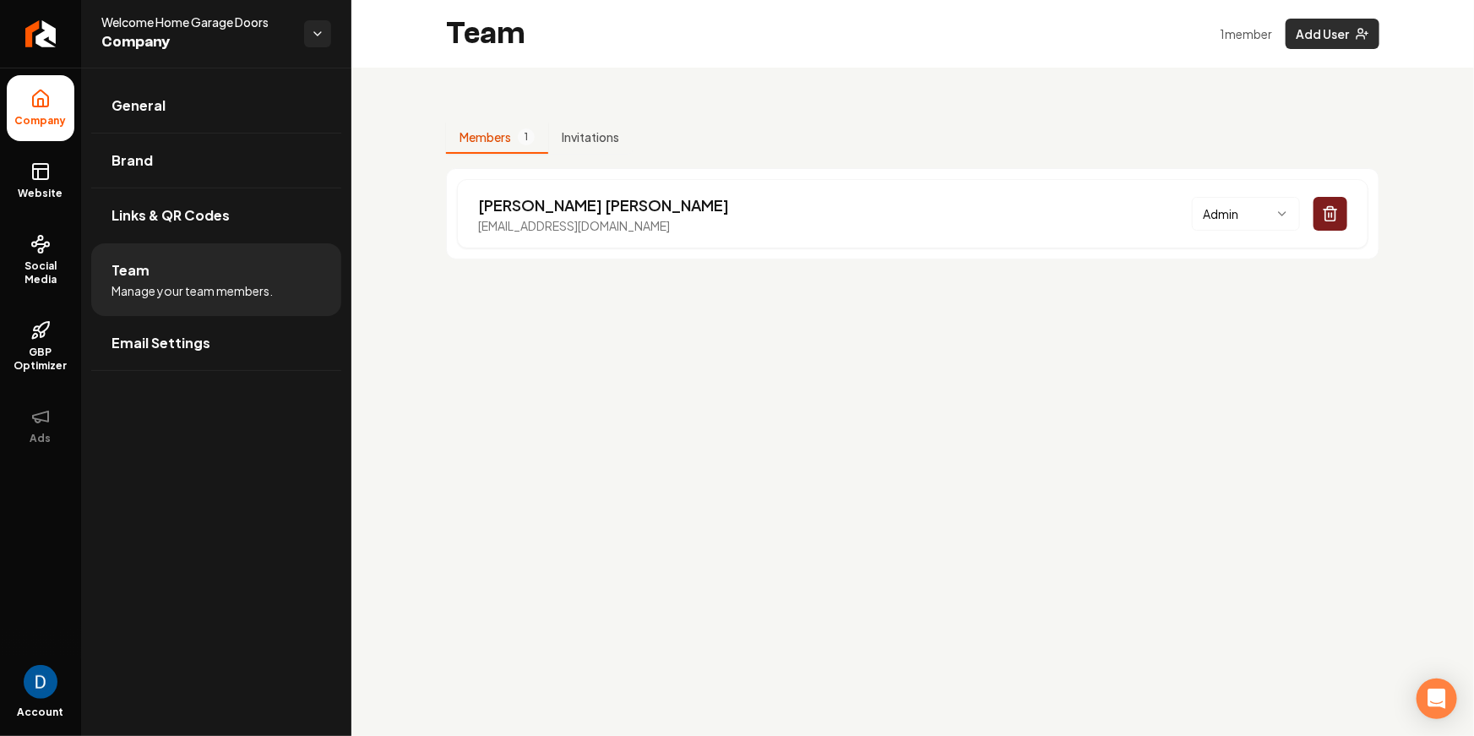
click at [1331, 32] on button "Add User" at bounding box center [1333, 34] width 94 height 30
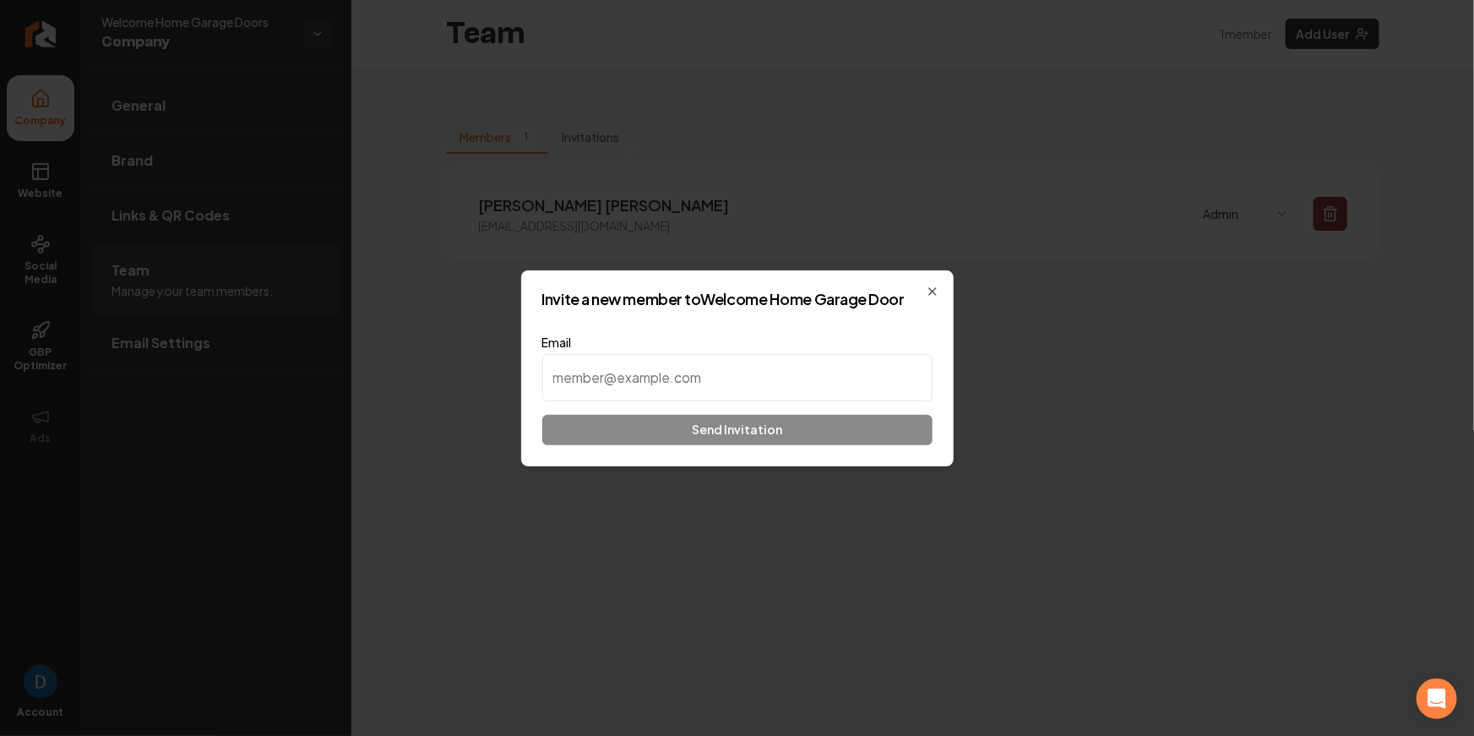
type input "u"
click at [932, 289] on icon "button" at bounding box center [933, 292] width 14 height 14
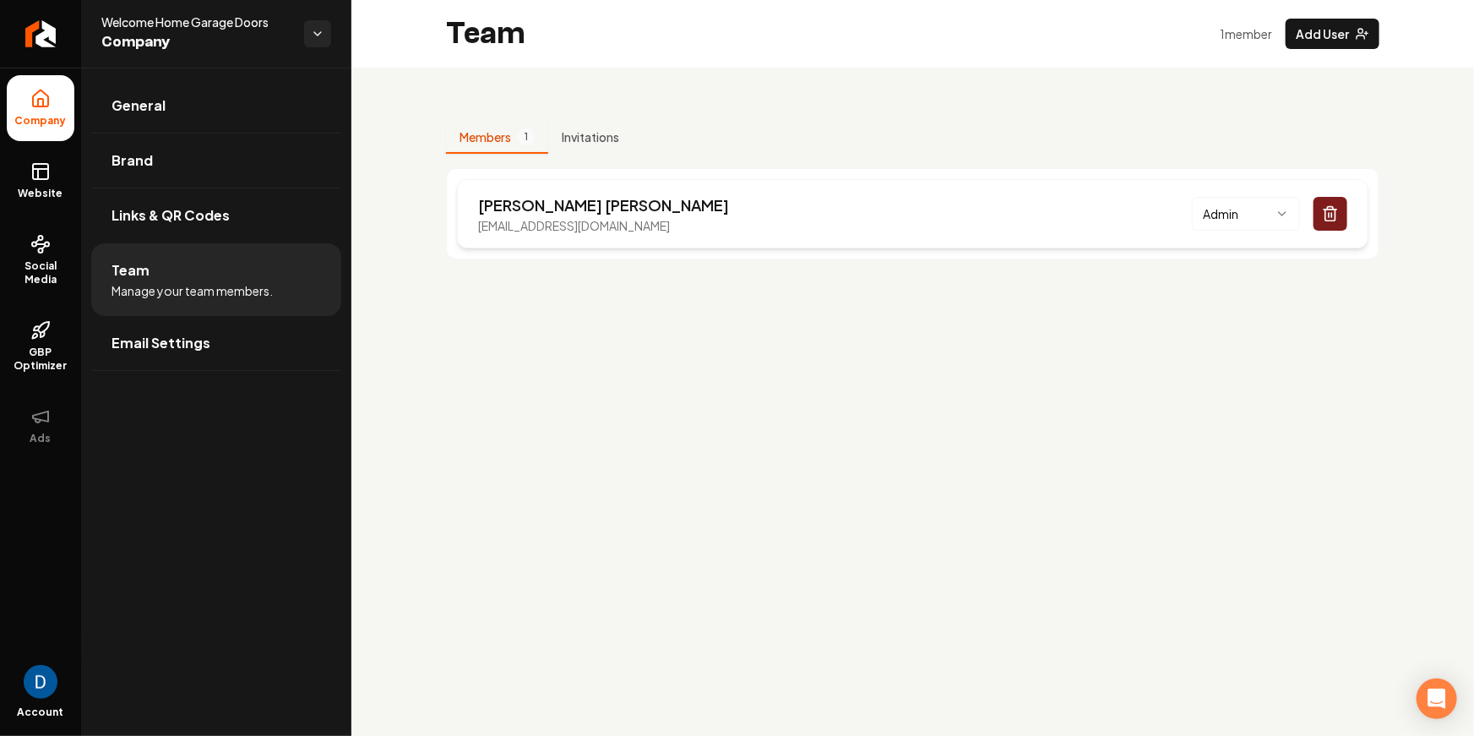
click at [580, 237] on div "[PERSON_NAME] [PERSON_NAME][EMAIL_ADDRESS][DOMAIN_NAME] Admin" at bounding box center [912, 213] width 911 height 69
click at [580, 231] on p "[EMAIL_ADDRESS][DOMAIN_NAME]" at bounding box center [603, 225] width 251 height 17
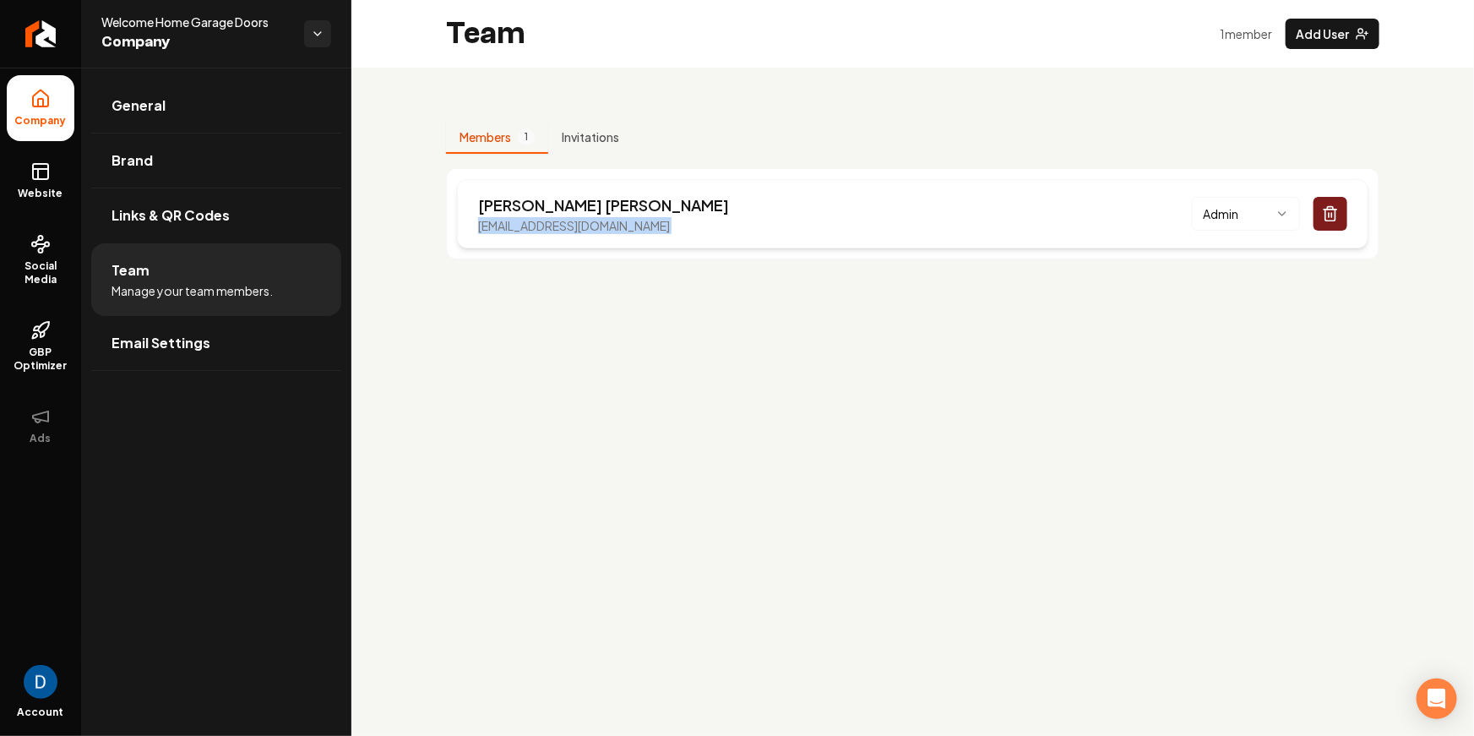
copy p "[EMAIL_ADDRESS][DOMAIN_NAME]"
click at [1304, 37] on button "Add User" at bounding box center [1333, 34] width 94 height 30
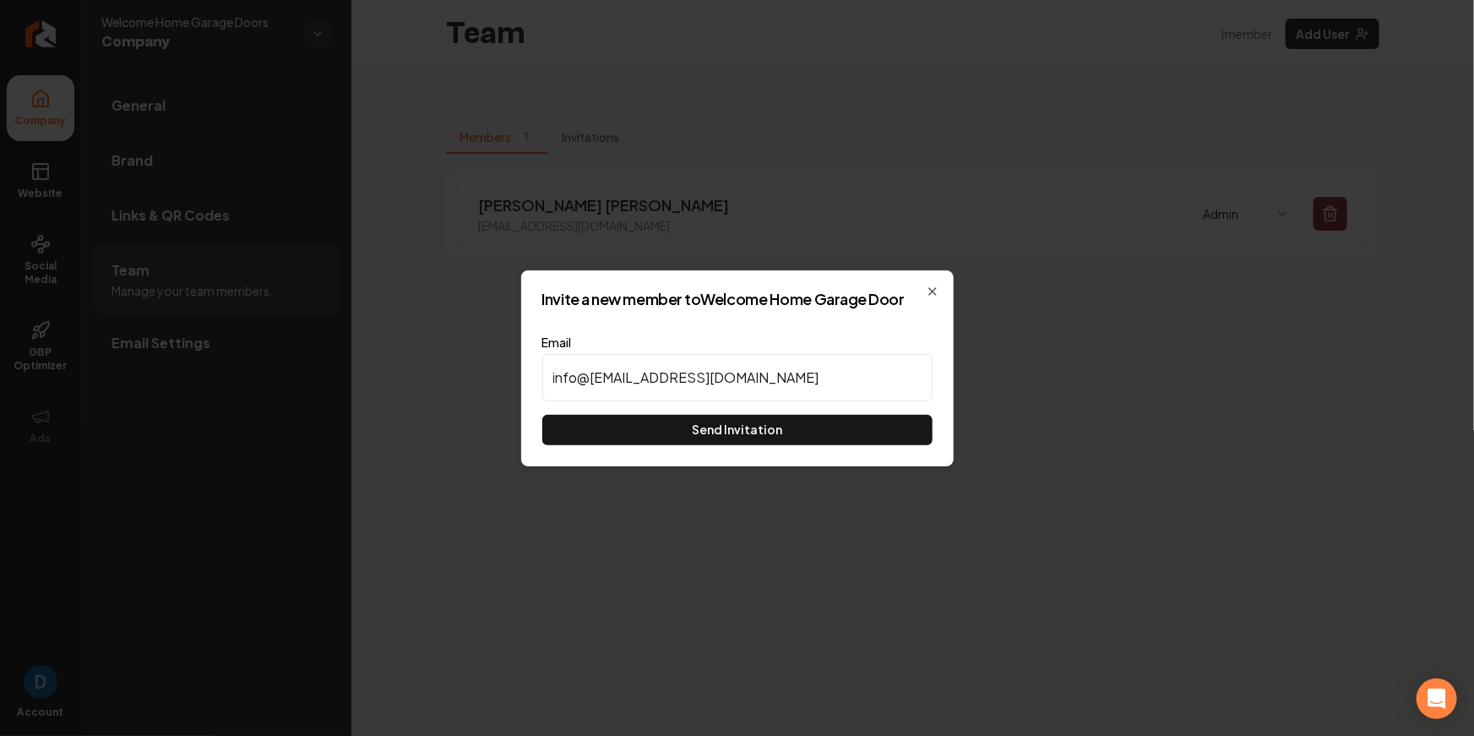
click at [622, 375] on input "info@[EMAIL_ADDRESS][DOMAIN_NAME]" at bounding box center [737, 377] width 390 height 47
type input "[EMAIL_ADDRESS][DOMAIN_NAME]"
click at [609, 422] on button "Send Invitation" at bounding box center [737, 430] width 390 height 30
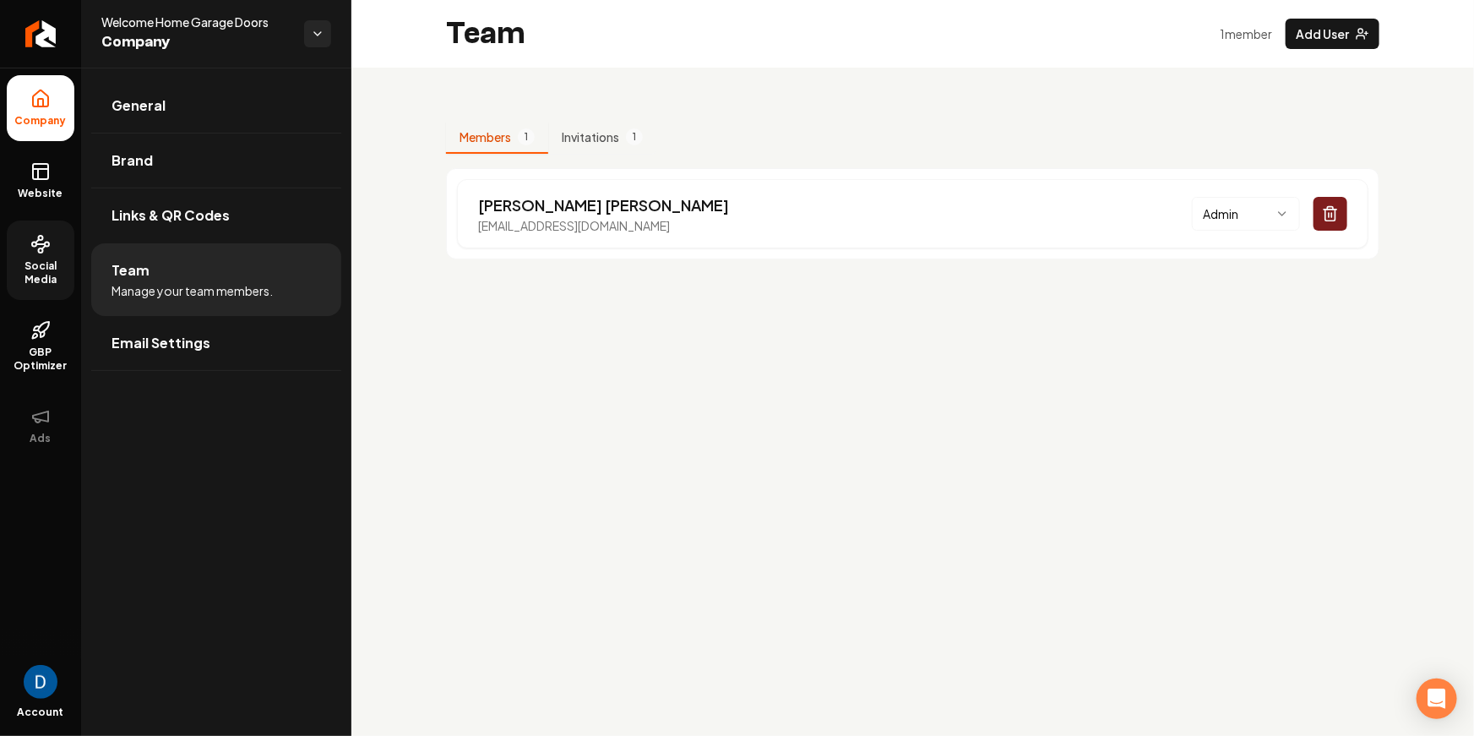
click at [49, 271] on span "Social Media" at bounding box center [41, 272] width 68 height 27
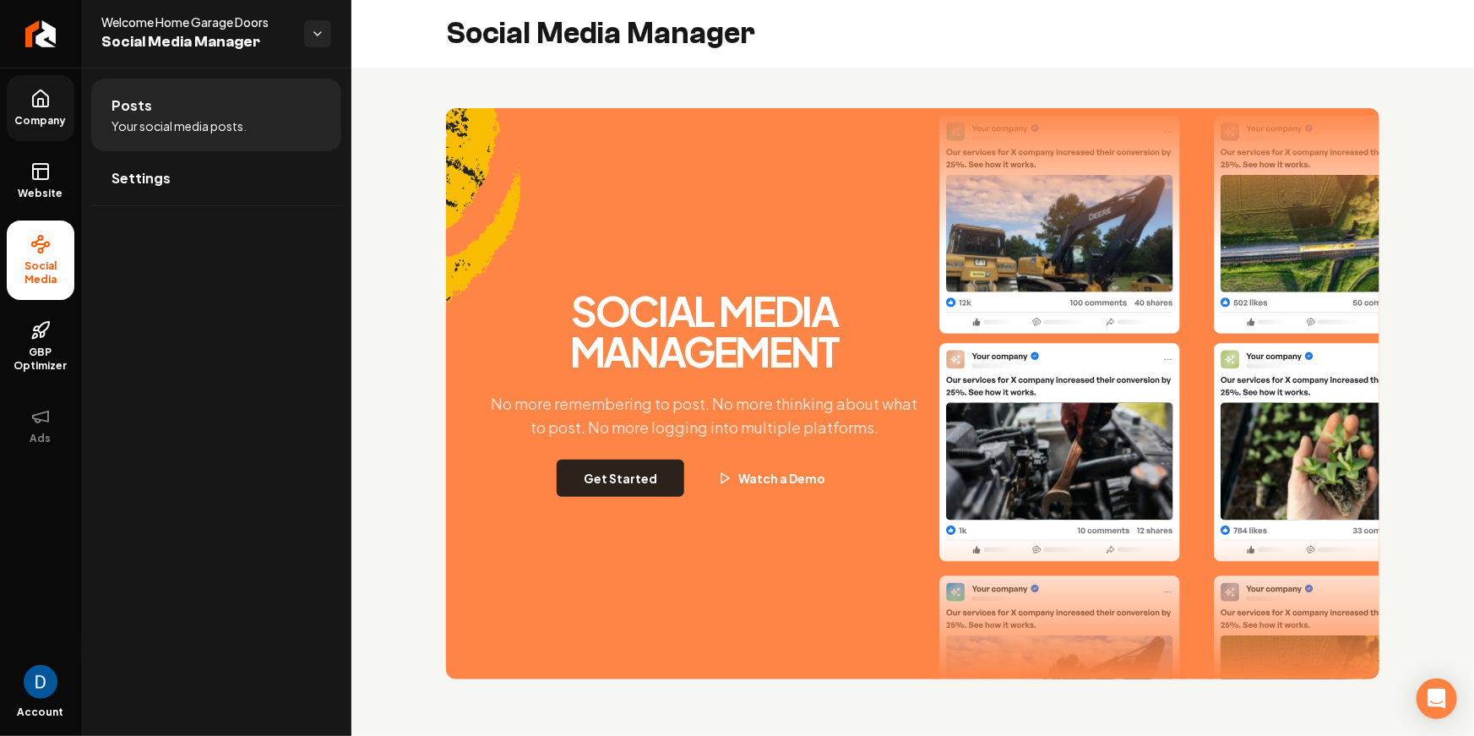
click at [622, 486] on button "Get Started" at bounding box center [621, 477] width 128 height 37
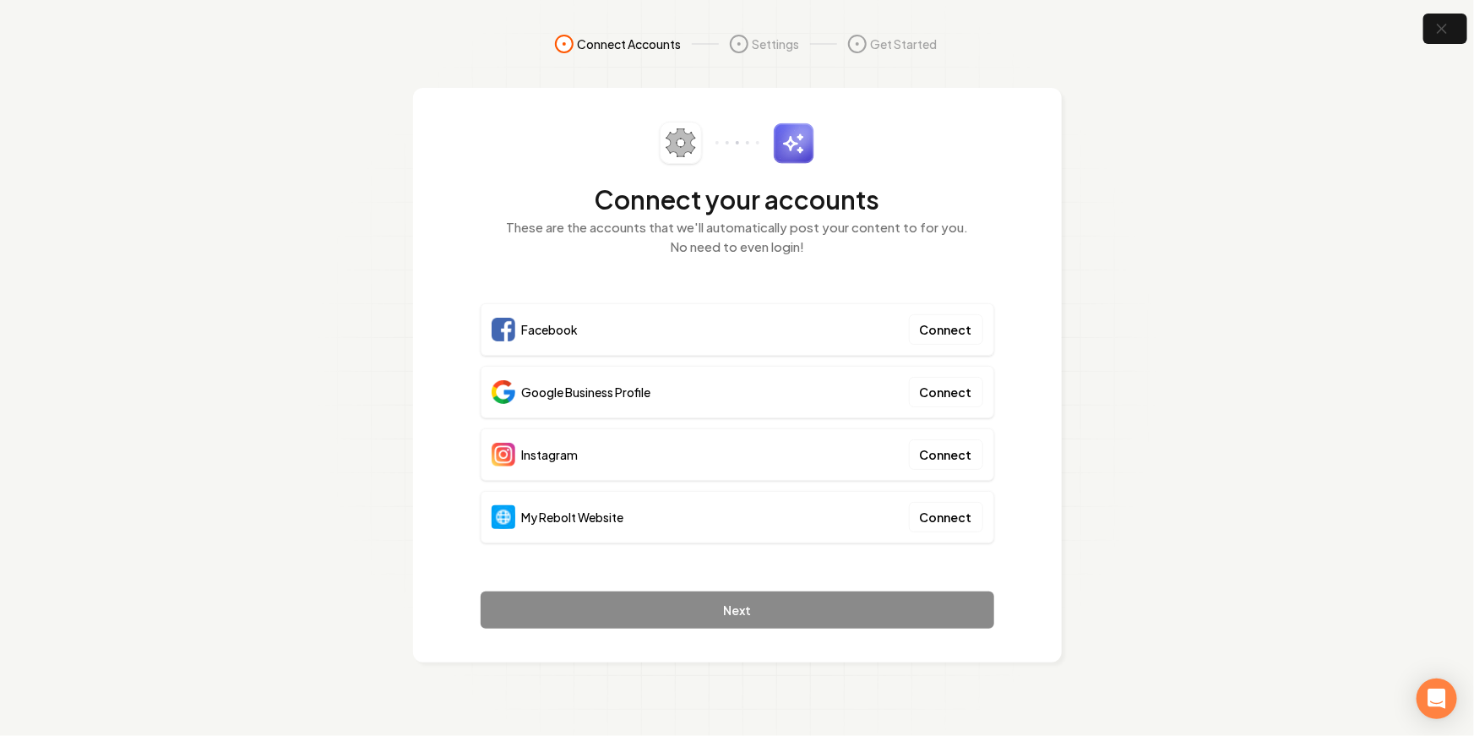
drag, startPoint x: 483, startPoint y: 404, endPoint x: 478, endPoint y: 394, distance: 10.6
click at [478, 394] on div "Connect your accounts These are the accounts that we'll automatically post your…" at bounding box center [737, 375] width 649 height 574
click at [571, 391] on span "Google Business Profile" at bounding box center [586, 391] width 129 height 17
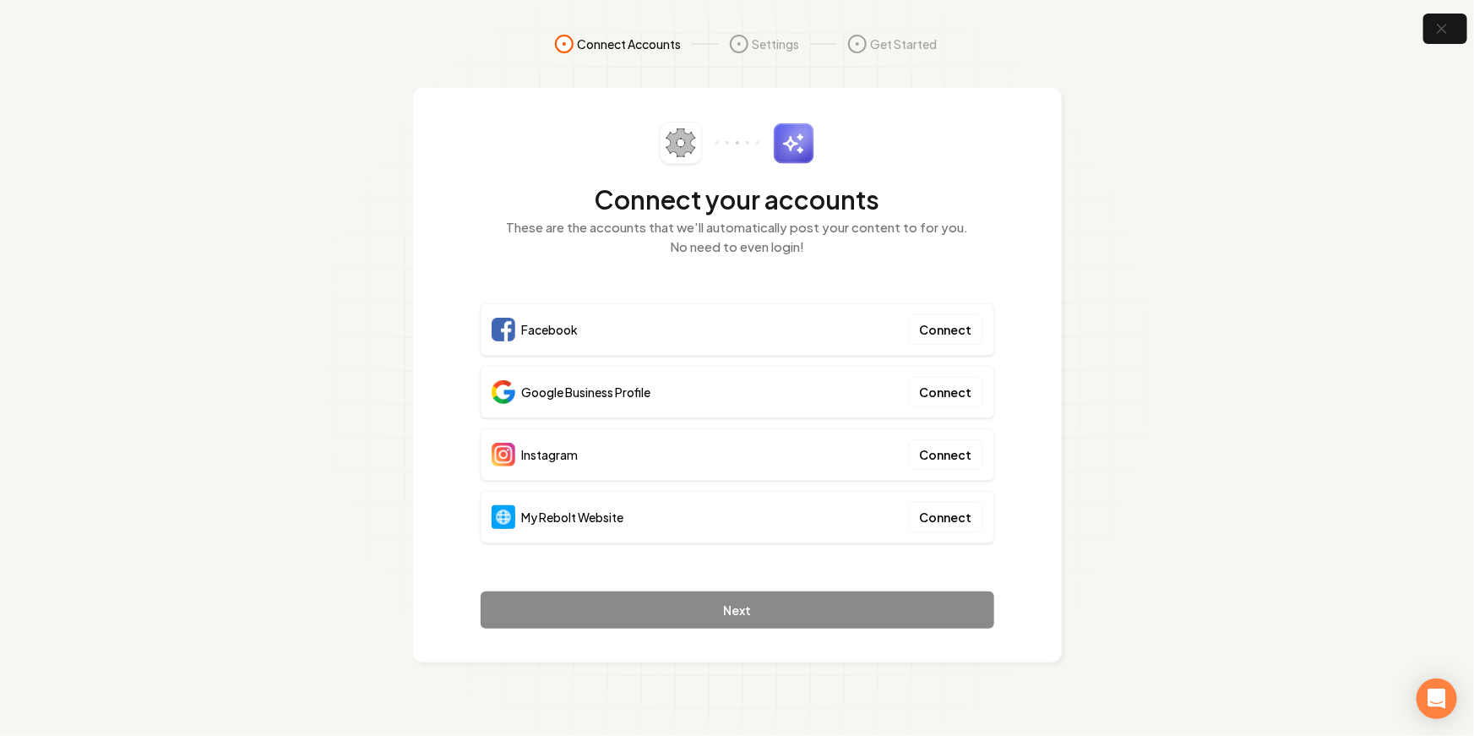
click at [603, 512] on span "My Rebolt Website" at bounding box center [573, 516] width 102 height 17
click at [556, 387] on span "Google Business Profile" at bounding box center [586, 391] width 129 height 17
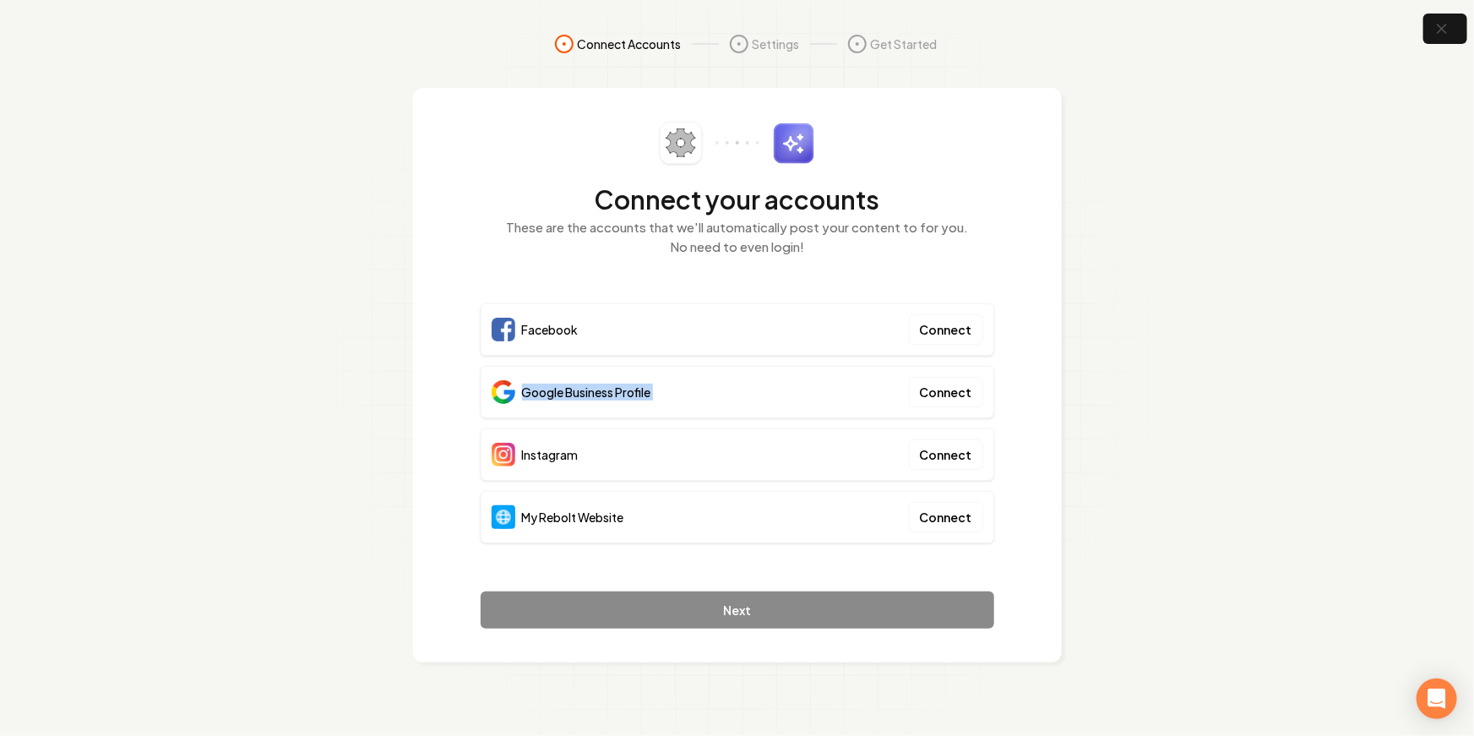
click at [556, 387] on span "Google Business Profile" at bounding box center [586, 391] width 129 height 17
click at [560, 334] on span "Facebook" at bounding box center [550, 329] width 57 height 17
click at [83, 57] on section "Connect Accounts Settings Get Started Connect your accounts These are the accou…" at bounding box center [737, 368] width 1474 height 736
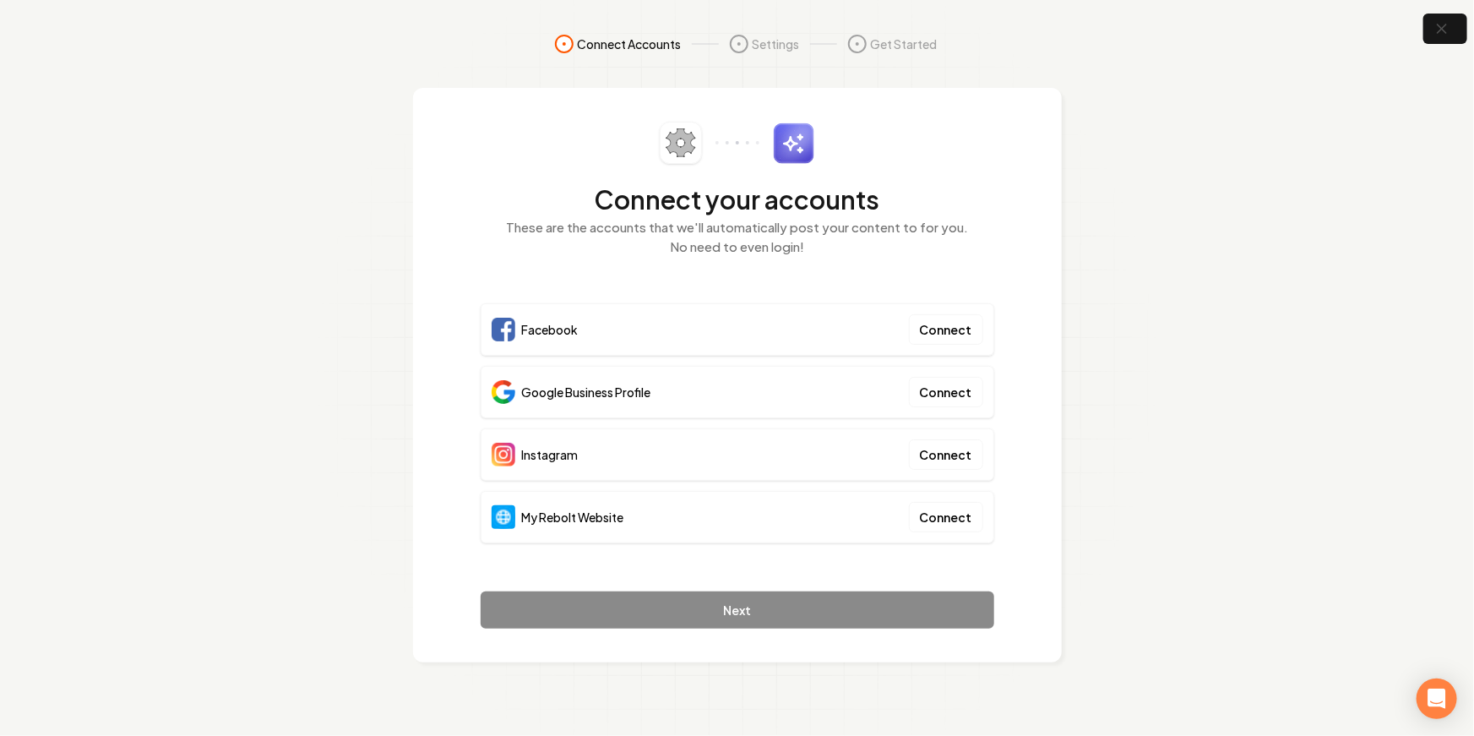
click at [405, 253] on section "Connect Accounts Settings Get Started Connect your accounts These are the accou…" at bounding box center [737, 368] width 1474 height 736
click at [1454, 35] on button "button" at bounding box center [1445, 29] width 55 height 38
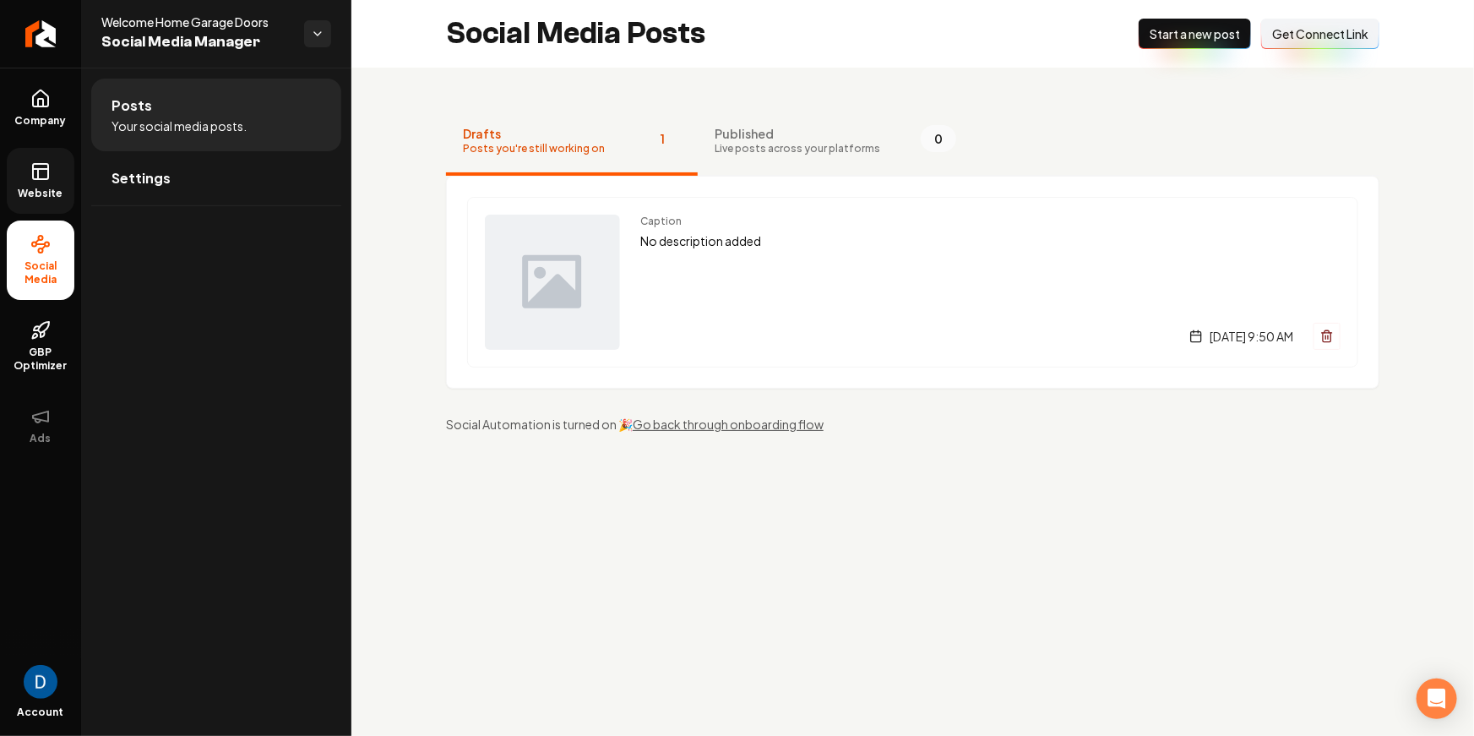
click at [56, 185] on link "Website" at bounding box center [41, 181] width 68 height 66
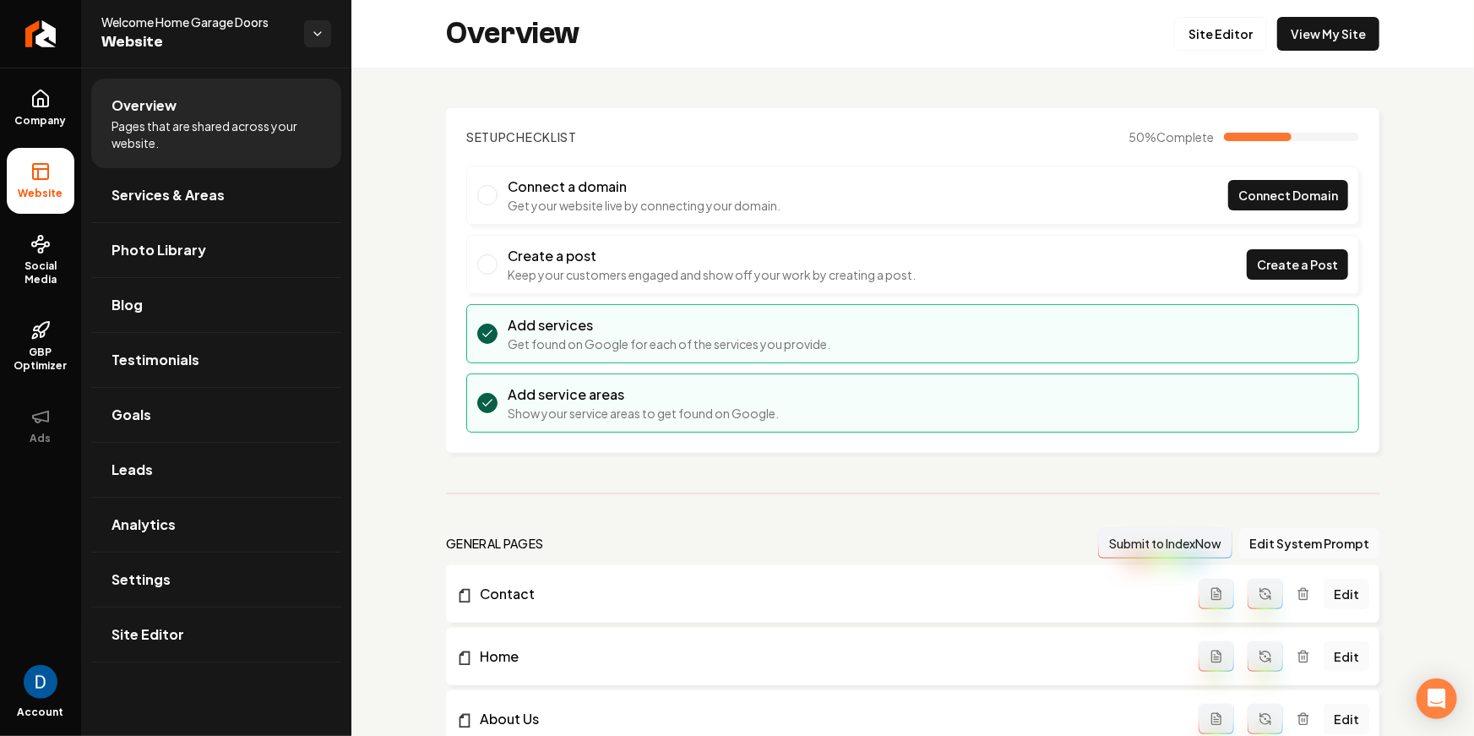
click at [463, 127] on section "Setup Checklist 50 % Complete Connect a domain Get your website live by connect…" at bounding box center [912, 280] width 933 height 345
click at [451, 145] on section "Setup Checklist 50 % Complete Connect a domain Get your website live by connect…" at bounding box center [912, 280] width 933 height 345
click at [54, 345] on link "GBP Optimizer" at bounding box center [41, 346] width 68 height 79
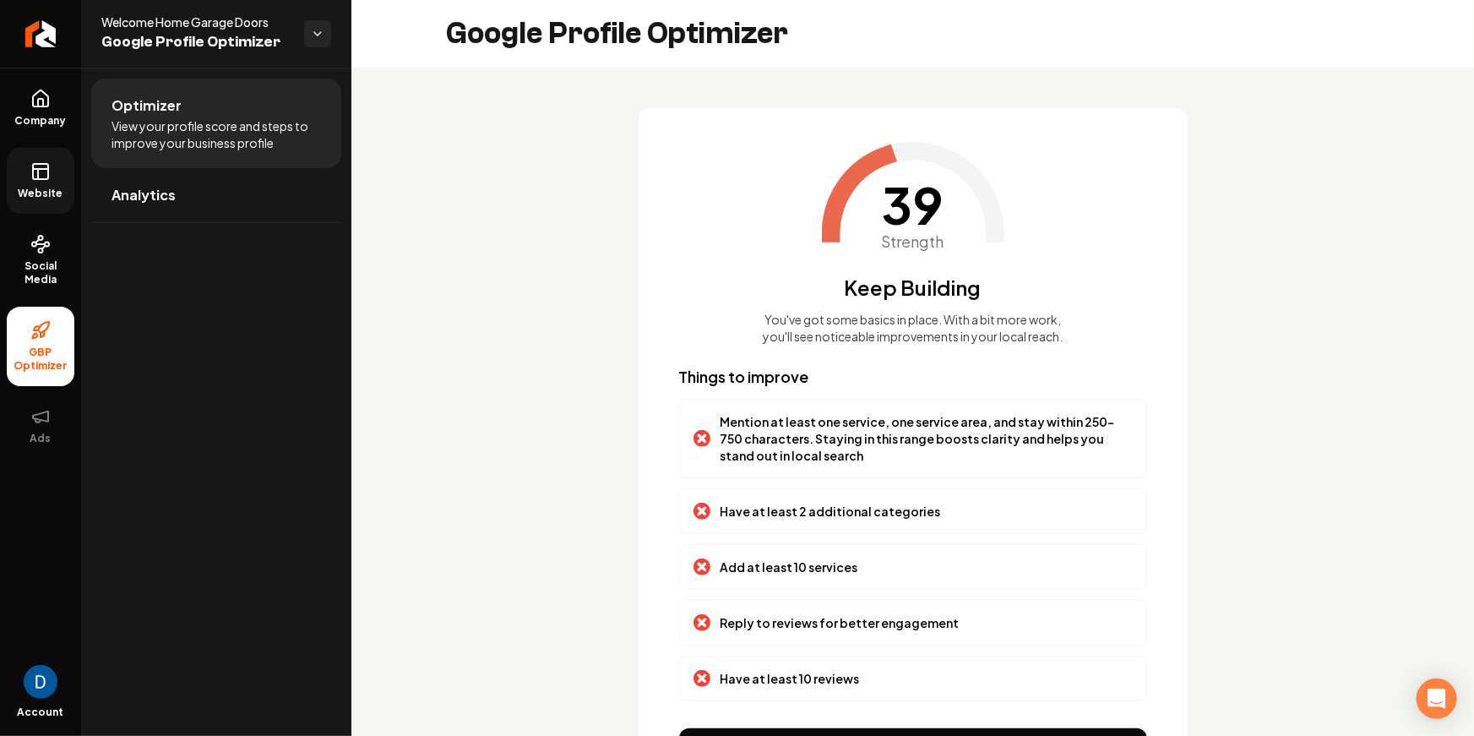
click at [894, 217] on span "39" at bounding box center [913, 204] width 62 height 51
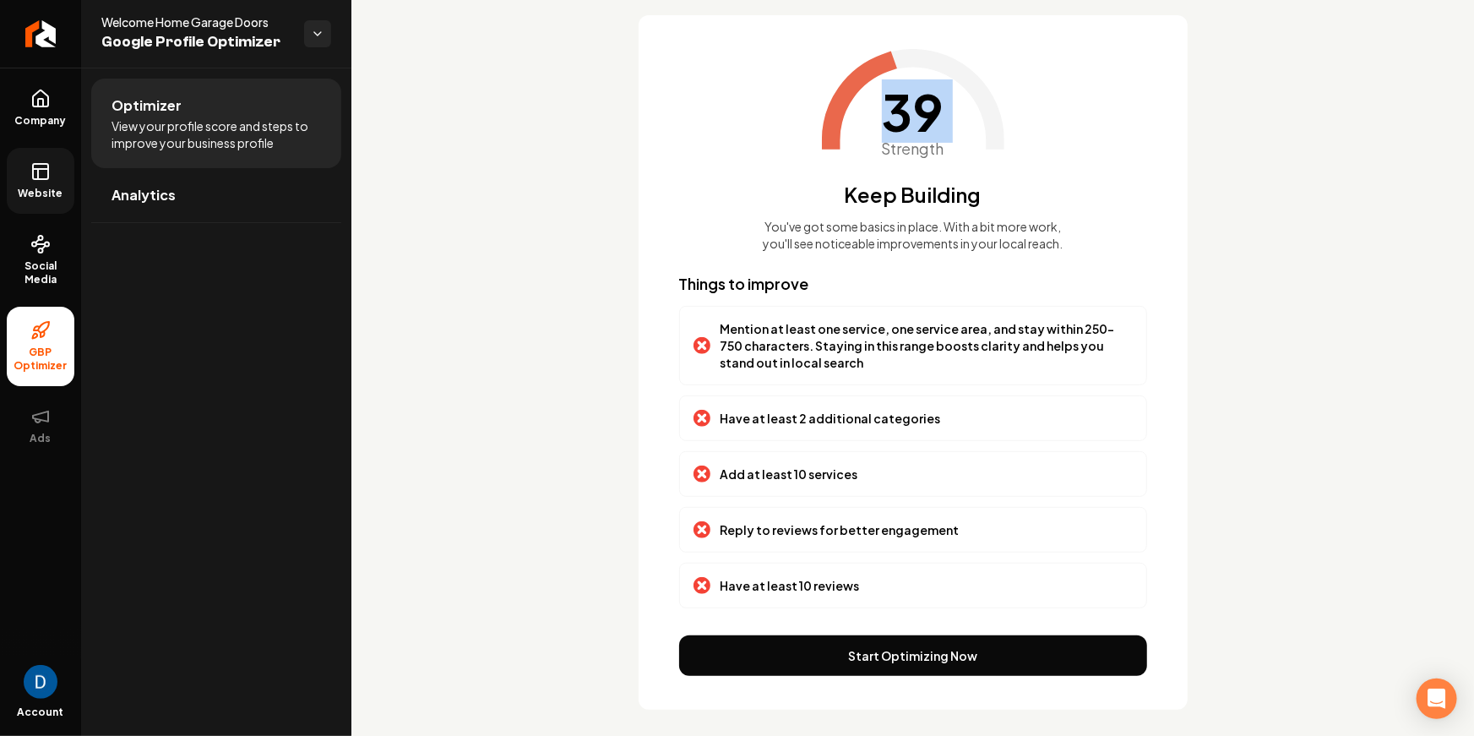
scroll to position [101, 0]
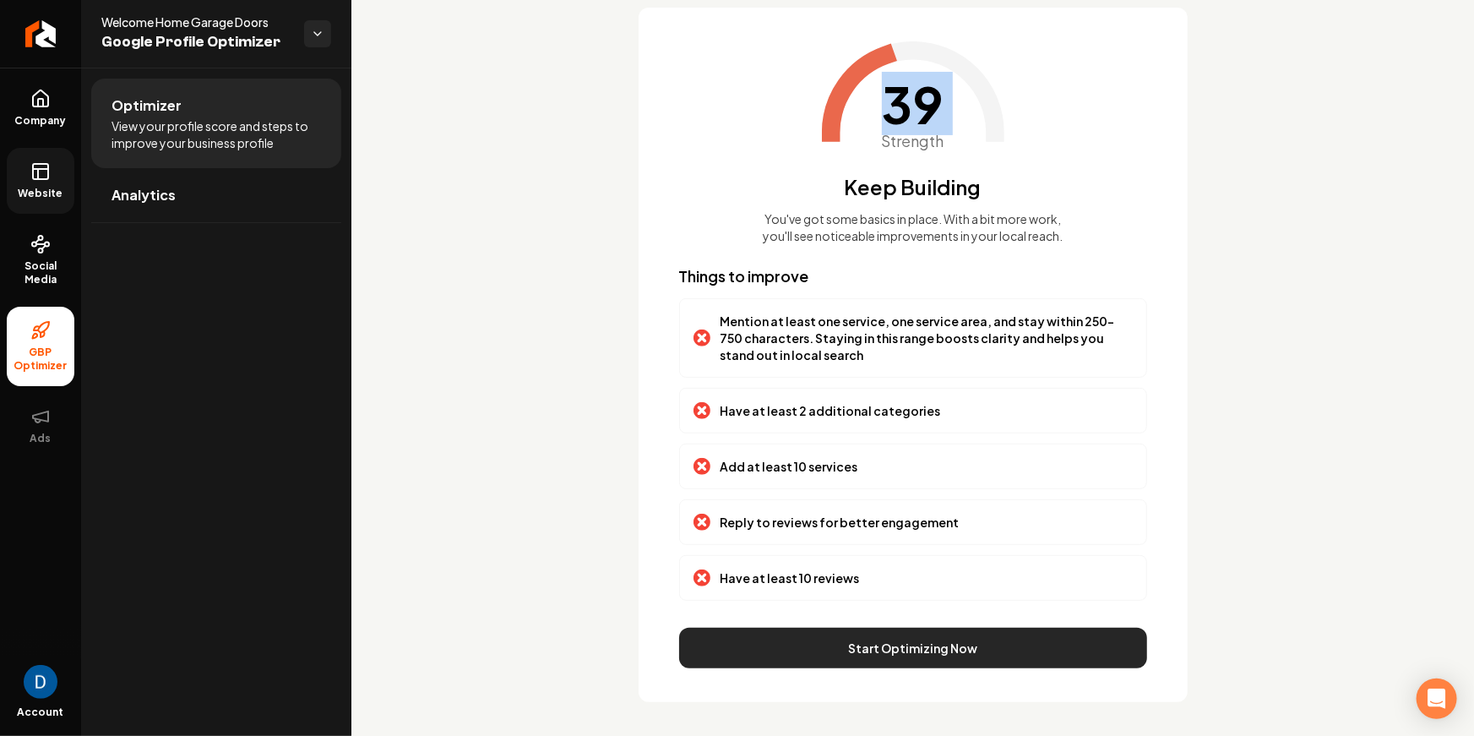
click at [872, 648] on button "Start Optimizing Now" at bounding box center [913, 648] width 468 height 41
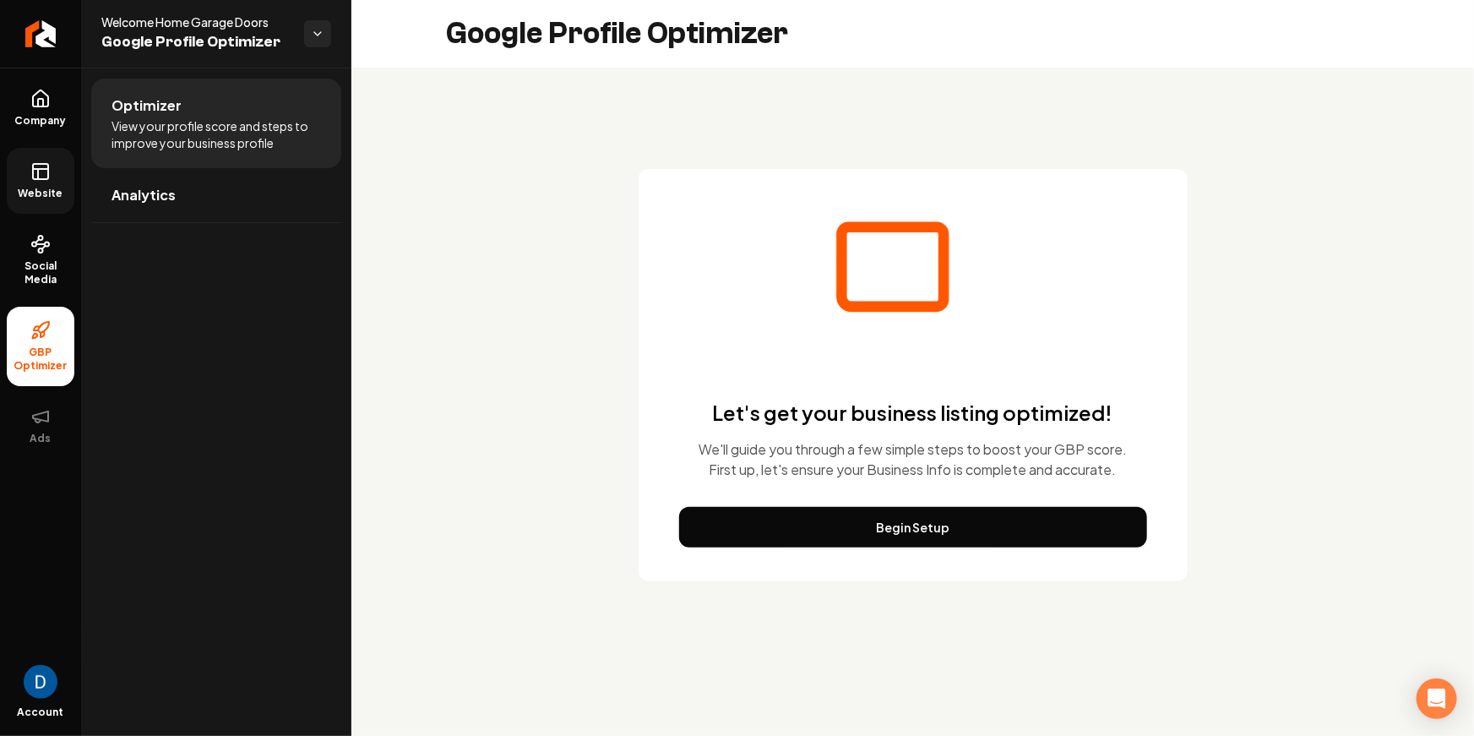
scroll to position [0, 0]
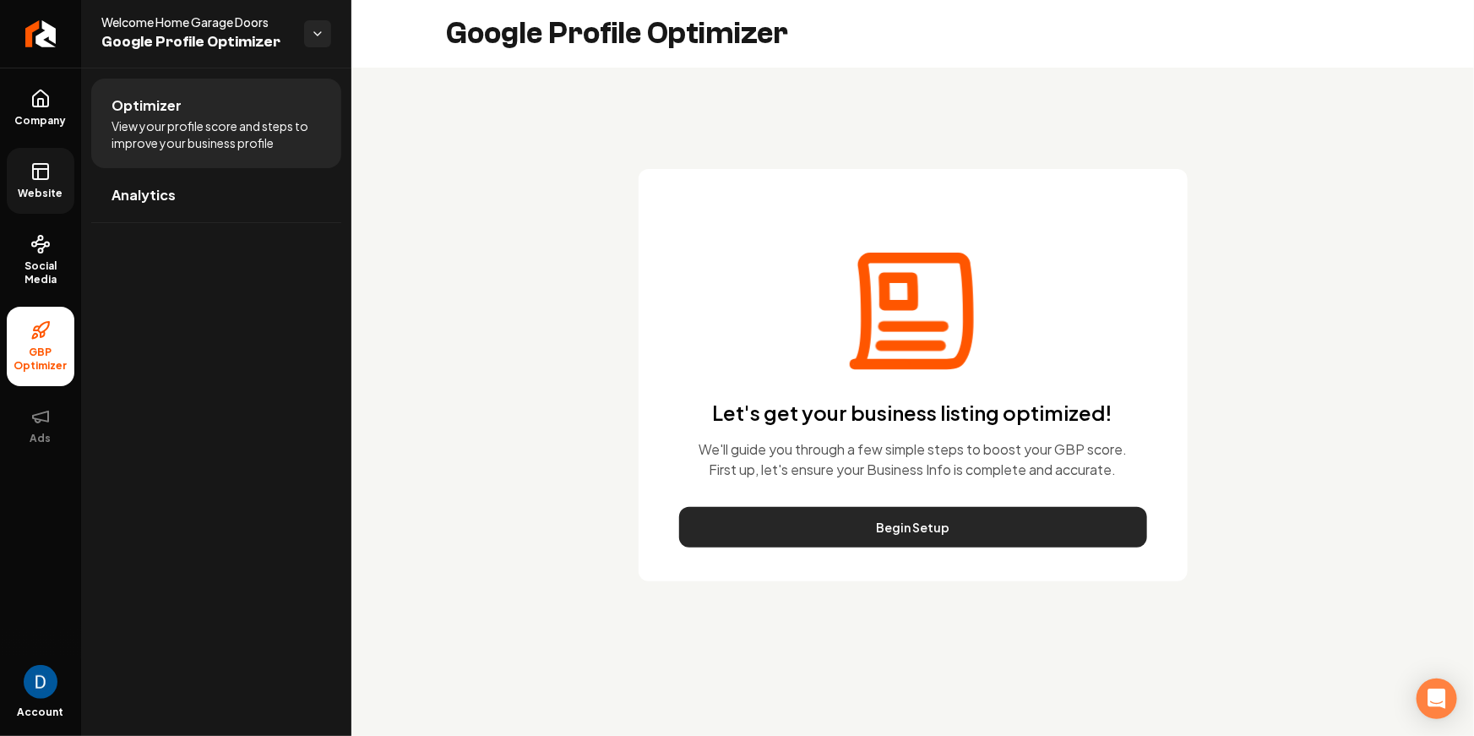
click at [856, 525] on button "Begin Setup" at bounding box center [913, 527] width 468 height 41
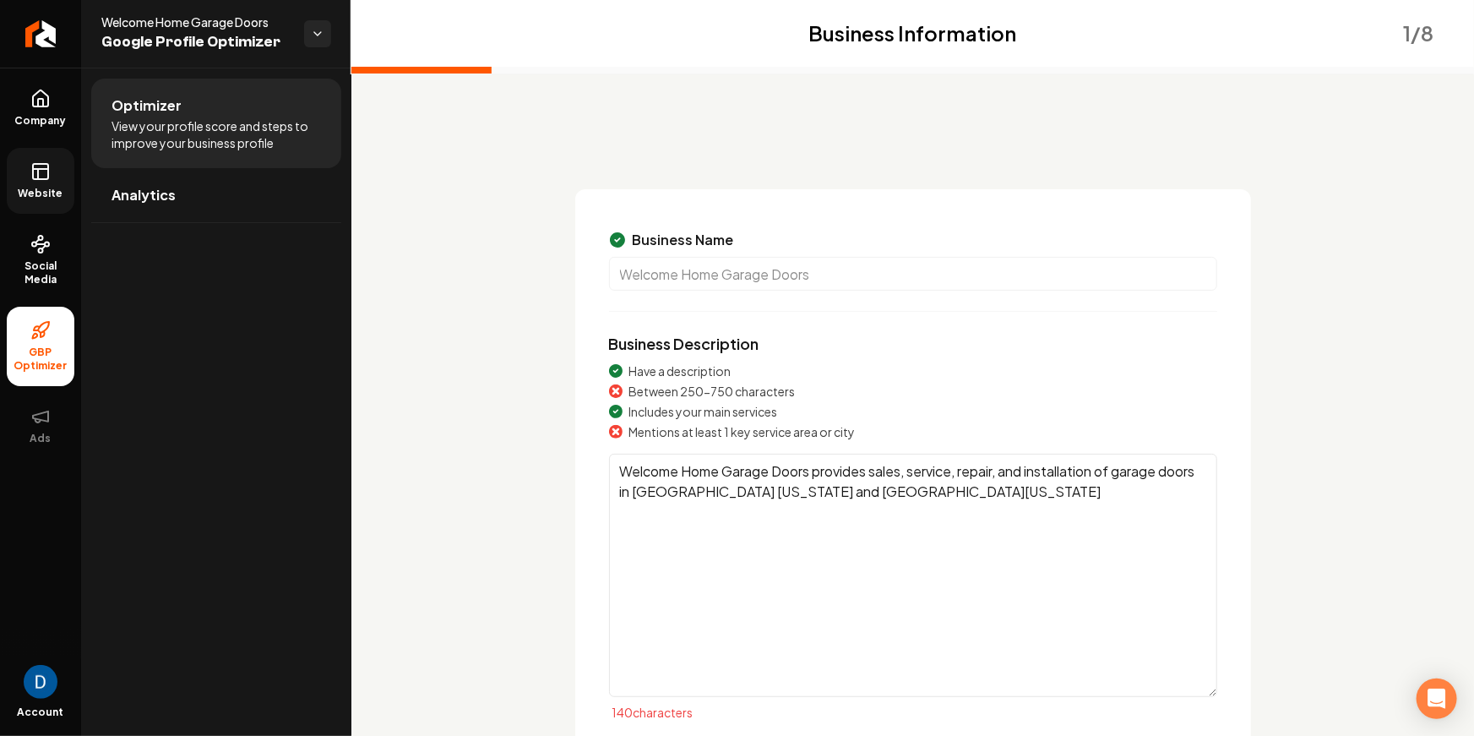
click at [1004, 503] on textarea "Welcome Home Garage Doors provides sales, service, repair, and installation of …" at bounding box center [913, 575] width 608 height 243
click at [680, 495] on textarea "Welcome Home Garage Doors provides sales, service, repair, and installation of …" at bounding box center [913, 575] width 608 height 243
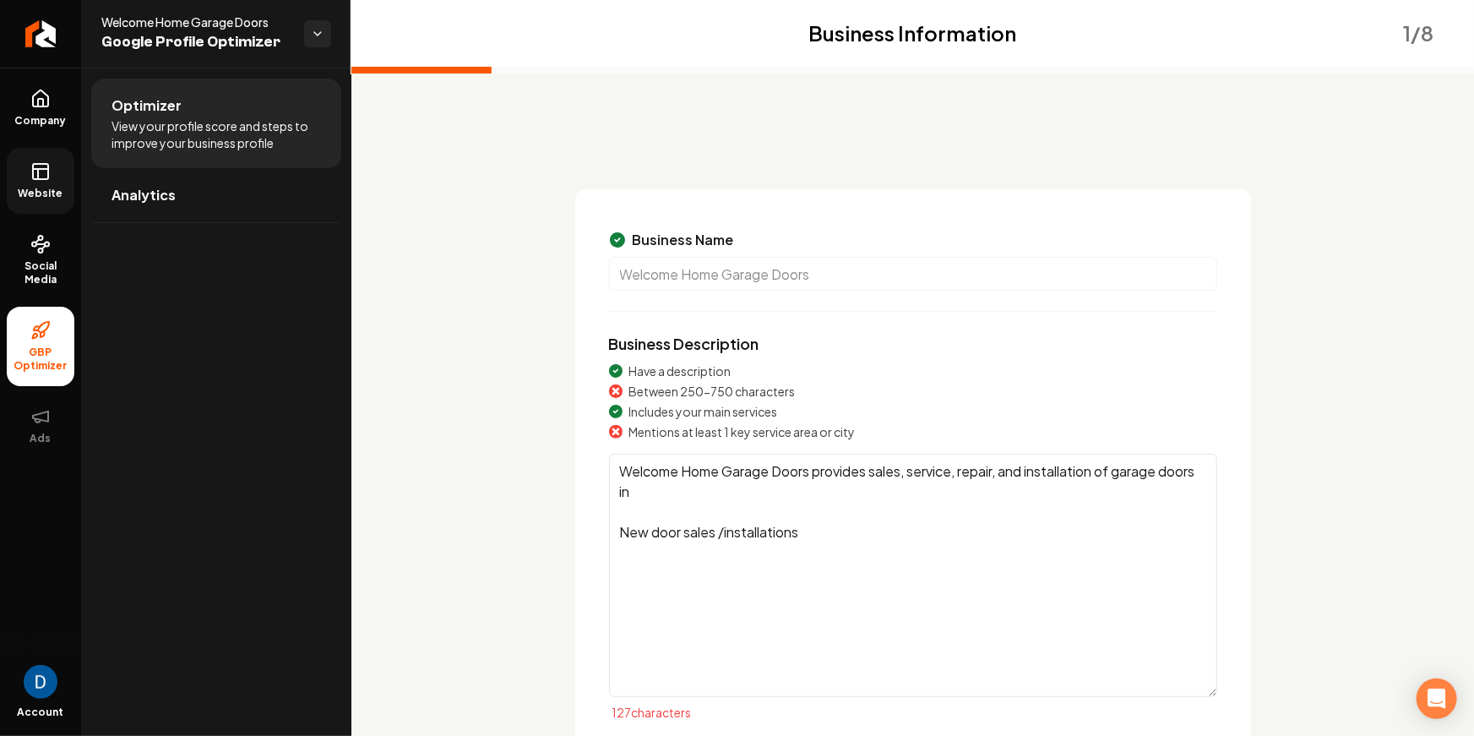
paste textarea "[EMAIL_ADDRESS][DOMAIN_NAME]"
paste textarea "[GEOGRAPHIC_DATA] in [US_STATE]"
click at [666, 574] on textarea "Welcome Home Garage Doors provides sales, service, repair, and installation of …" at bounding box center [913, 575] width 608 height 243
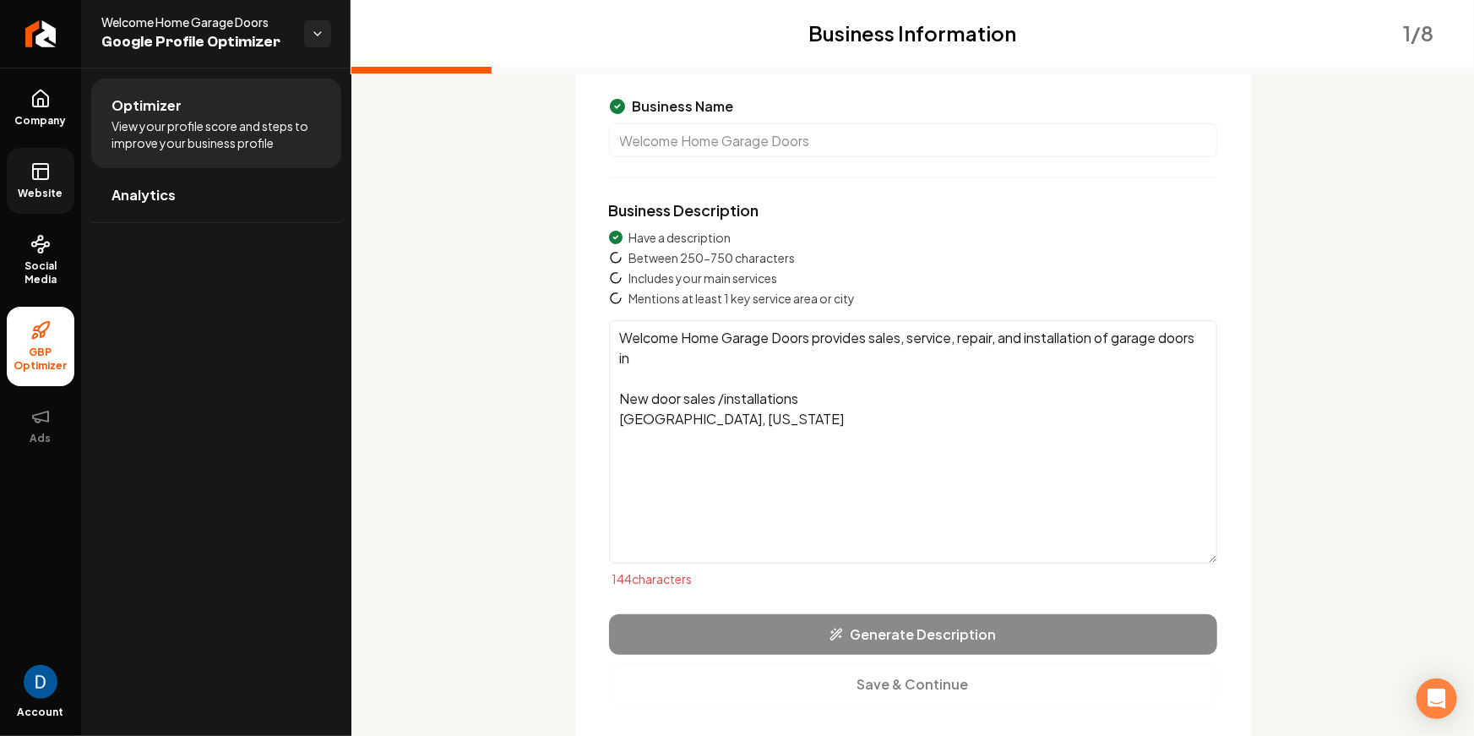
scroll to position [183, 0]
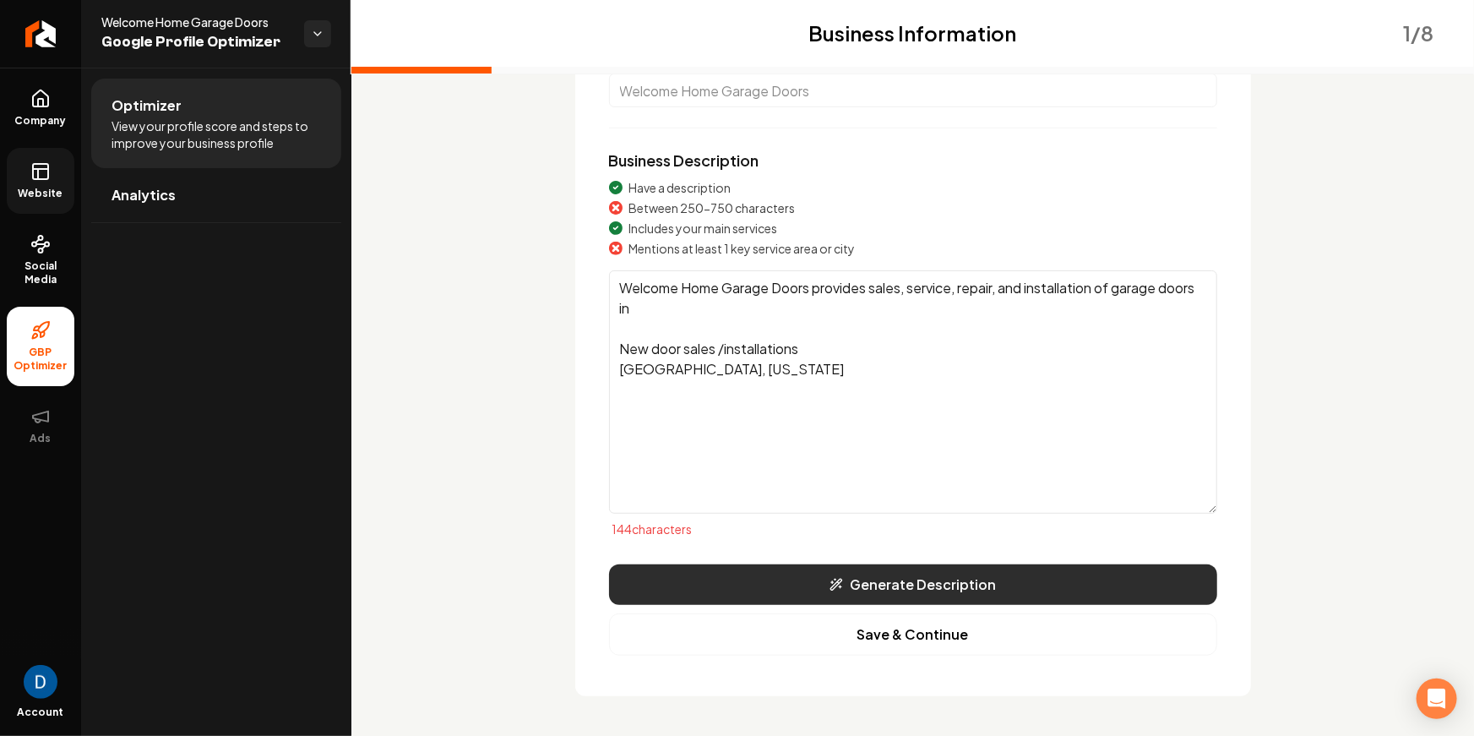
click at [866, 573] on button "Generate Description" at bounding box center [913, 584] width 608 height 41
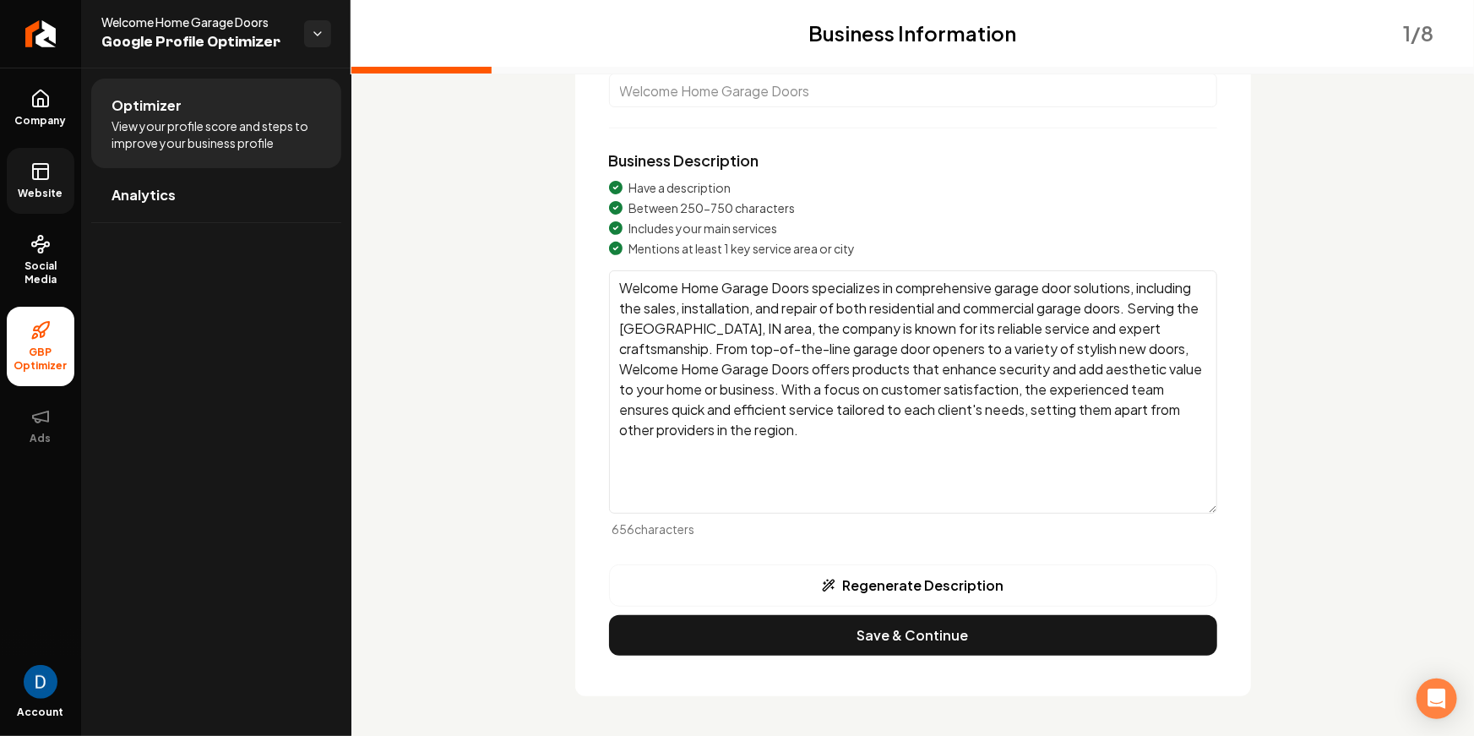
click at [751, 372] on textarea "Welcome Home Garage Doors specializes in comprehensive garage door solutions, i…" at bounding box center [913, 391] width 608 height 243
click at [810, 439] on textarea "Welcome Home Garage Doors specializes in comprehensive garage door solutions, i…" at bounding box center [913, 391] width 608 height 243
click at [850, 333] on textarea "Welcome Home Garage Doors specializes in comprehensive garage door solutions, i…" at bounding box center [913, 391] width 608 height 243
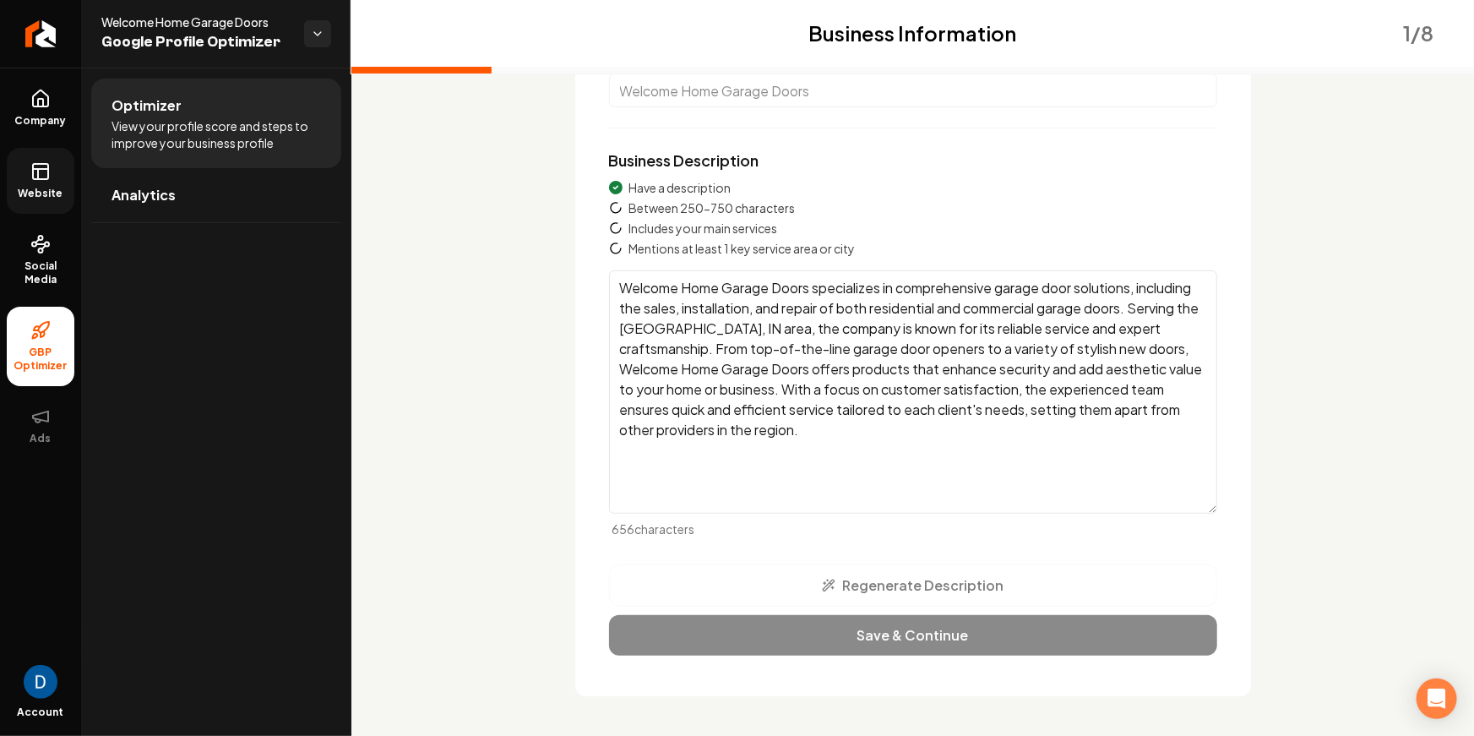
click at [807, 334] on textarea "Welcome Home Garage Doors specializes in comprehensive garage door solutions, i…" at bounding box center [913, 391] width 608 height 243
drag, startPoint x: 694, startPoint y: 329, endPoint x: 818, endPoint y: 329, distance: 123.3
click at [818, 329] on textarea "Welcome Home Garage Doors specializes in comprehensive garage door solutions, i…" at bounding box center [913, 391] width 608 height 243
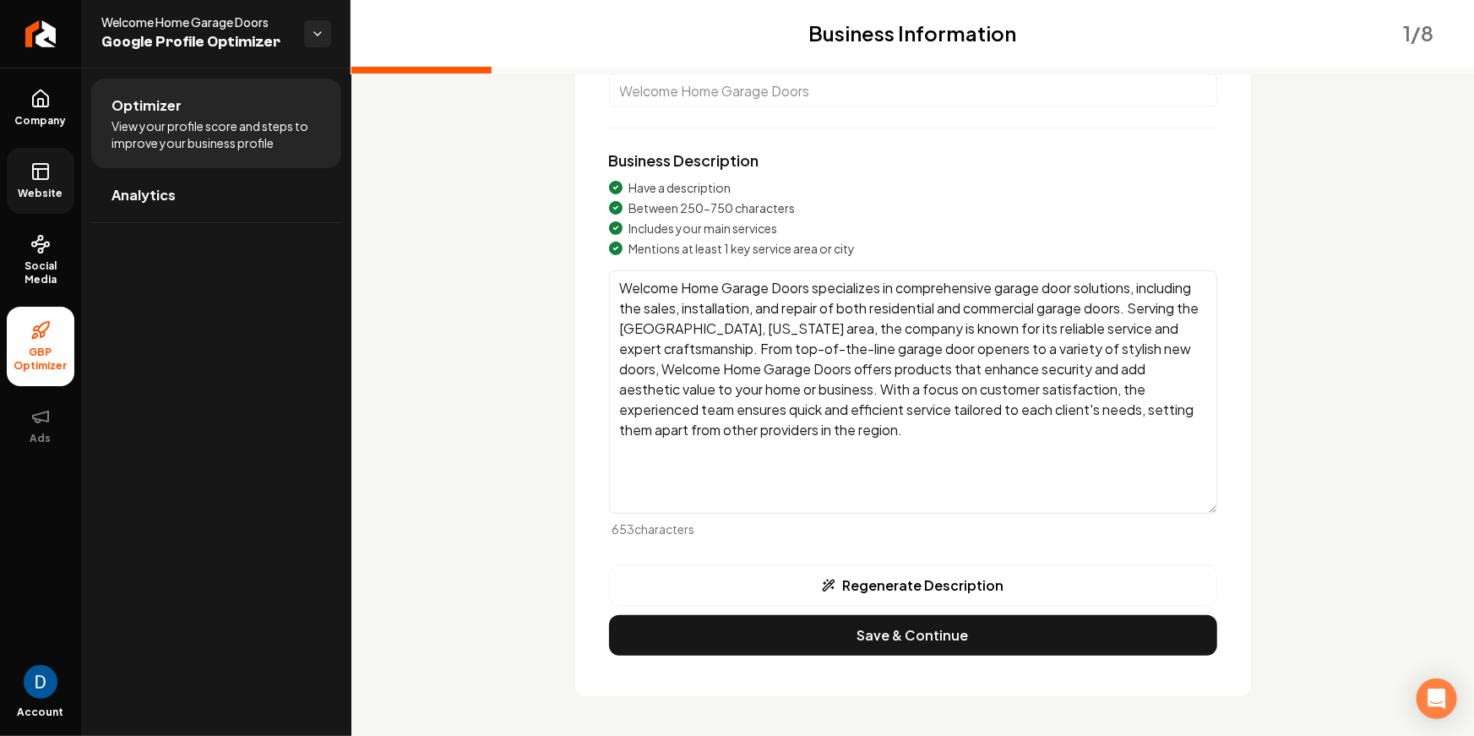
click at [1033, 444] on textarea "Welcome Home Garage Doors specializes in comprehensive garage door solutions, i…" at bounding box center [913, 391] width 608 height 243
click at [721, 352] on textarea "Welcome Home Garage Doors specializes in comprehensive garage door solutions, i…" at bounding box center [913, 391] width 608 height 243
type textarea "Welcome Home Garage Doors specializes in comprehensive garage door solutions, i…"
click at [838, 433] on textarea "Welcome Home Garage Doors specializes in comprehensive garage door solutions, i…" at bounding box center [913, 391] width 608 height 243
click at [924, 450] on textarea "Welcome Home Garage Doors specializes in comprehensive garage door solutions, i…" at bounding box center [913, 391] width 608 height 243
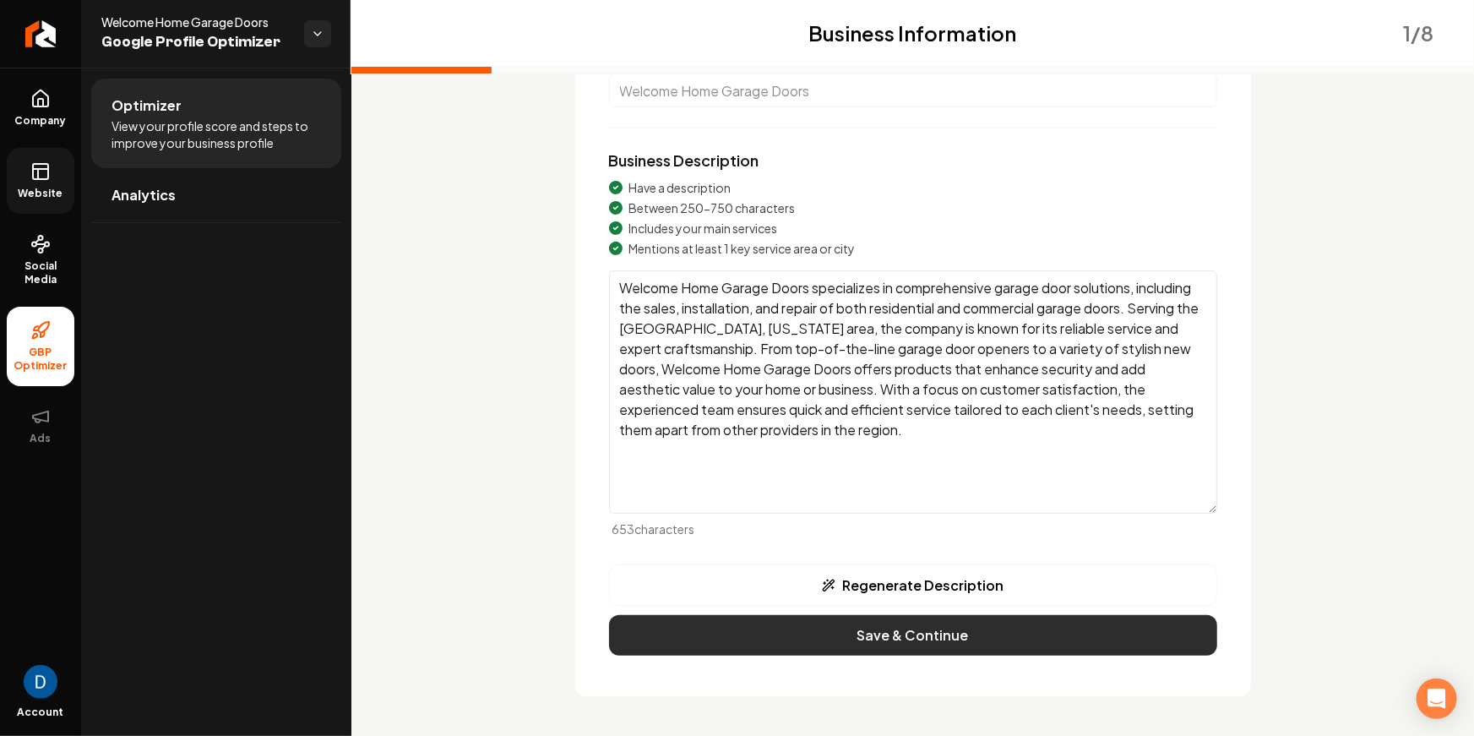
click at [917, 634] on button "Save & Continue" at bounding box center [913, 635] width 608 height 41
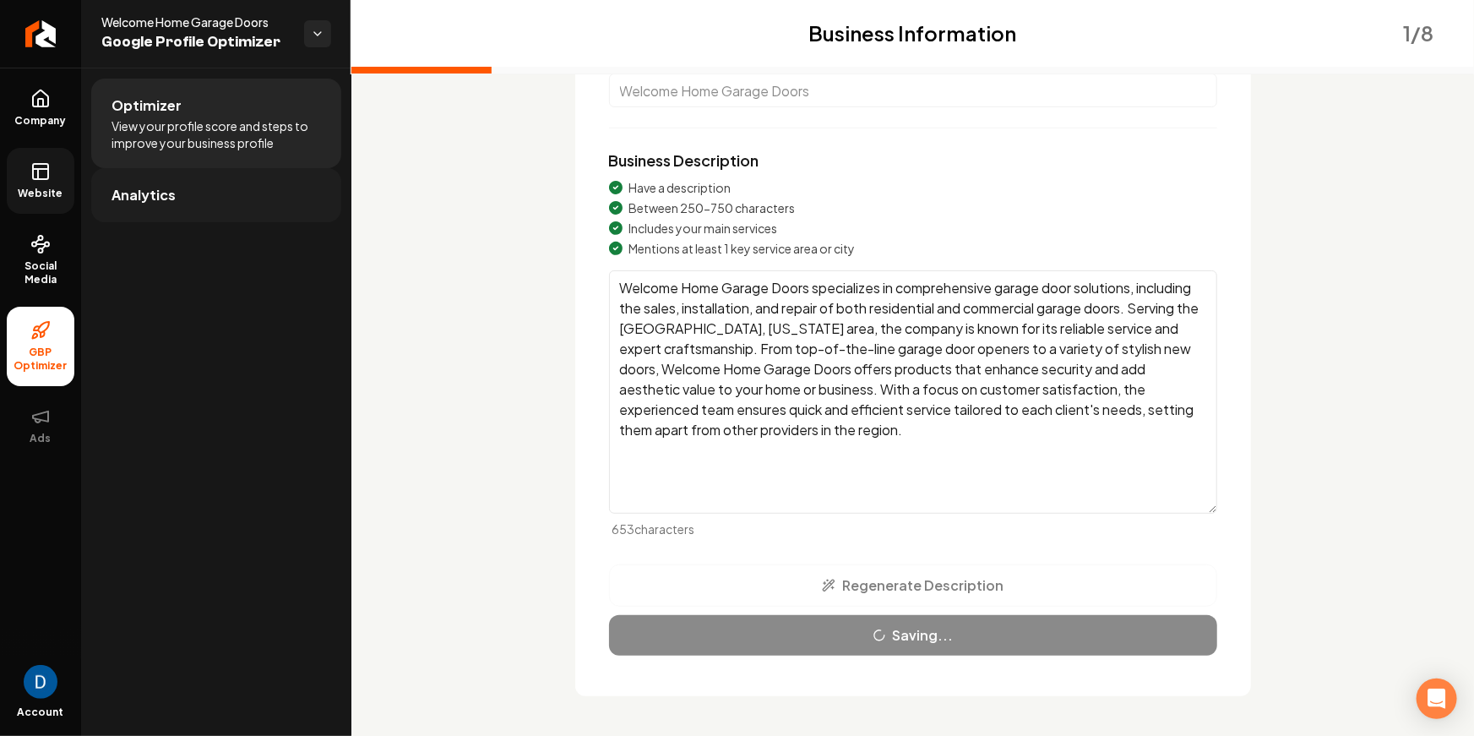
scroll to position [43, 0]
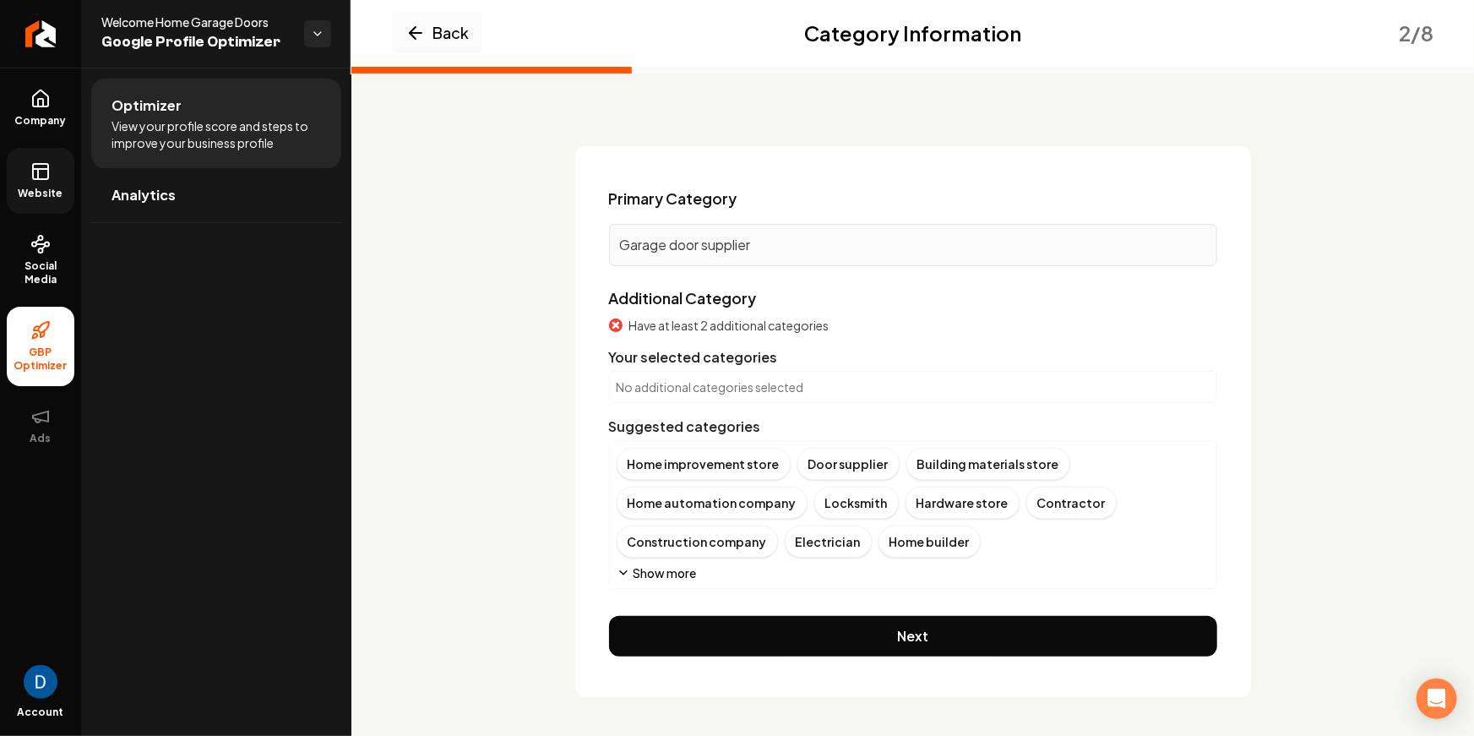
click at [652, 567] on button "Show more" at bounding box center [657, 572] width 80 height 17
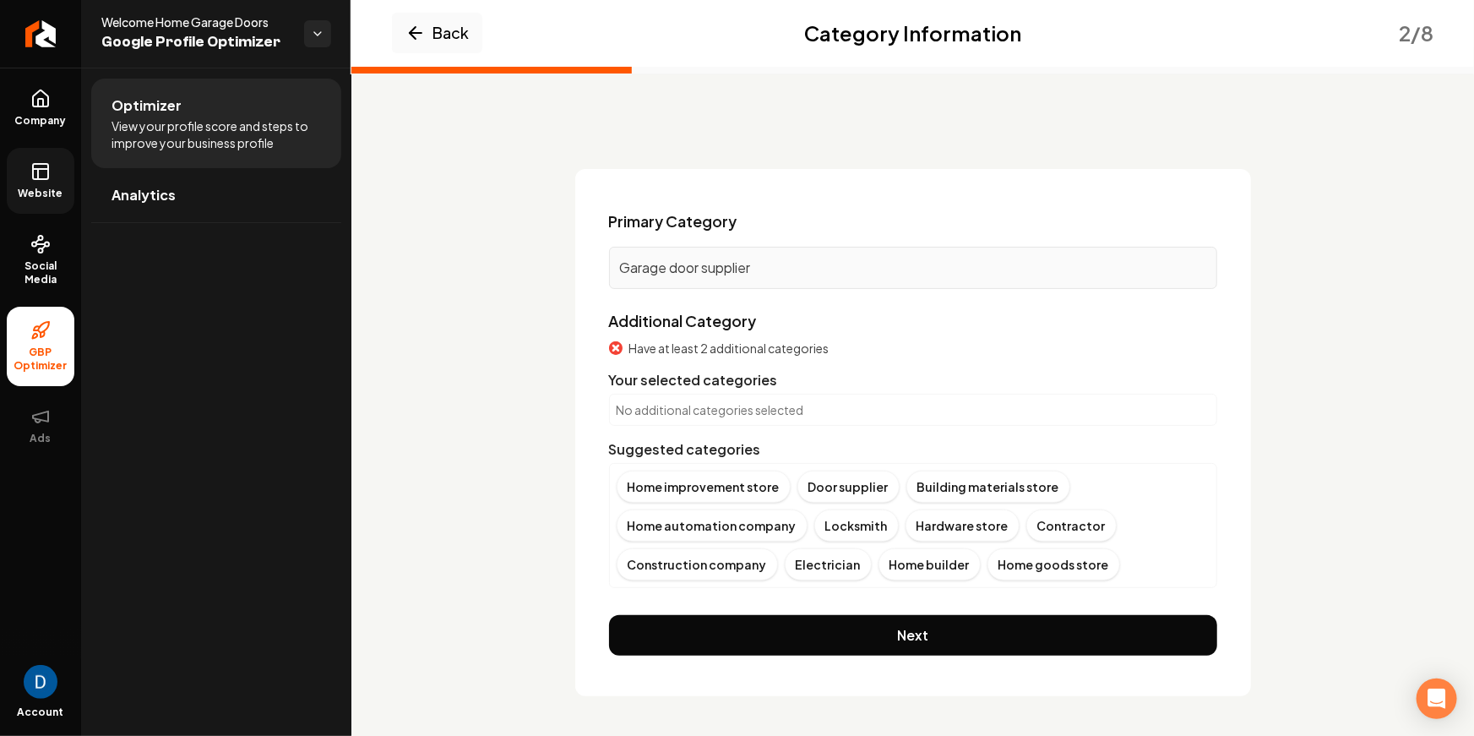
click at [726, 272] on p "Garage door supplier" at bounding box center [913, 268] width 586 height 20
click at [661, 226] on span "Primary Category" at bounding box center [673, 221] width 128 height 24
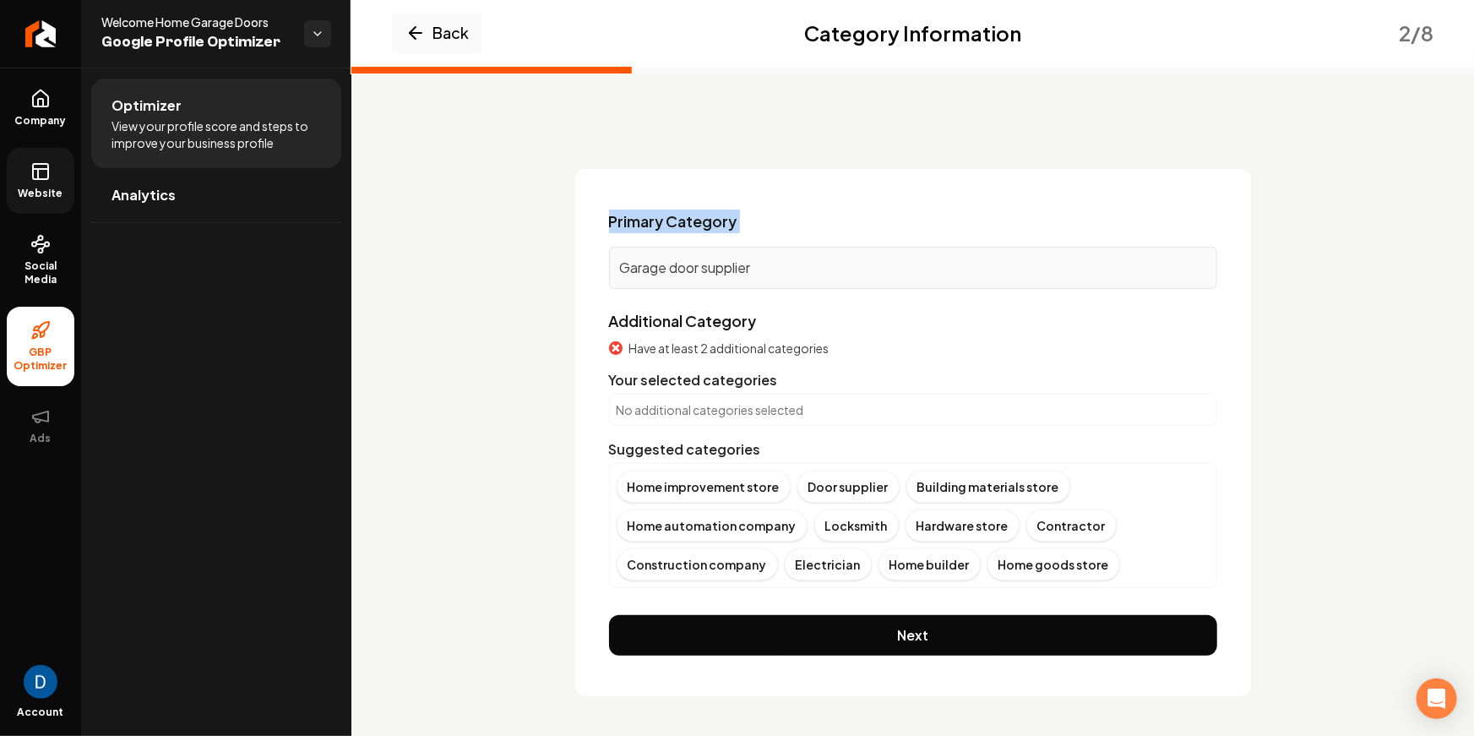
click at [661, 226] on span "Primary Category" at bounding box center [673, 221] width 128 height 24
click at [692, 269] on p "Garage door supplier" at bounding box center [913, 268] width 586 height 20
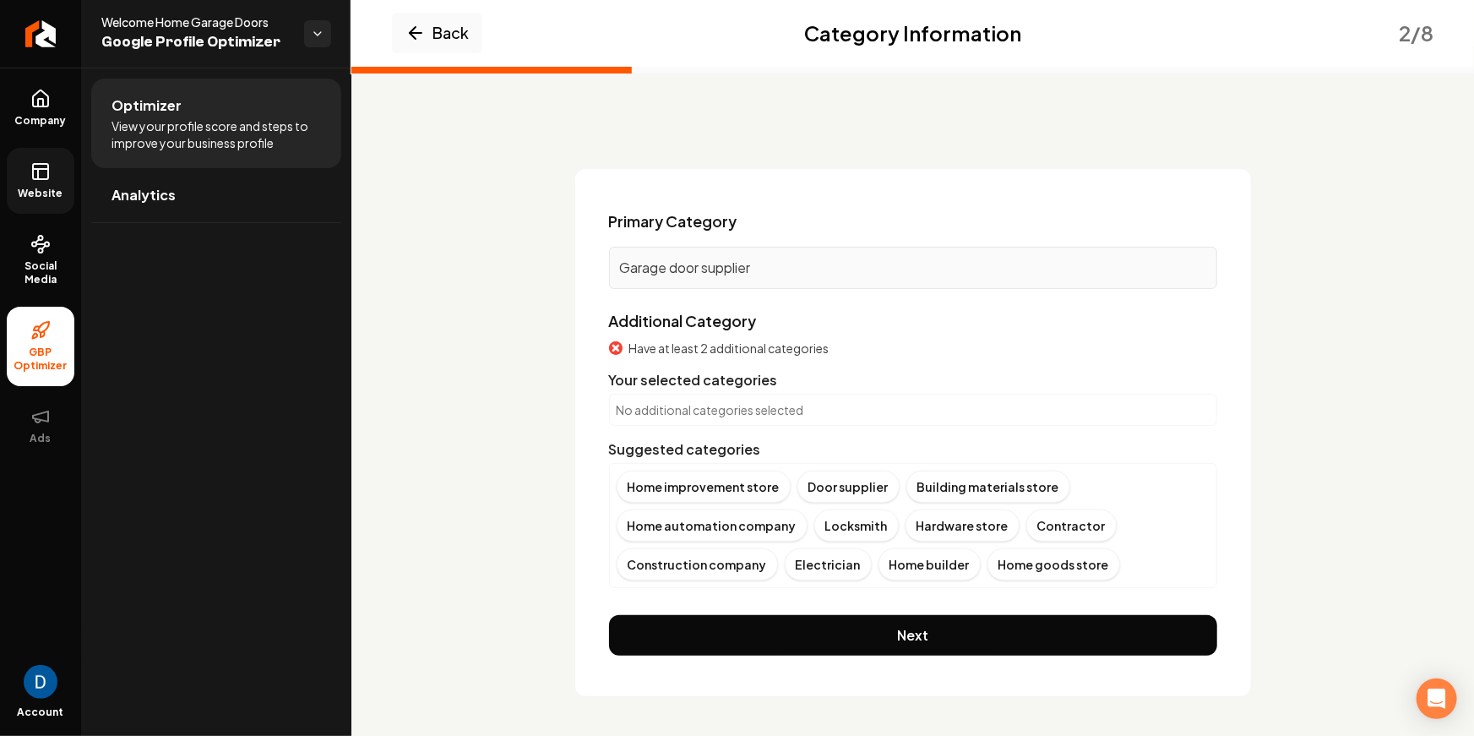
click at [660, 323] on label "Additional Category" at bounding box center [683, 320] width 148 height 19
click at [646, 454] on div "Suggested categories" at bounding box center [913, 449] width 608 height 20
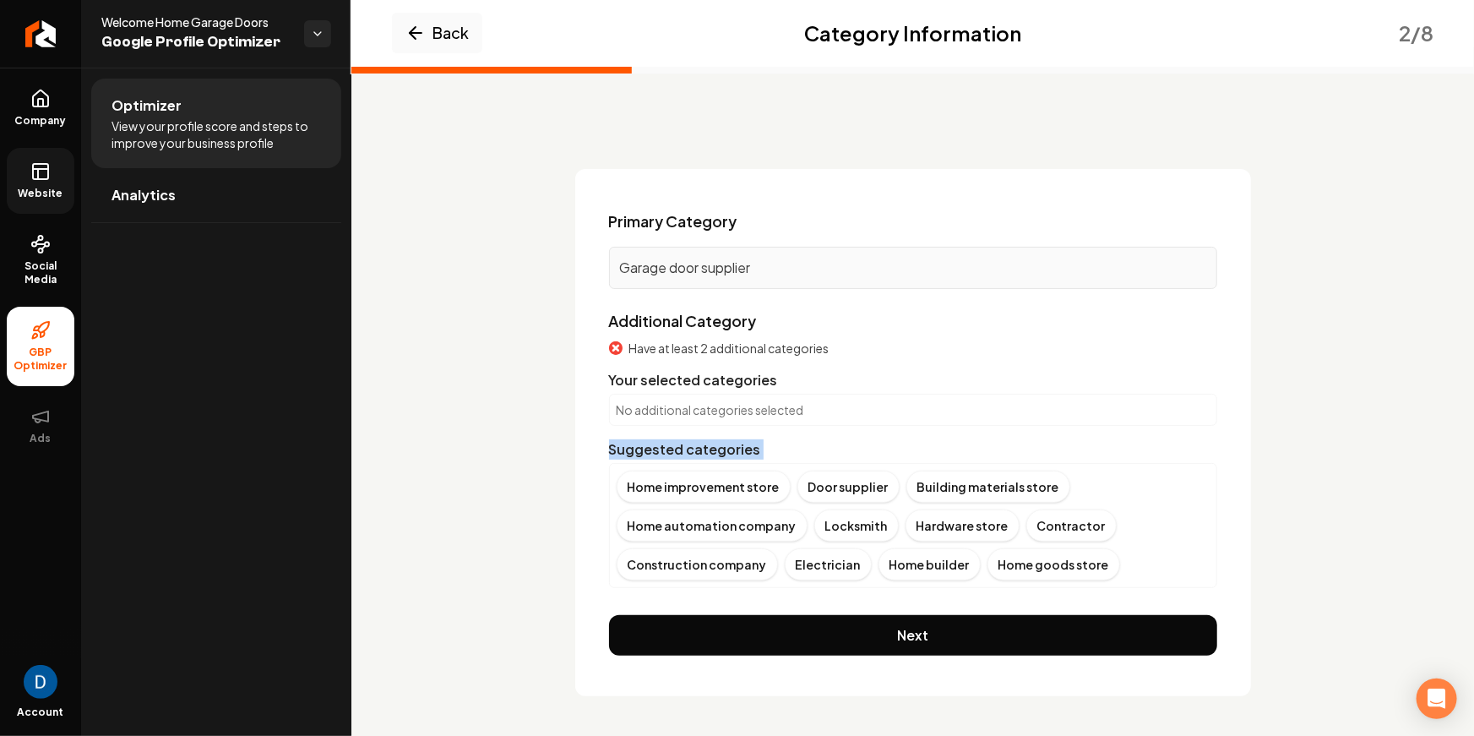
click at [646, 454] on div "Suggested categories" at bounding box center [913, 449] width 608 height 20
click at [644, 264] on p "Garage door supplier" at bounding box center [913, 268] width 586 height 20
click at [702, 266] on p "Garage door supplier" at bounding box center [913, 268] width 586 height 20
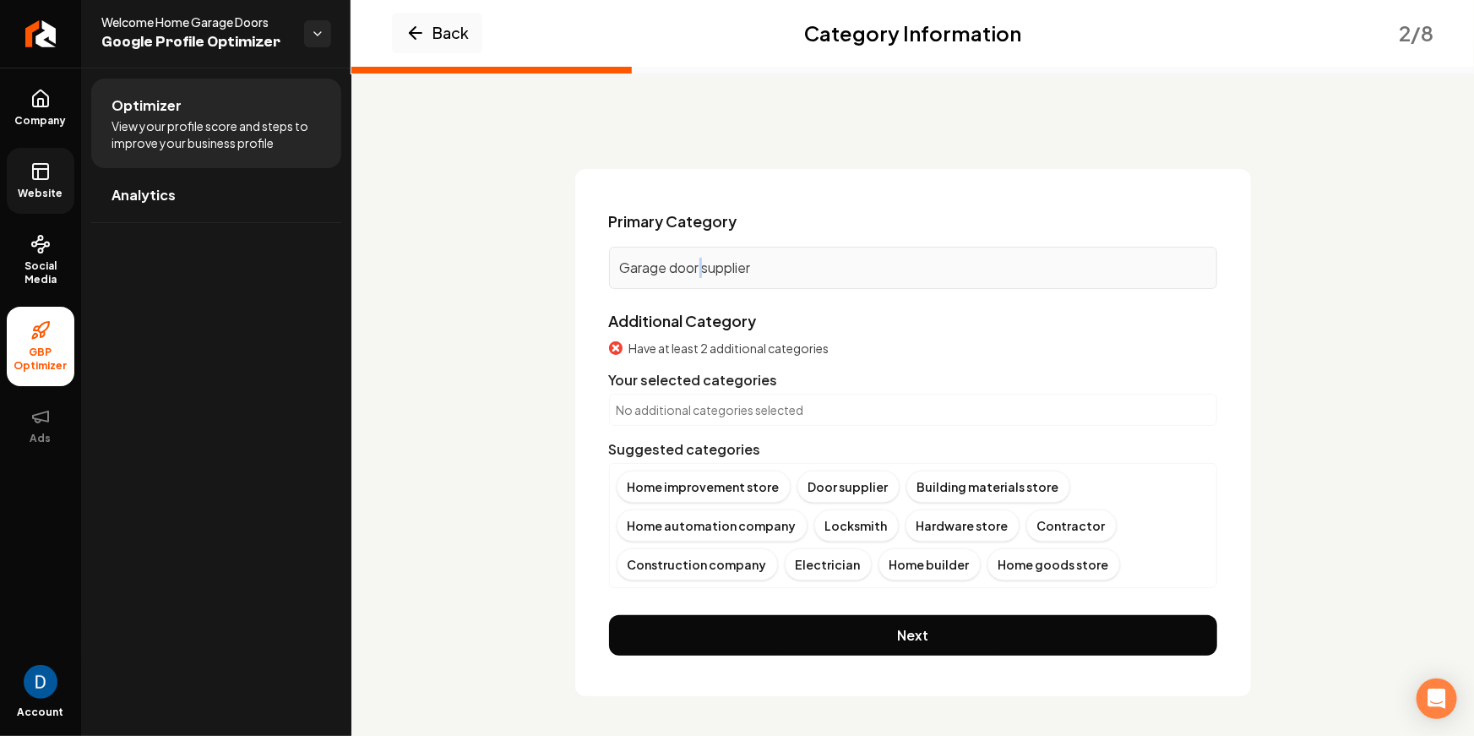
click at [702, 266] on p "Garage door supplier" at bounding box center [913, 268] width 586 height 20
click at [713, 269] on p "Garage door supplier" at bounding box center [913, 268] width 586 height 20
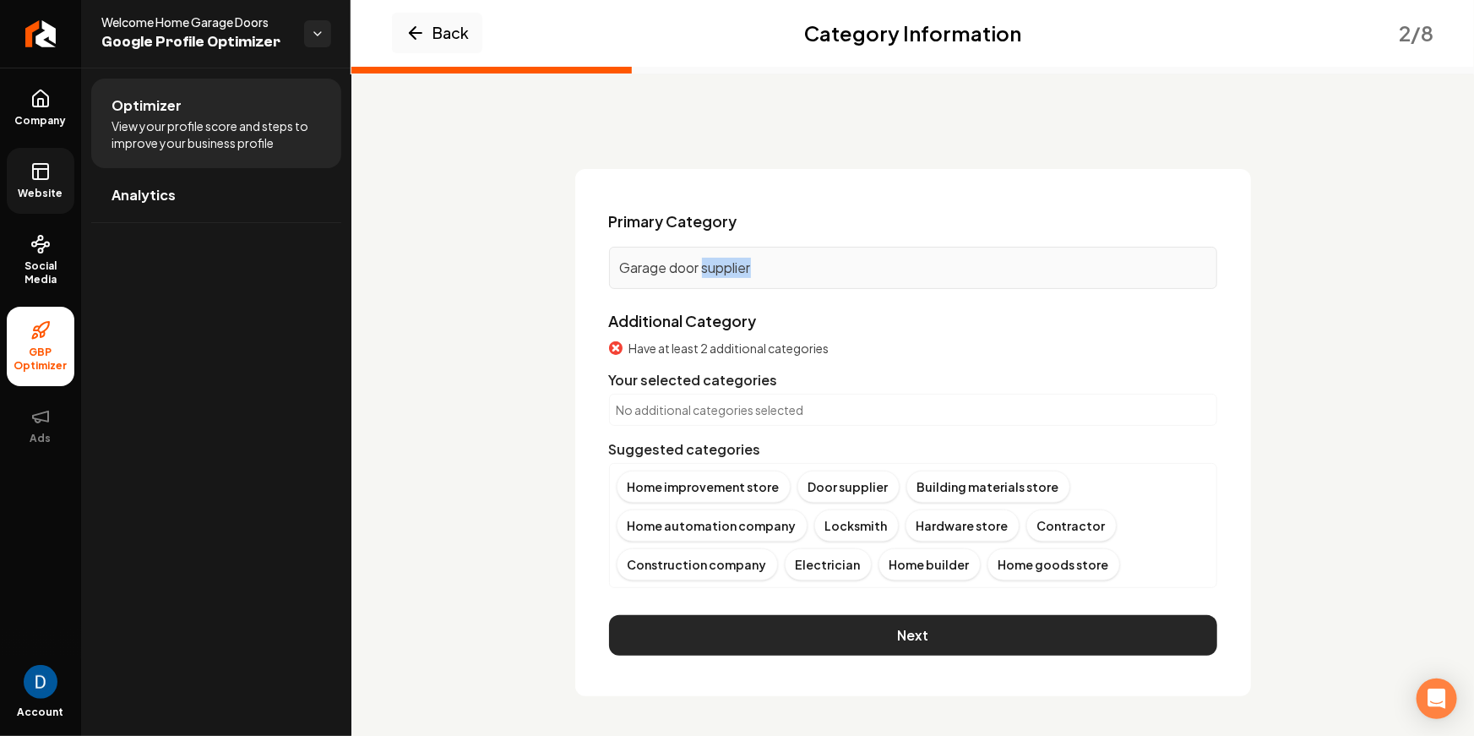
click at [825, 639] on button "Next" at bounding box center [913, 635] width 608 height 41
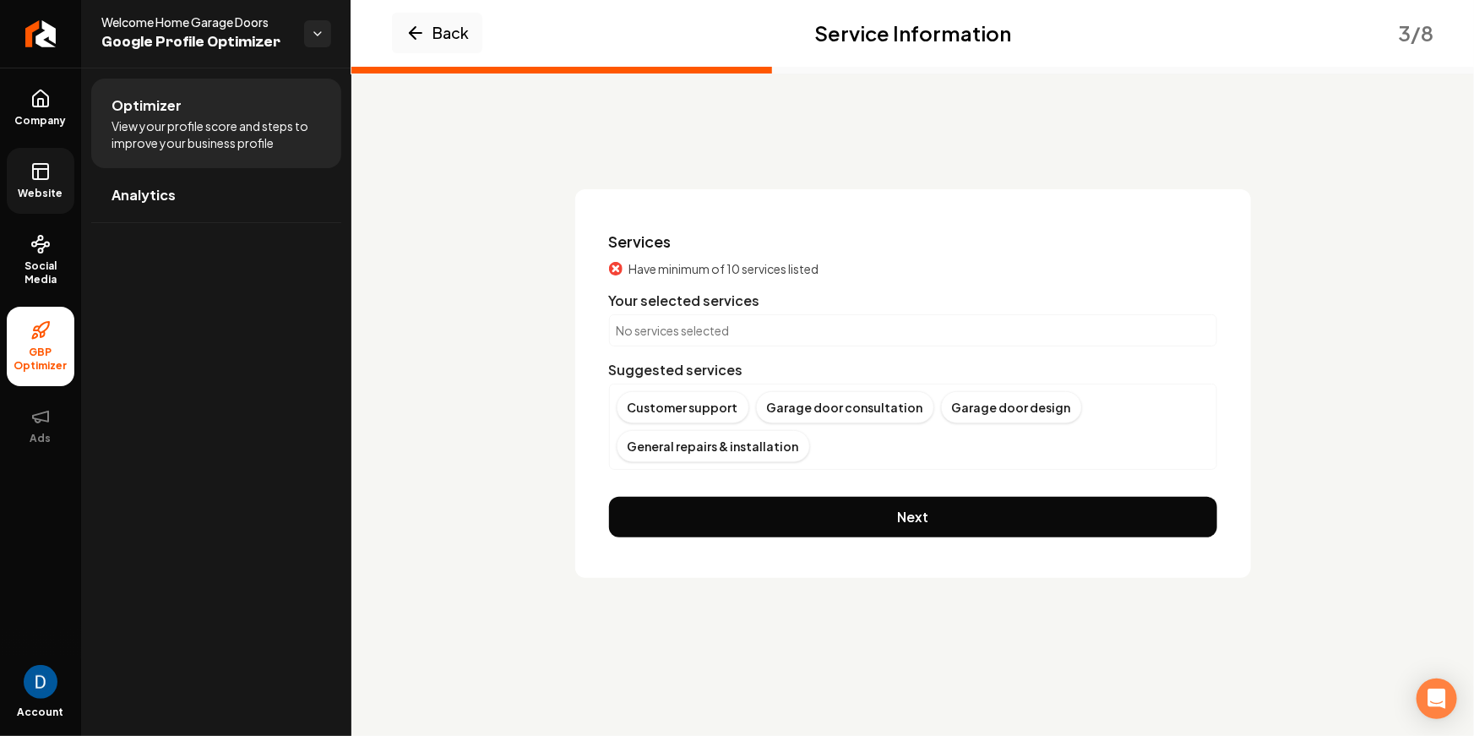
scroll to position [0, 0]
click at [678, 327] on p "No services selected" at bounding box center [913, 330] width 593 height 17
click at [693, 447] on div "General repairs & installation" at bounding box center [713, 446] width 193 height 32
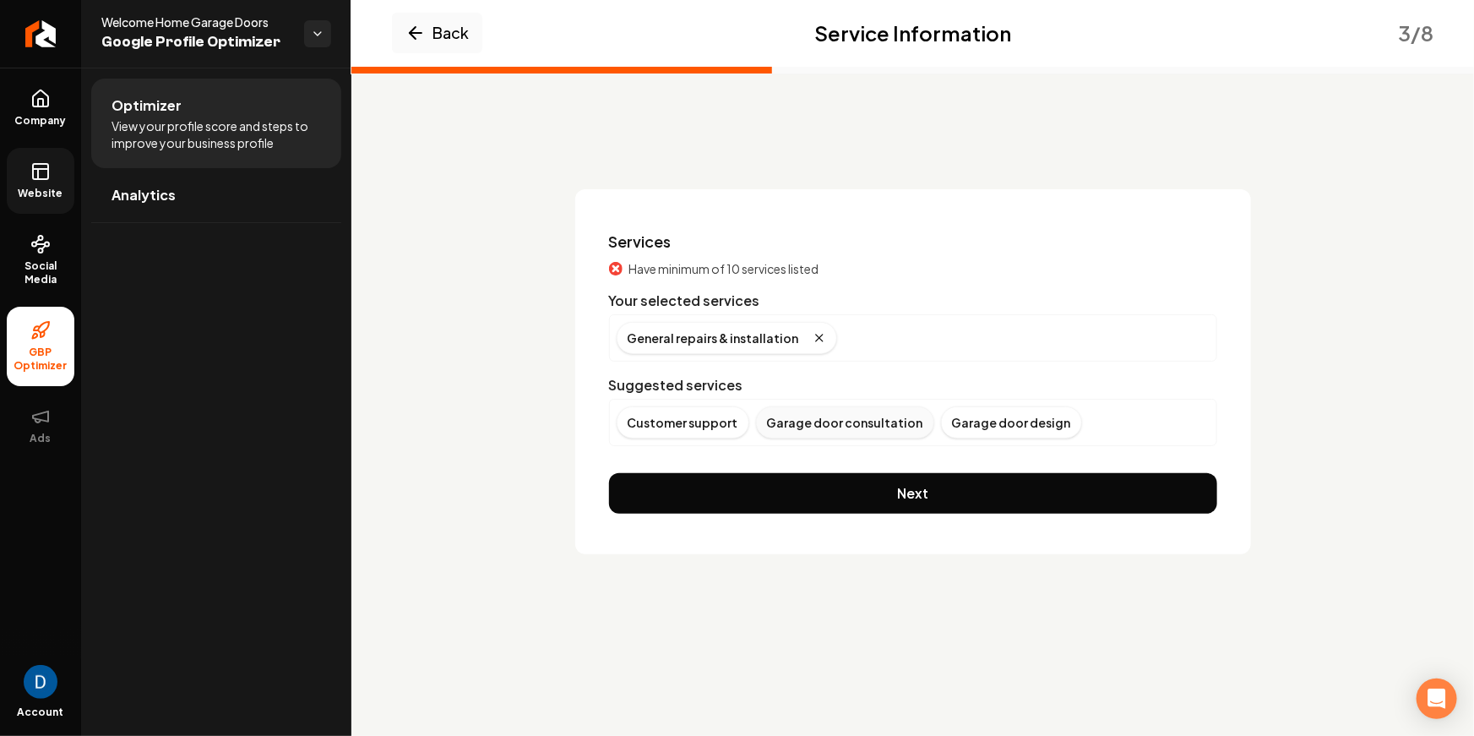
click at [835, 426] on div "Garage door consultation" at bounding box center [845, 422] width 178 height 32
click at [838, 425] on div "Garage door design" at bounding box center [826, 422] width 141 height 32
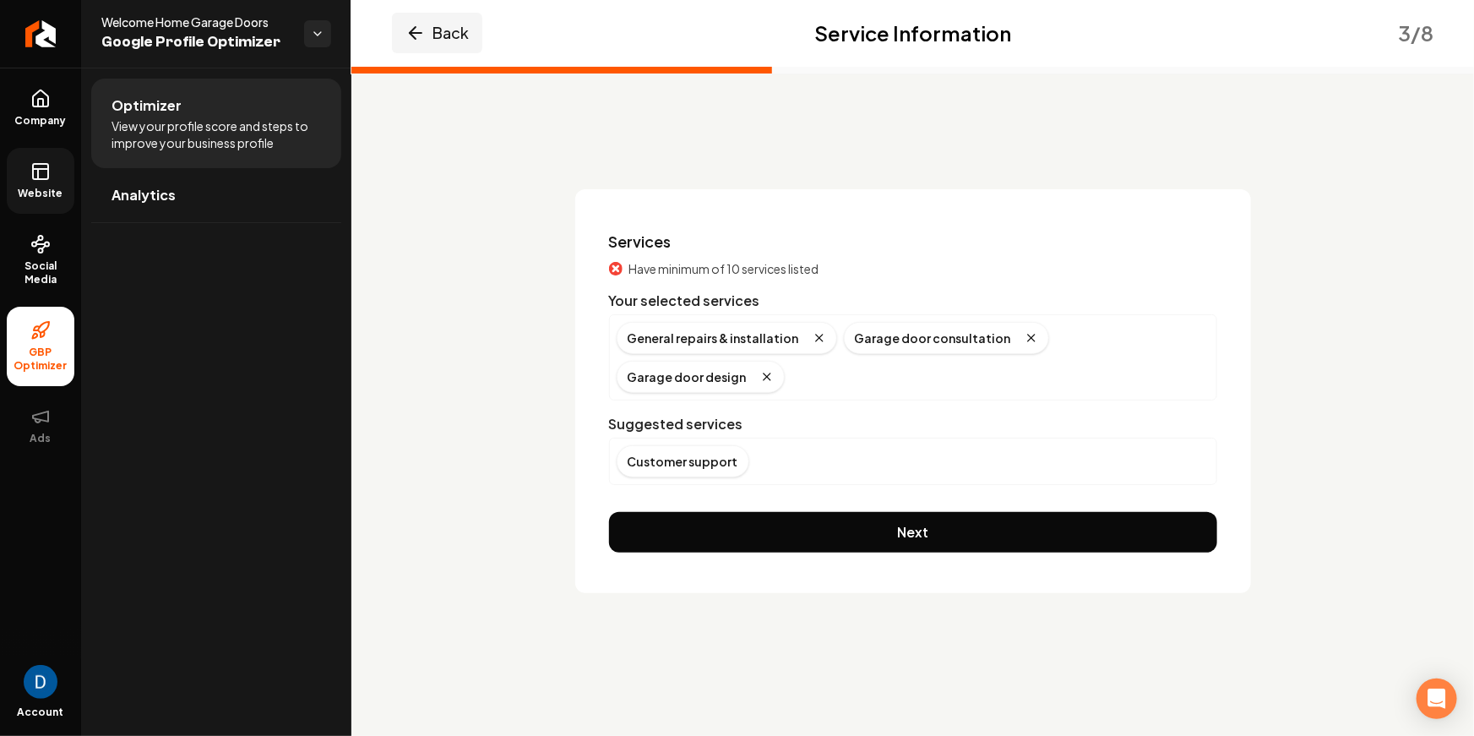
click at [444, 39] on button "Back" at bounding box center [437, 33] width 90 height 41
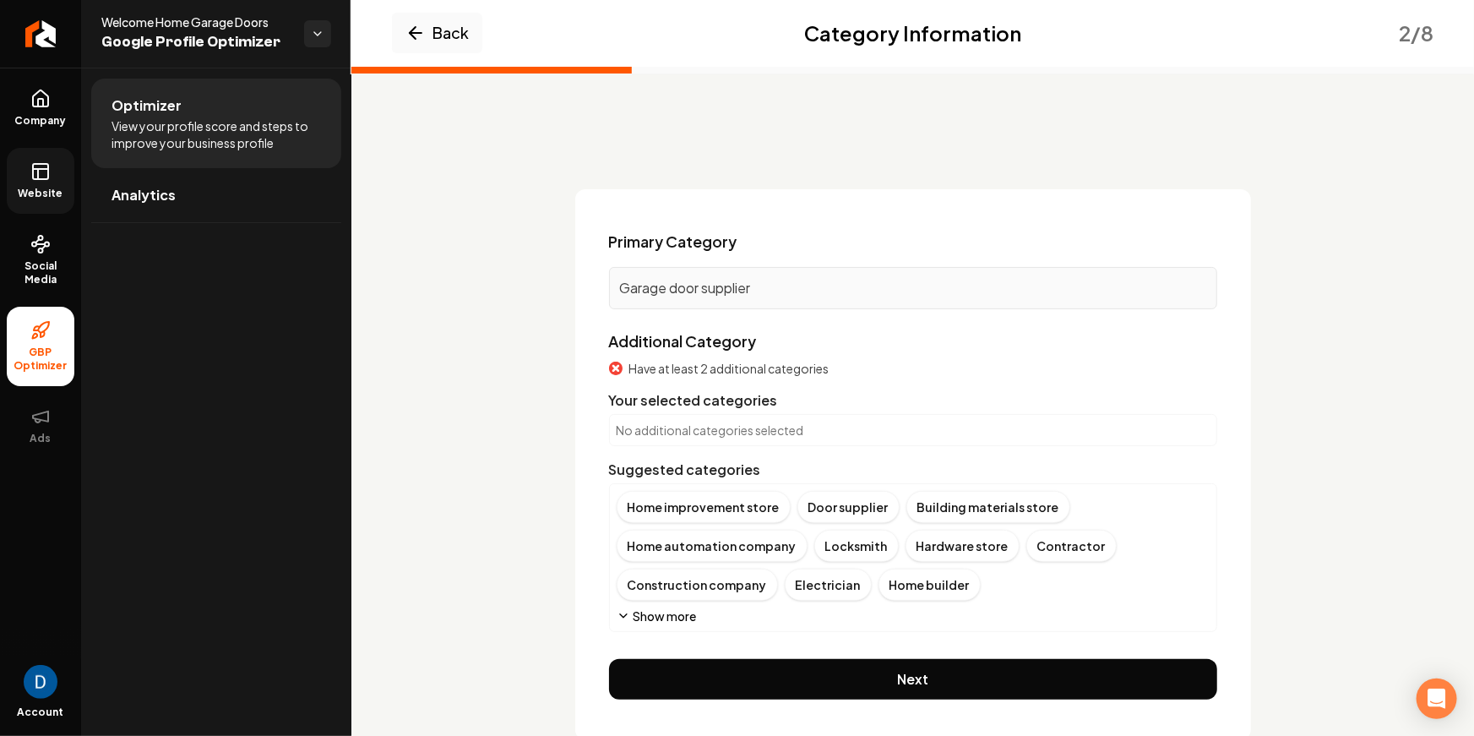
click at [655, 609] on button "Show more" at bounding box center [657, 615] width 80 height 17
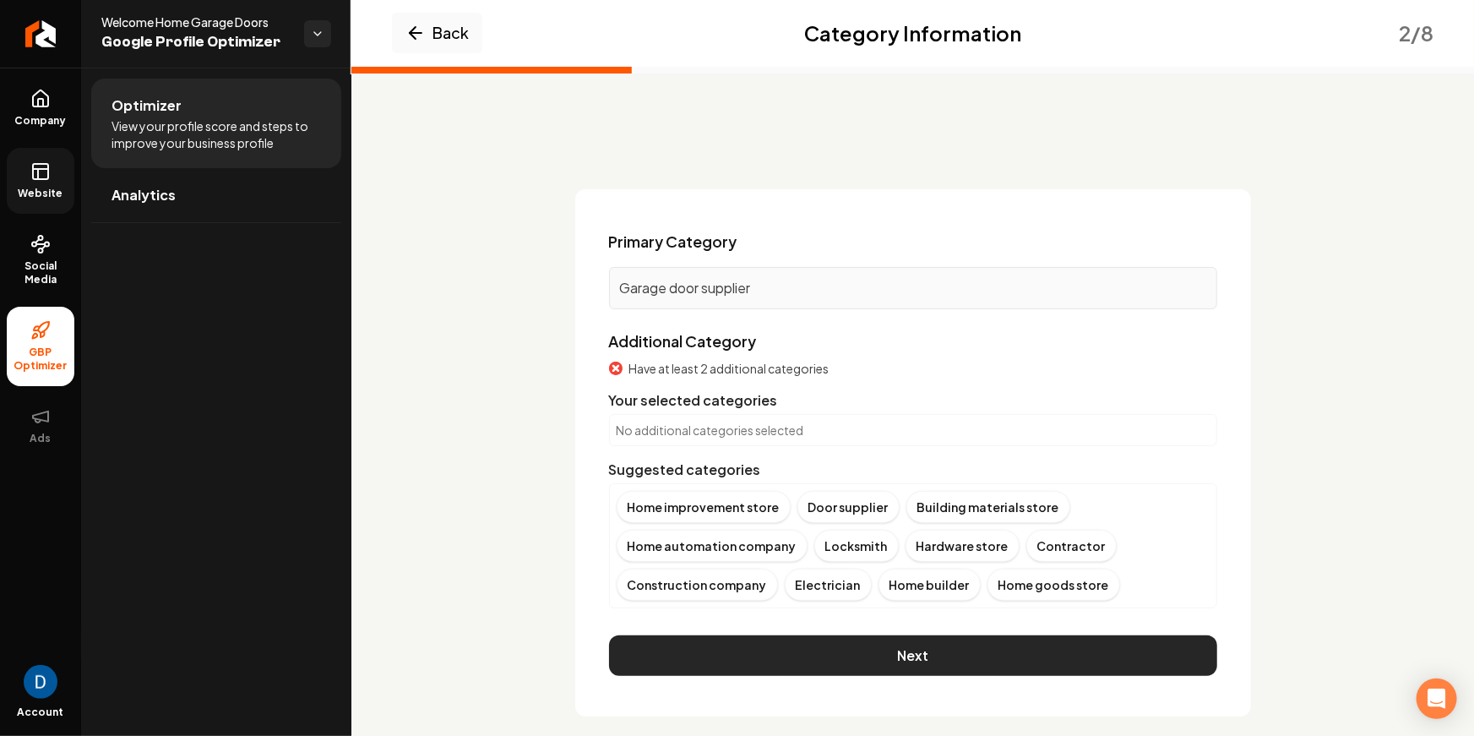
click at [850, 648] on button "Next" at bounding box center [913, 655] width 608 height 41
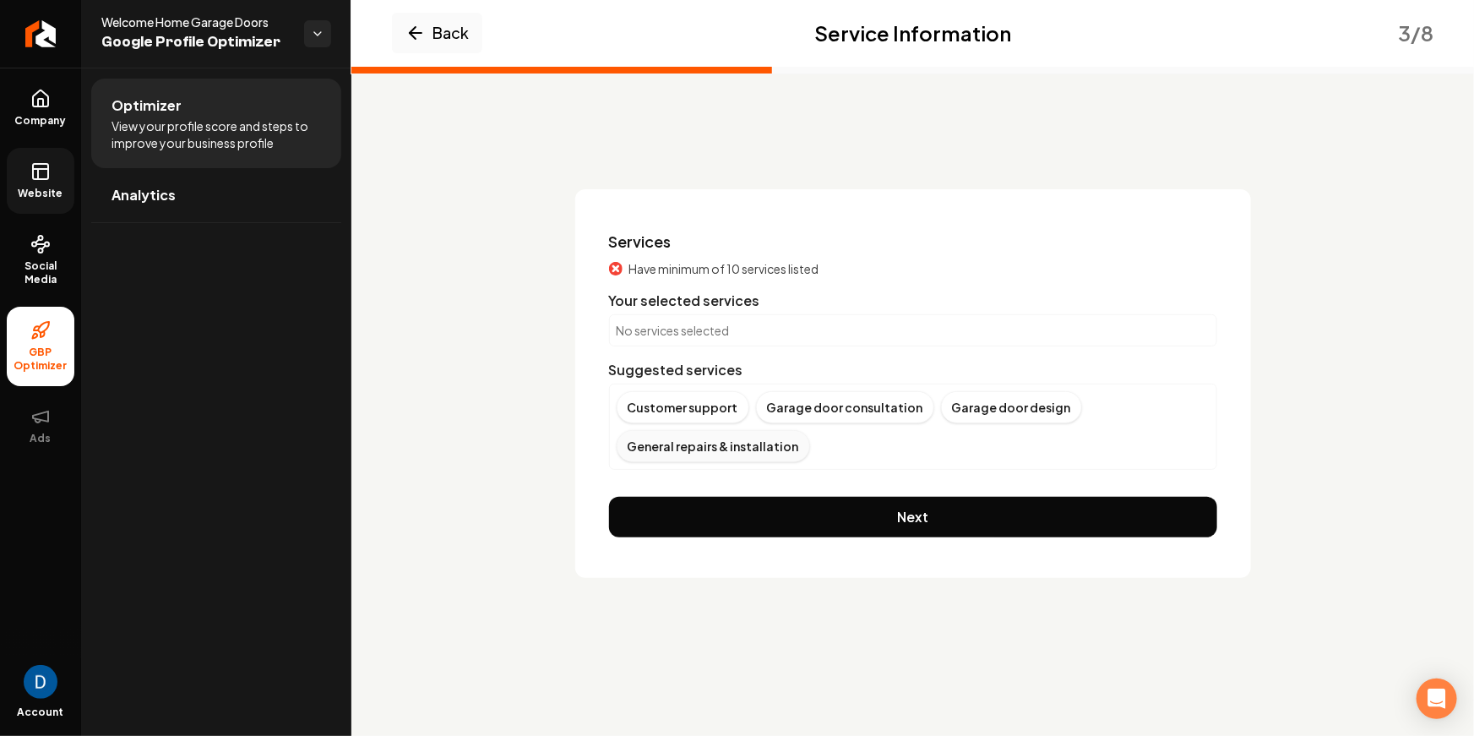
click at [753, 443] on div "General repairs & installation" at bounding box center [713, 446] width 193 height 32
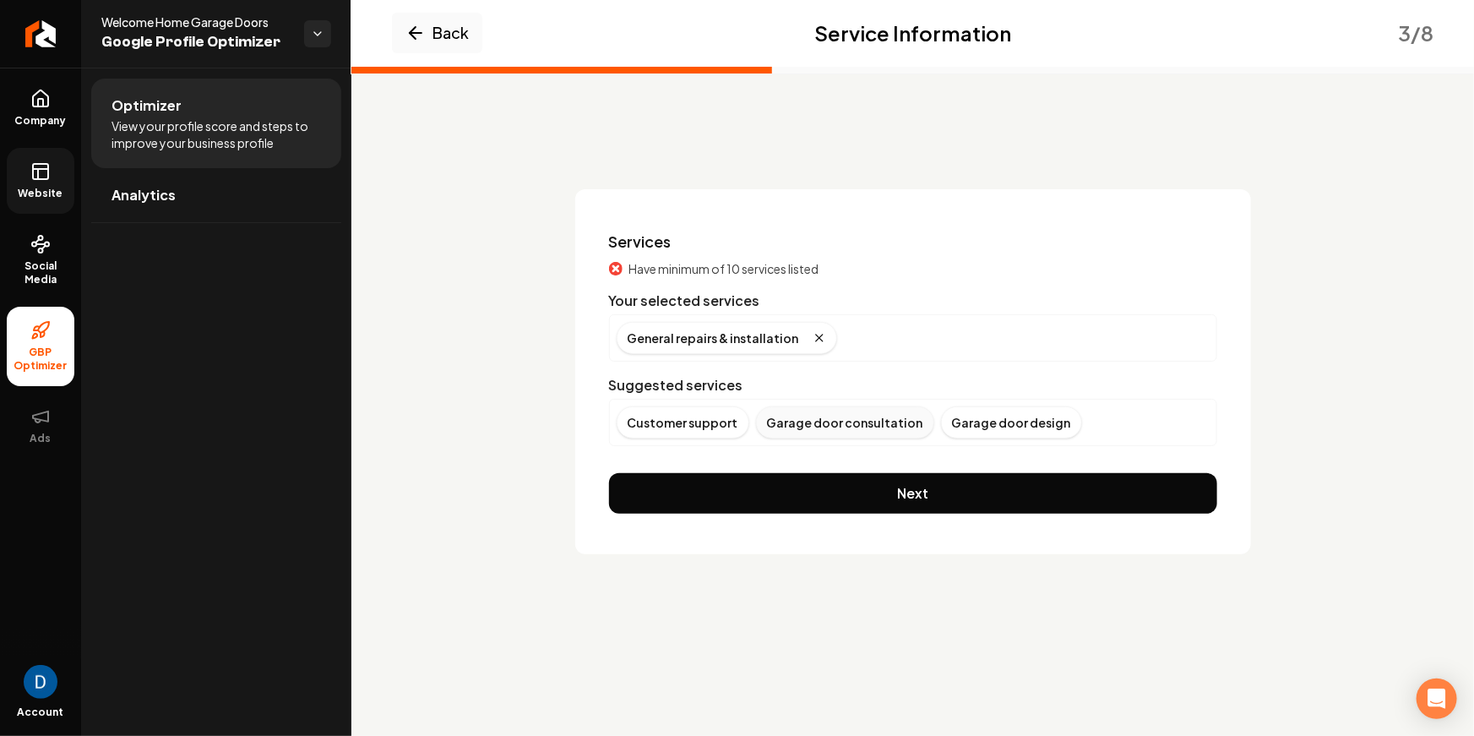
click at [811, 425] on div "Garage door consultation" at bounding box center [845, 422] width 178 height 32
click at [694, 406] on div "Customer support" at bounding box center [683, 422] width 133 height 32
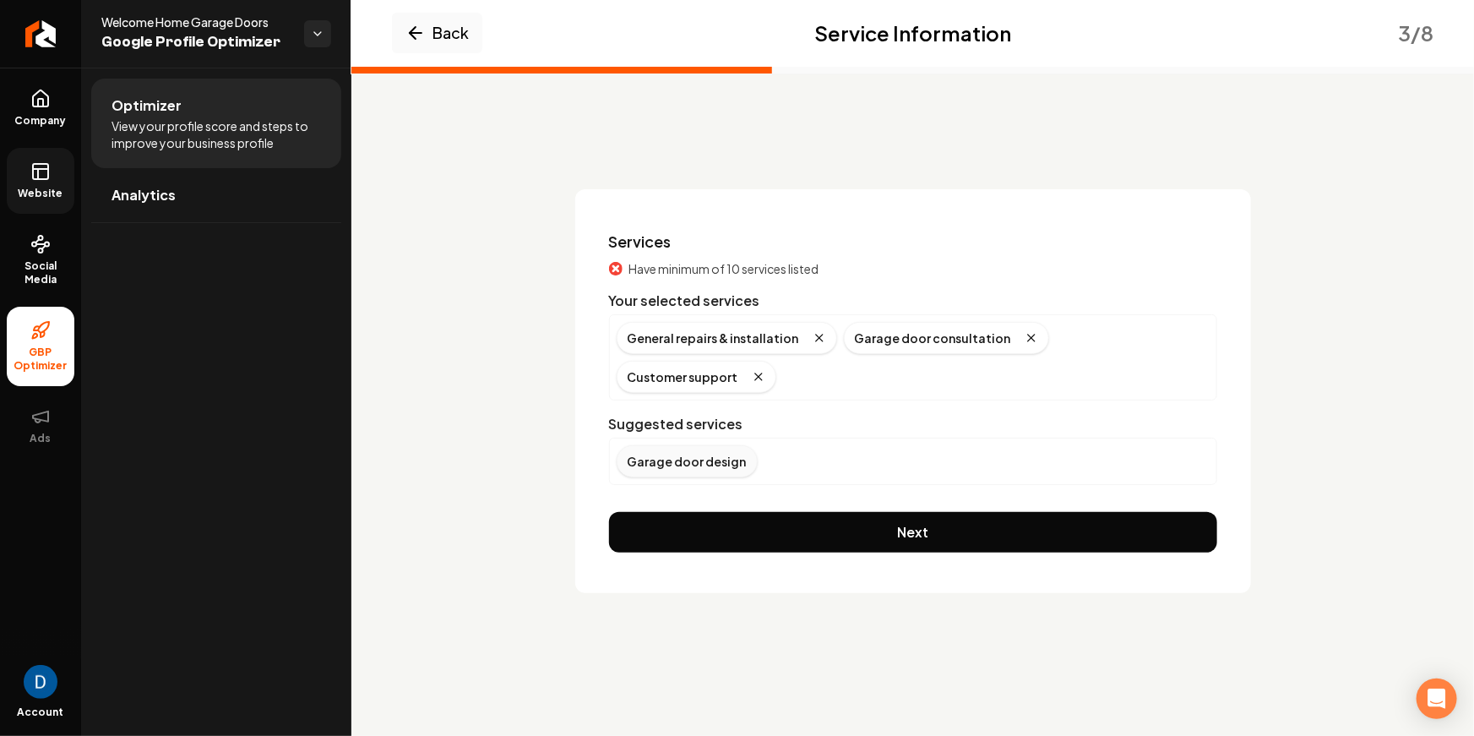
click at [676, 445] on div "Garage door design" at bounding box center [687, 461] width 141 height 32
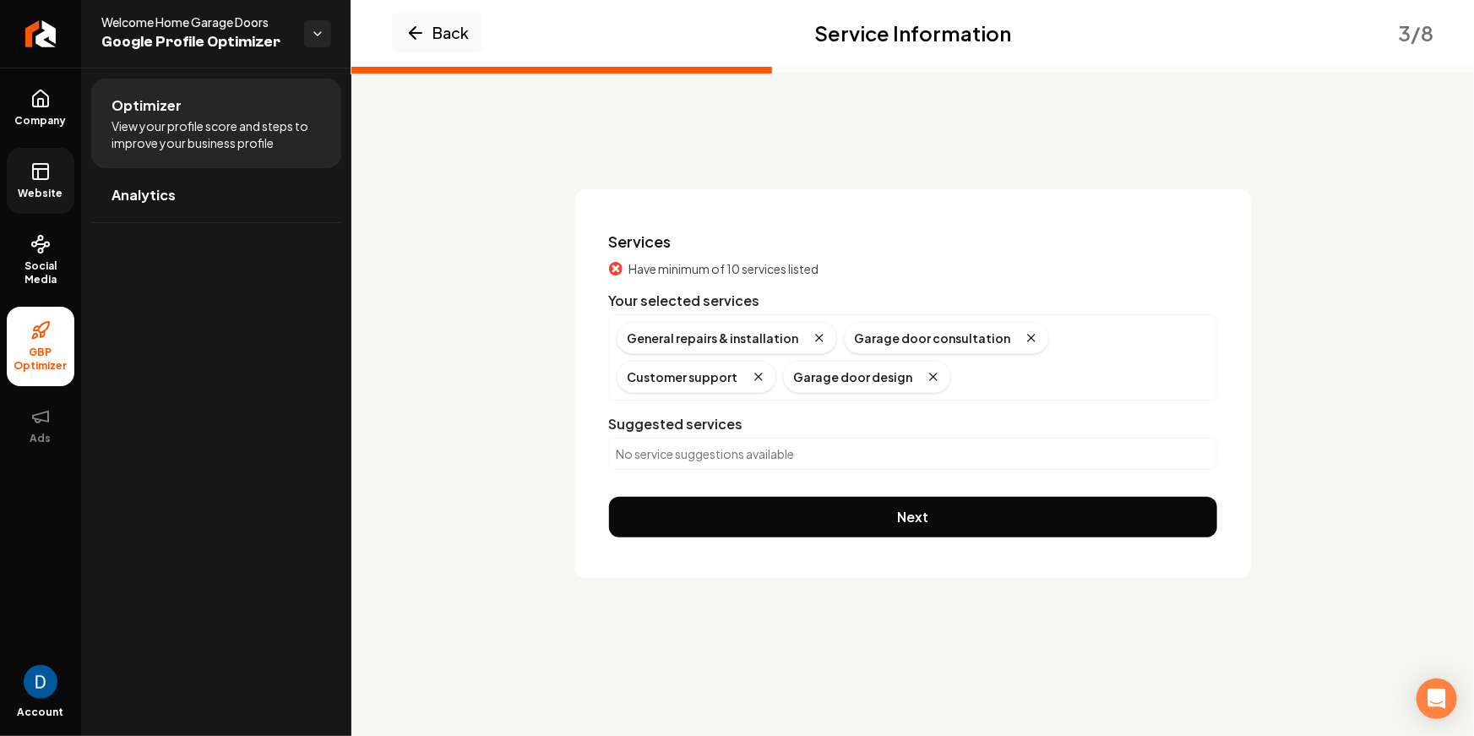
click at [704, 438] on div "No service suggestions available" at bounding box center [913, 454] width 608 height 32
click at [694, 454] on p "No service suggestions available" at bounding box center [913, 453] width 593 height 17
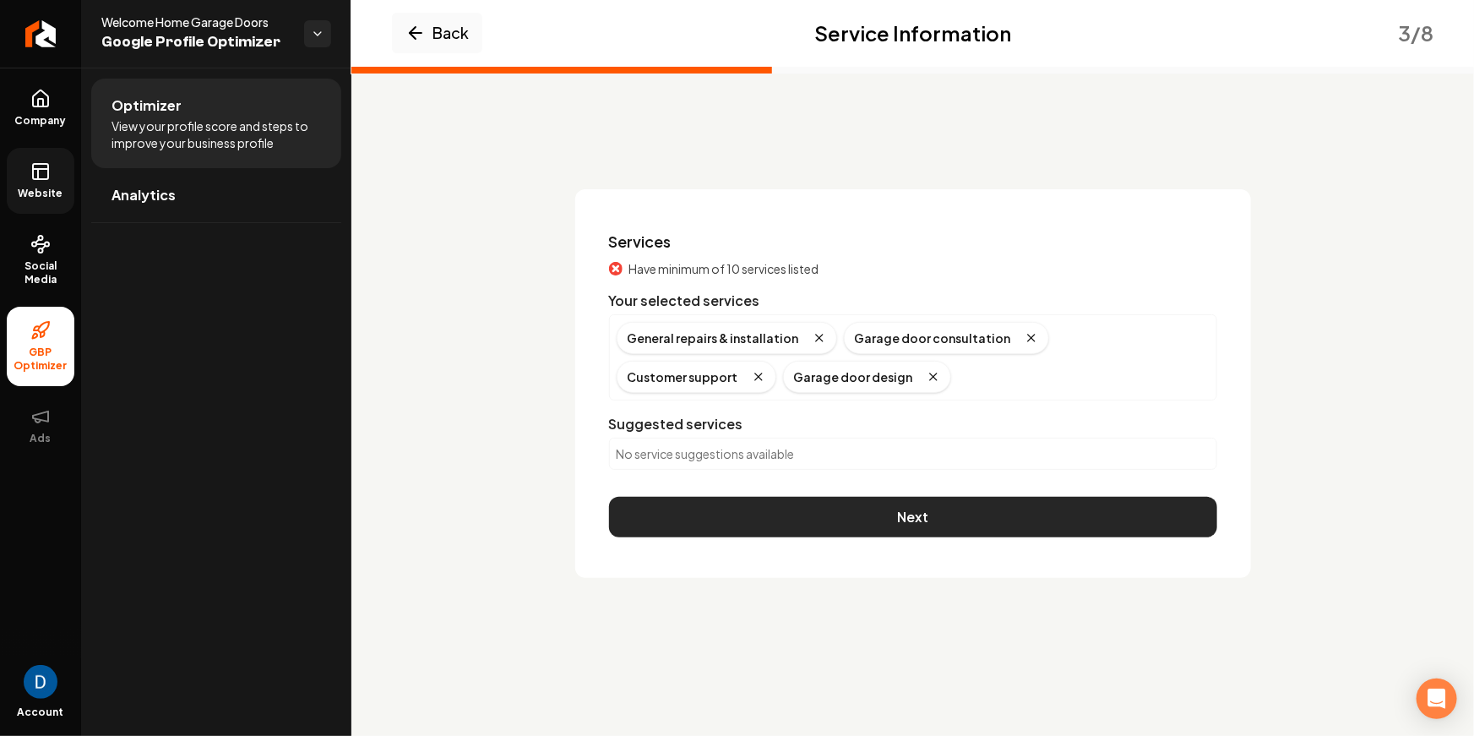
click at [760, 524] on button "Next" at bounding box center [913, 517] width 608 height 41
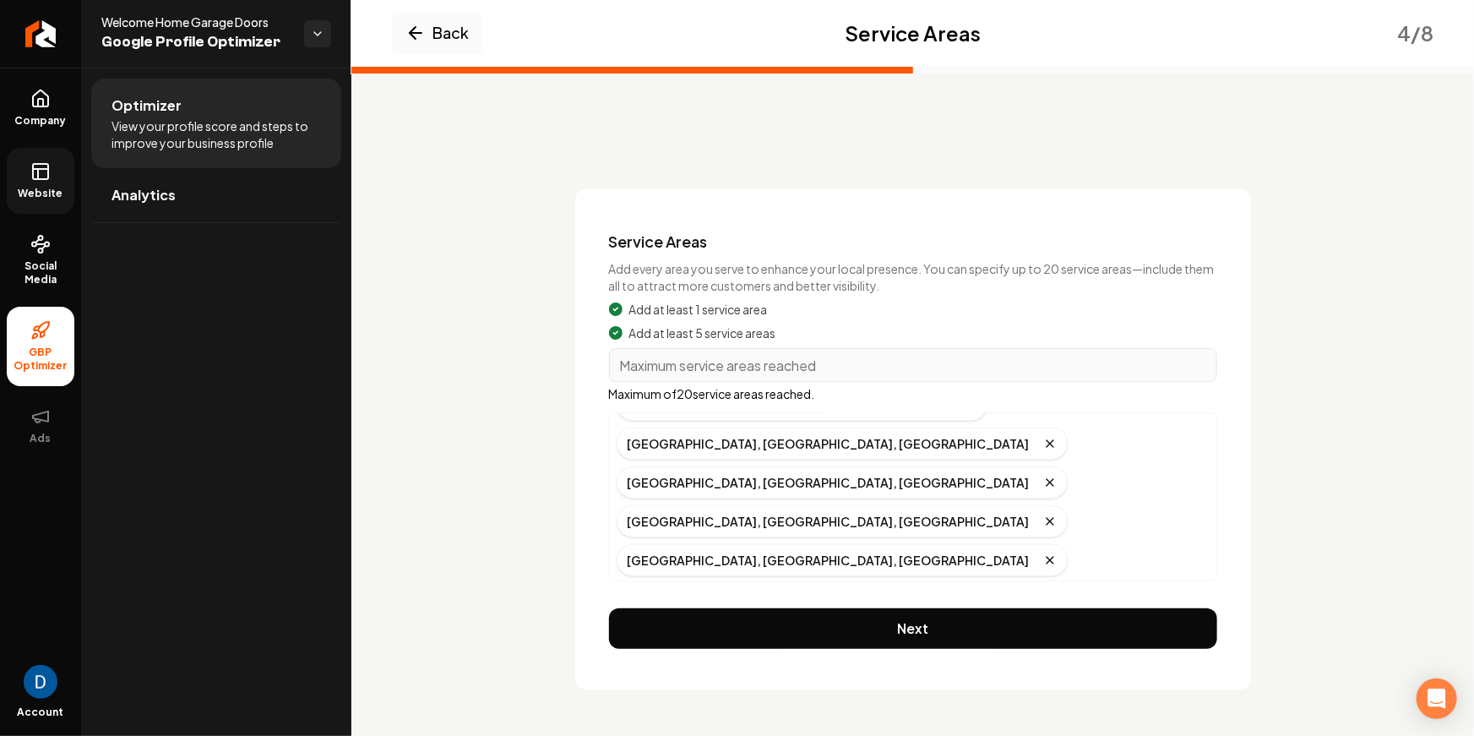
scroll to position [101, 0]
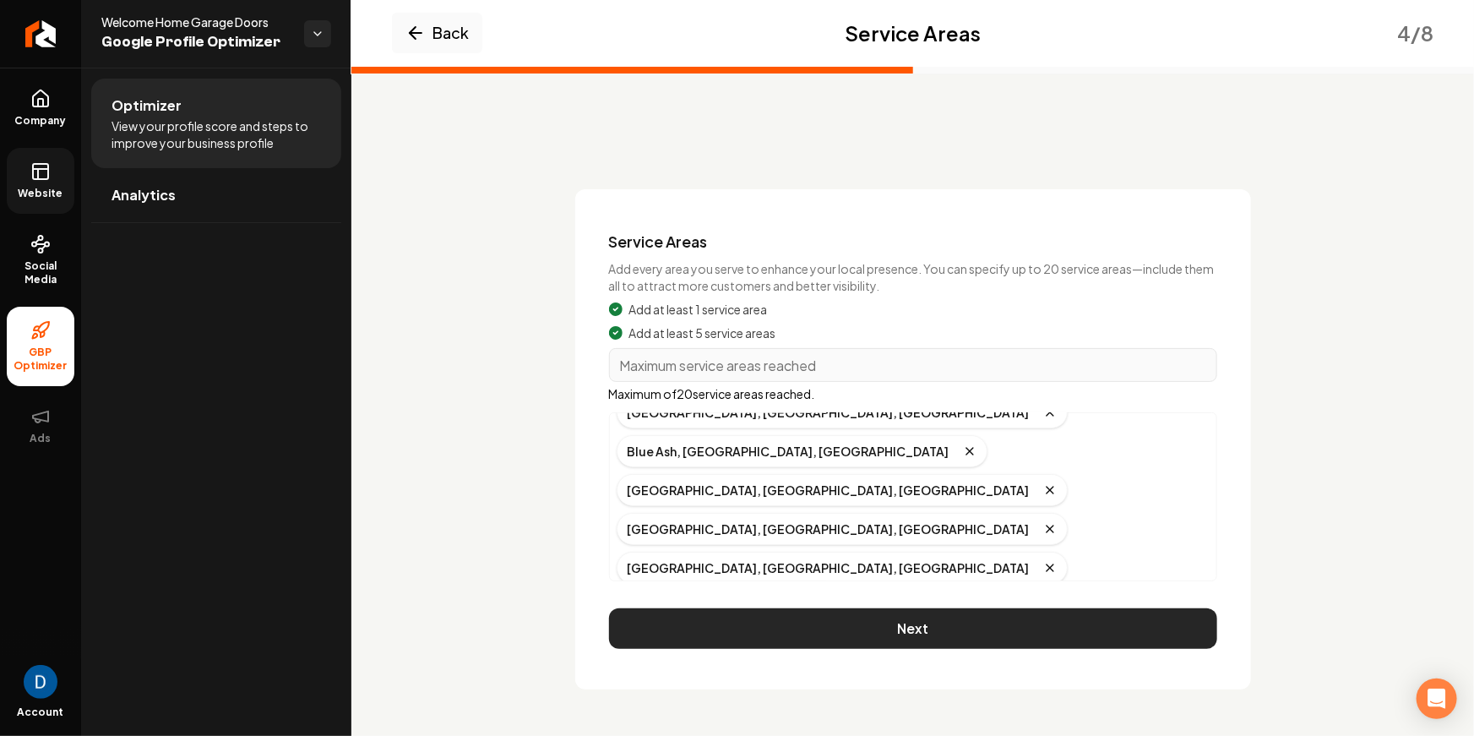
click at [912, 624] on button "Next" at bounding box center [913, 628] width 608 height 41
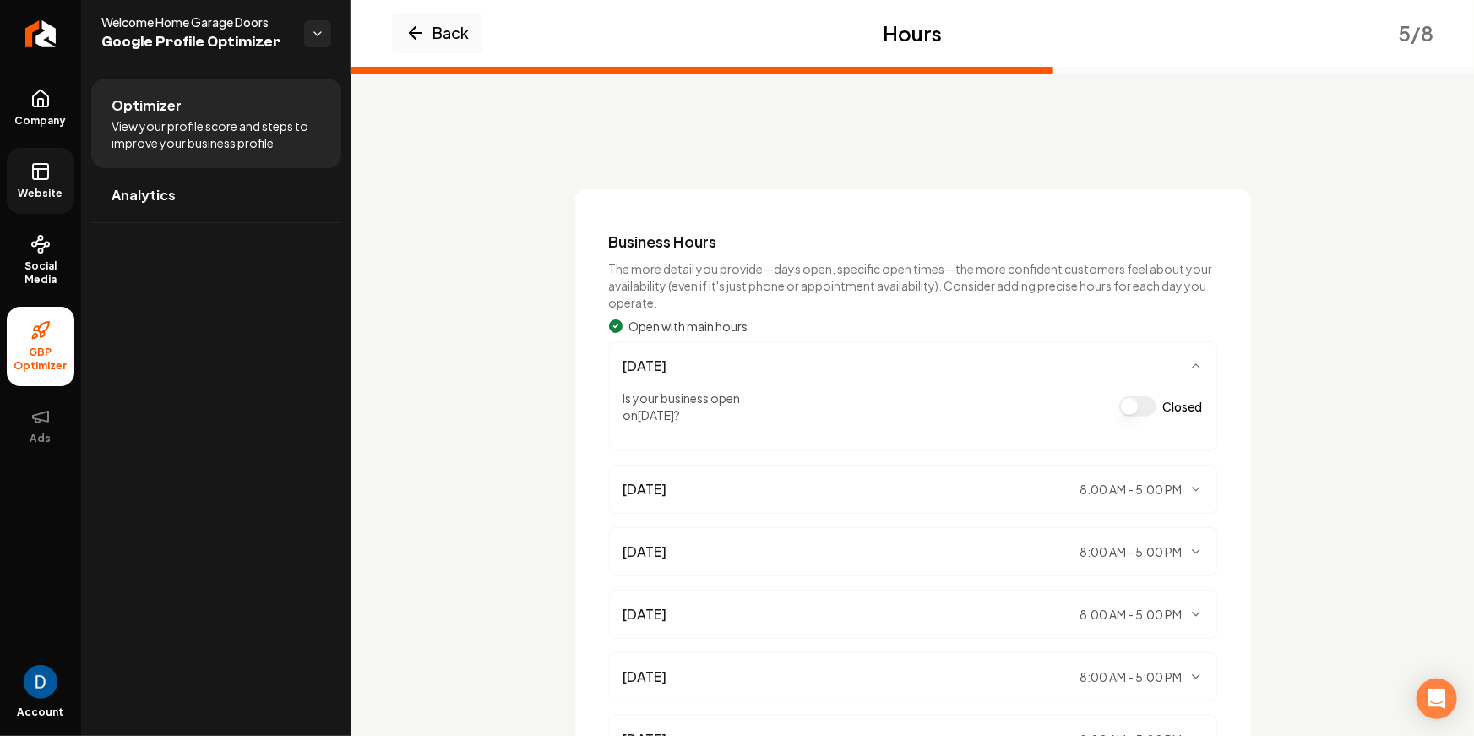
scroll to position [203, 0]
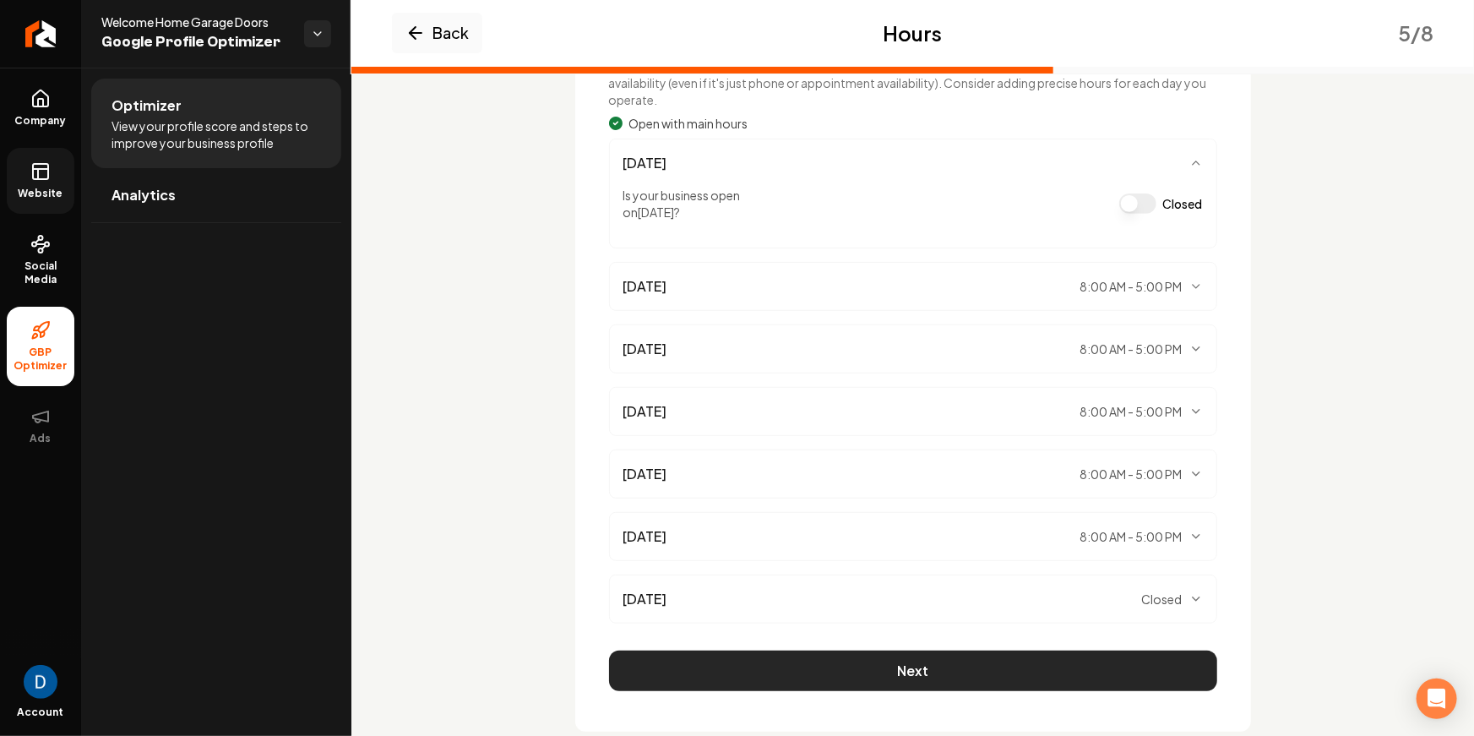
click at [862, 672] on button "Next" at bounding box center [913, 670] width 608 height 41
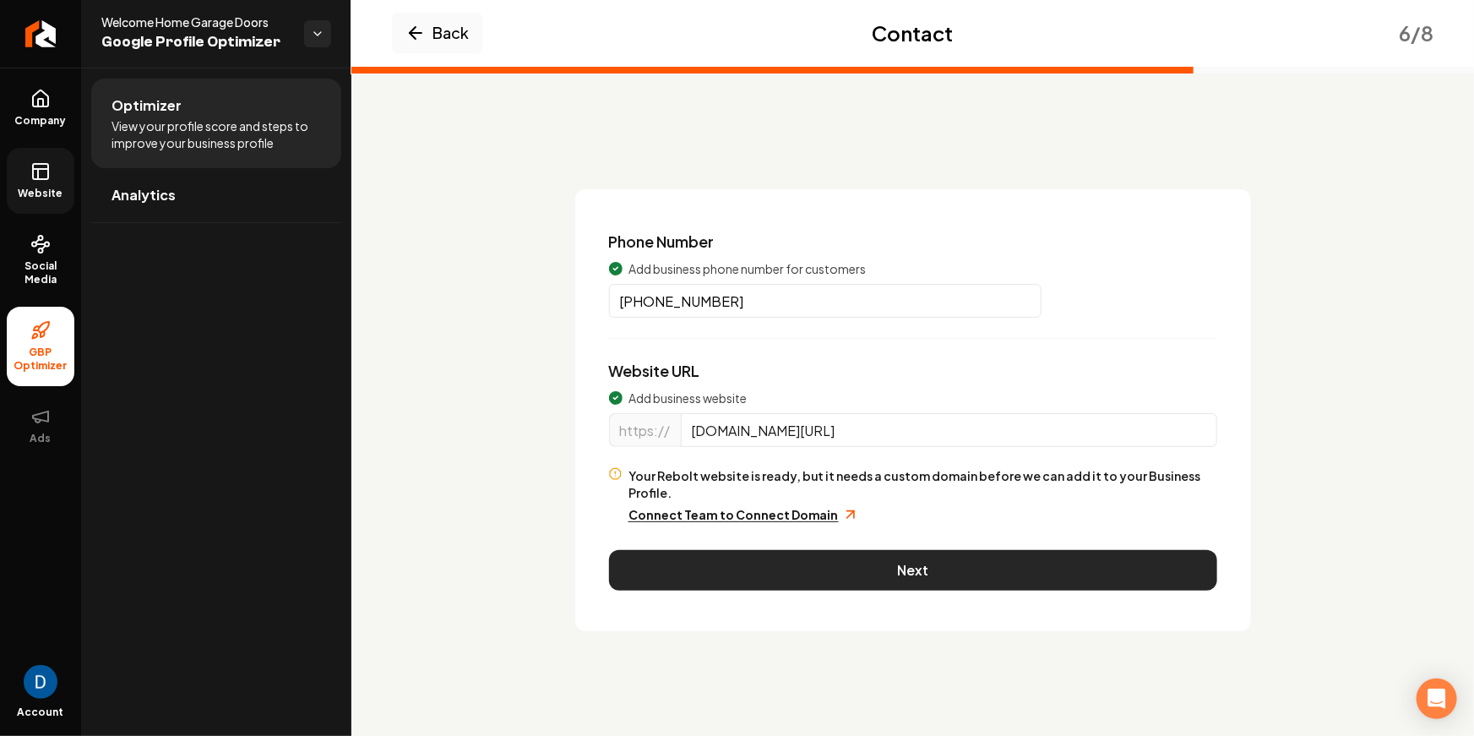
click at [788, 550] on button "Next" at bounding box center [913, 570] width 608 height 41
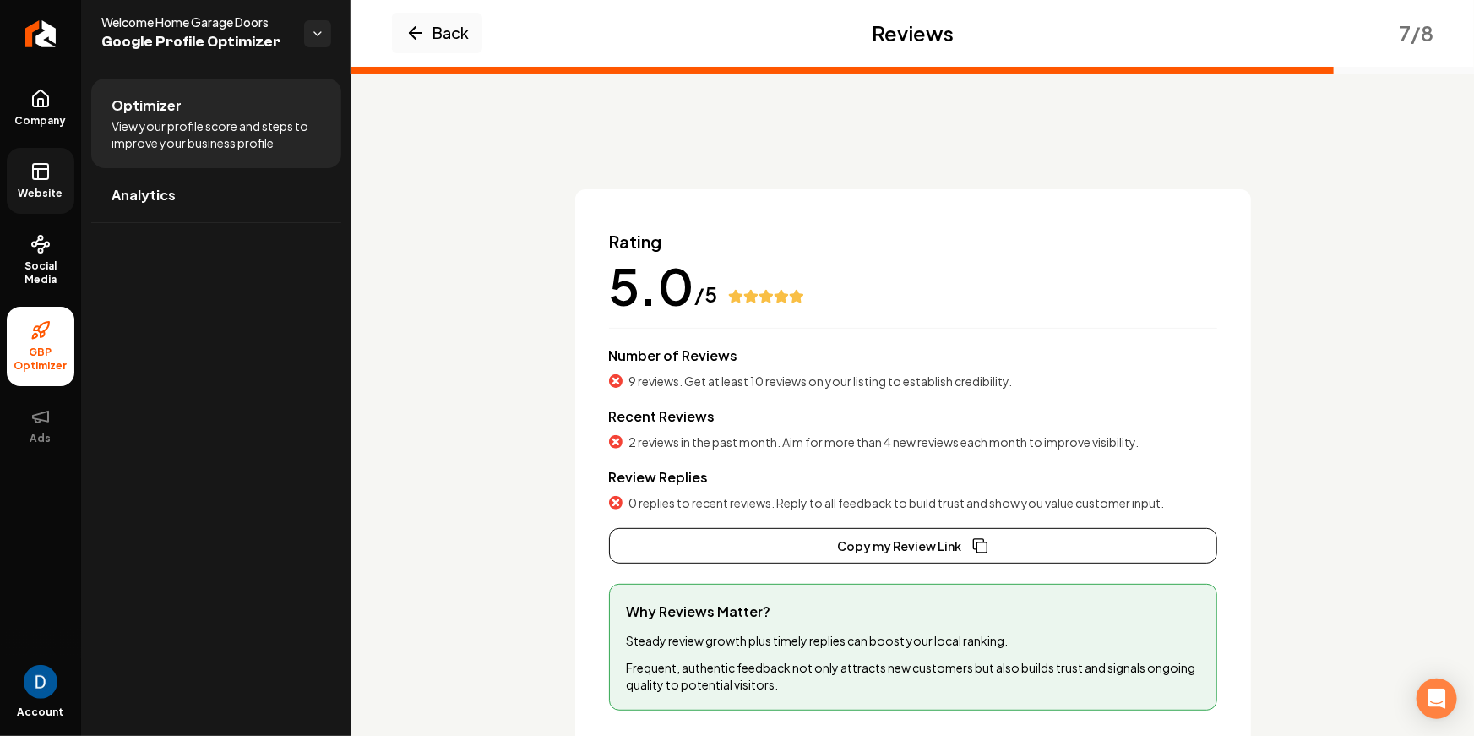
scroll to position [67, 0]
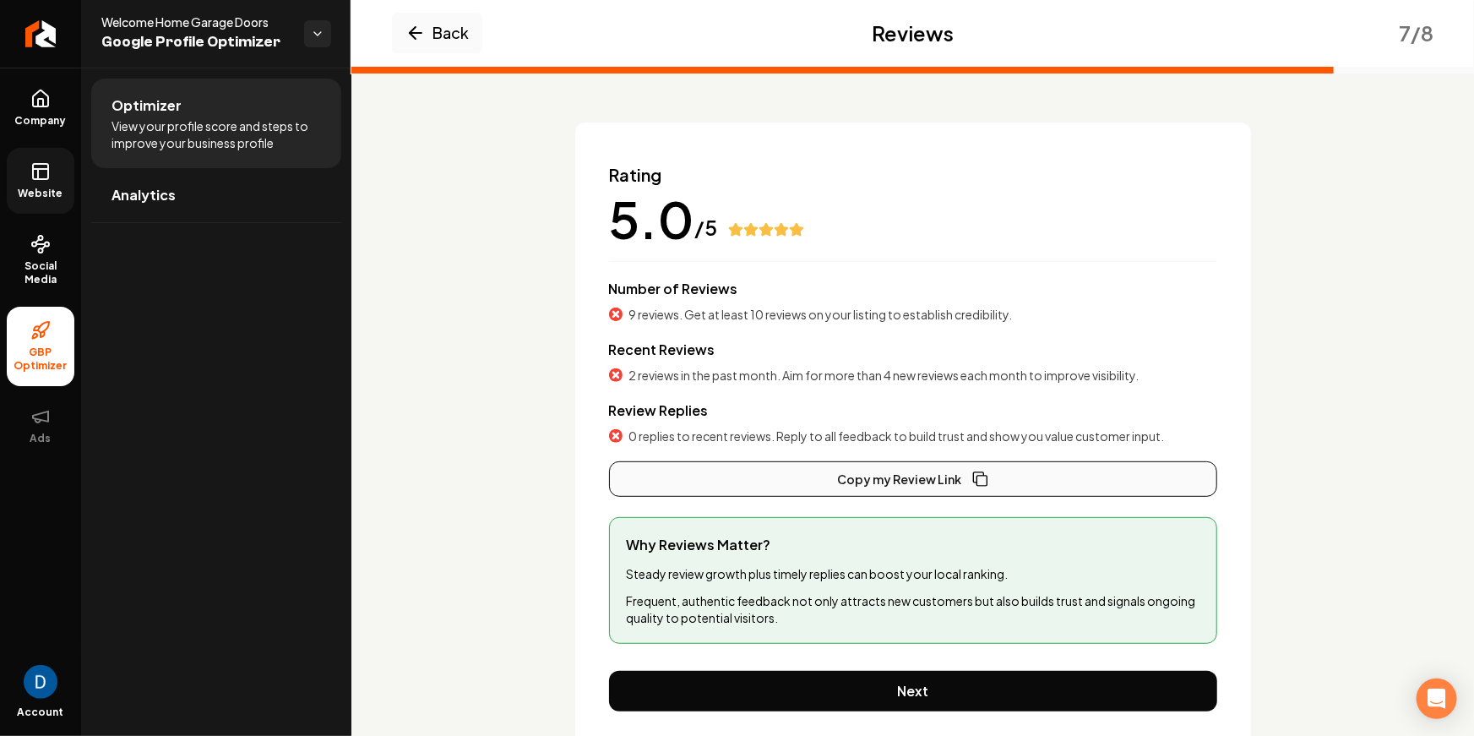
click at [838, 484] on button "Copy my Review Link" at bounding box center [913, 478] width 608 height 35
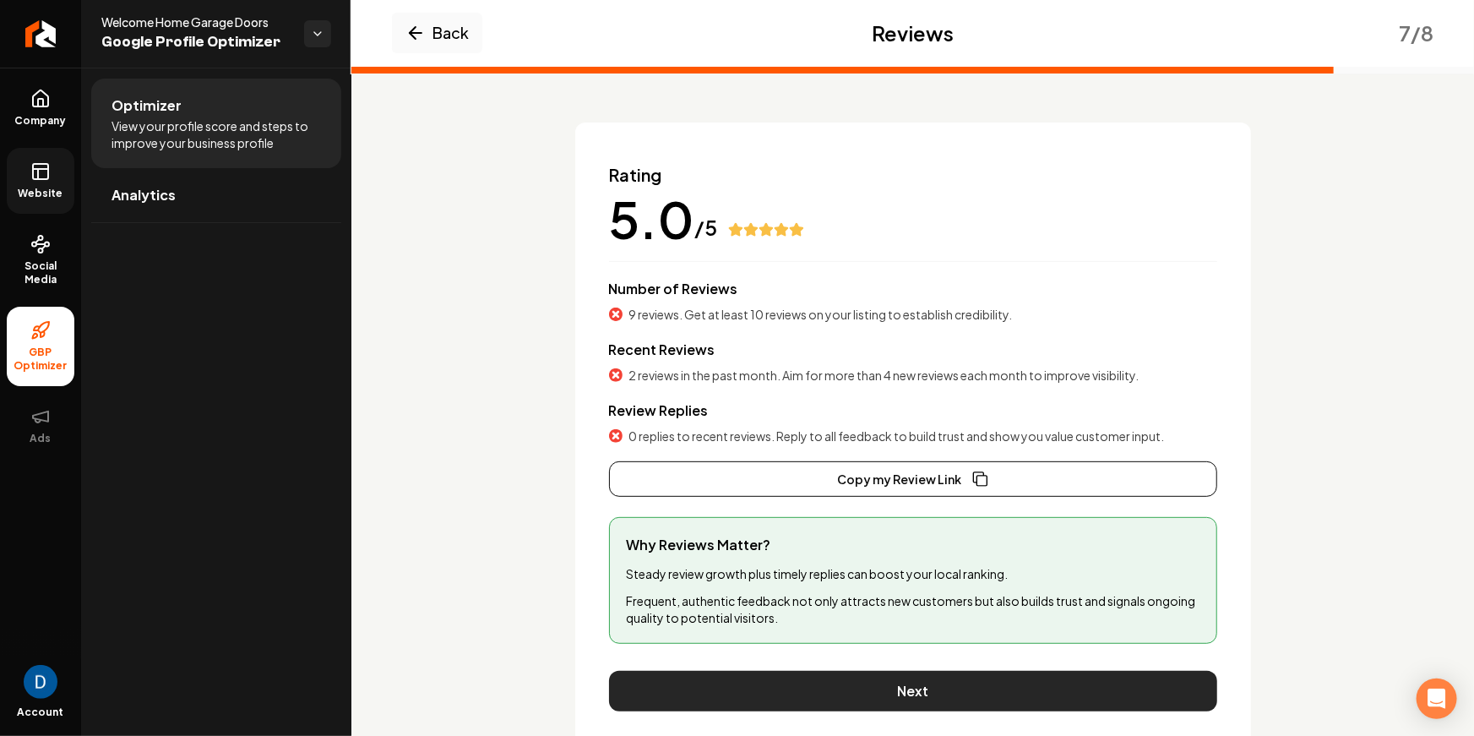
click at [703, 693] on button "Next" at bounding box center [913, 691] width 608 height 41
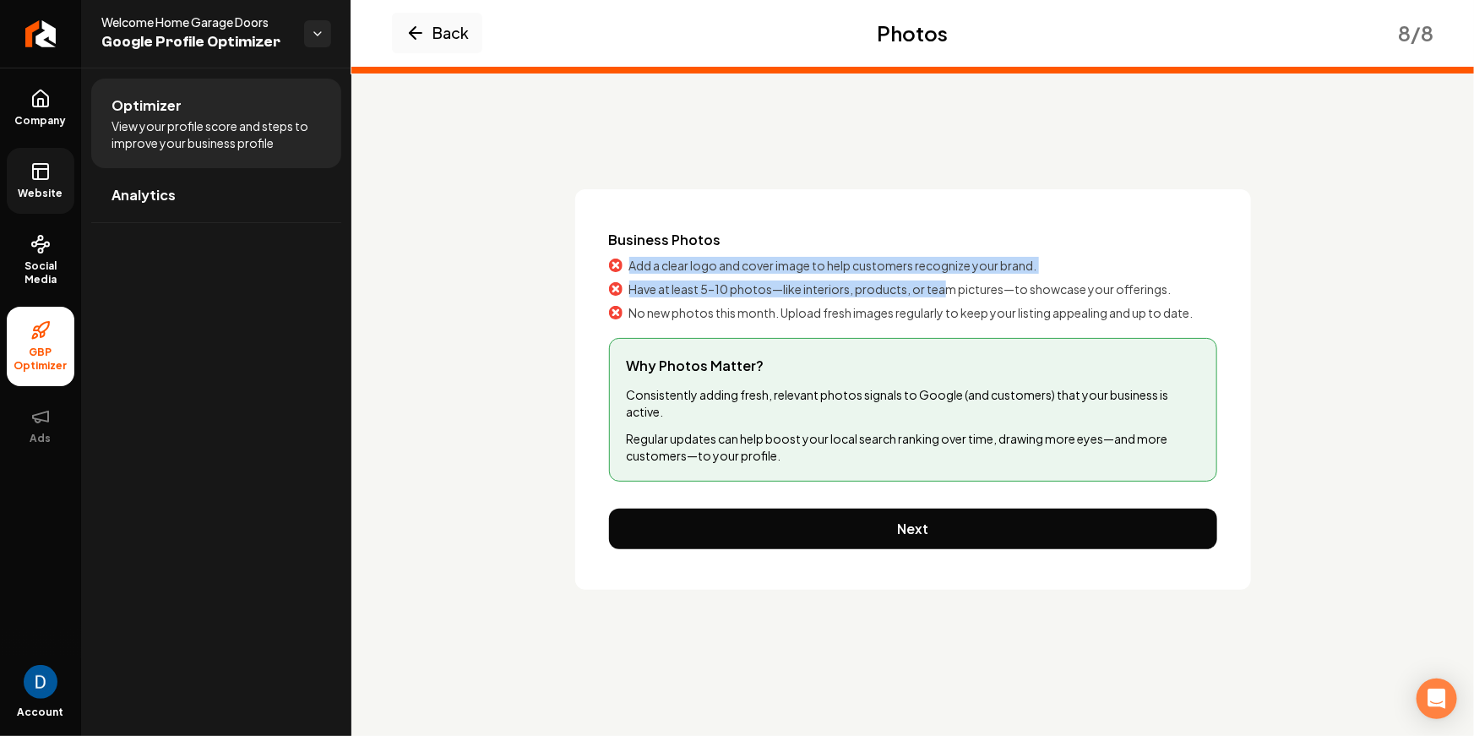
drag, startPoint x: 612, startPoint y: 262, endPoint x: 943, endPoint y: 291, distance: 332.3
click at [943, 291] on div "Business Photos Add a clear logo and cover image to help customers recognize yo…" at bounding box center [913, 275] width 608 height 91
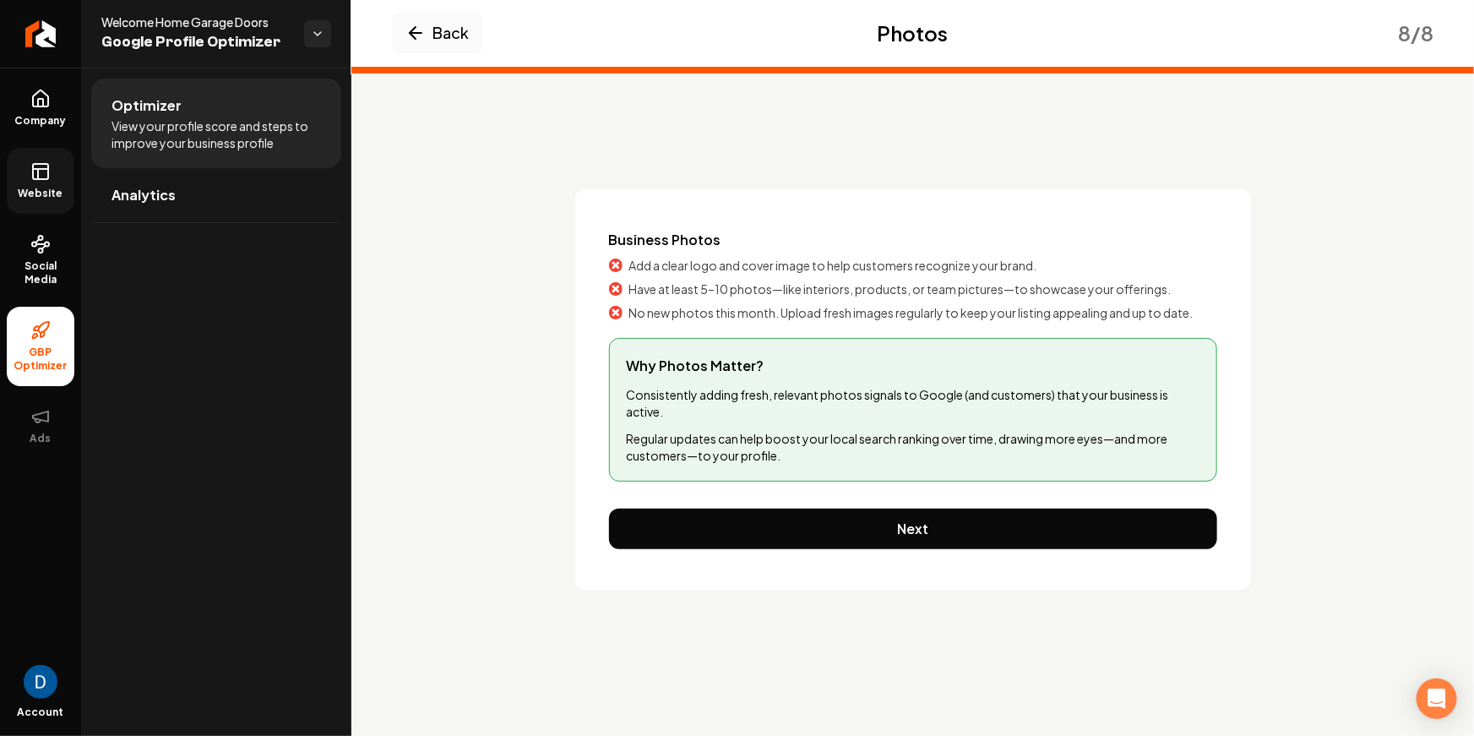
click at [1085, 310] on span "No new photos this month. Upload fresh images regularly to keep your listing ap…" at bounding box center [911, 312] width 564 height 17
